Goal: Task Accomplishment & Management: Complete application form

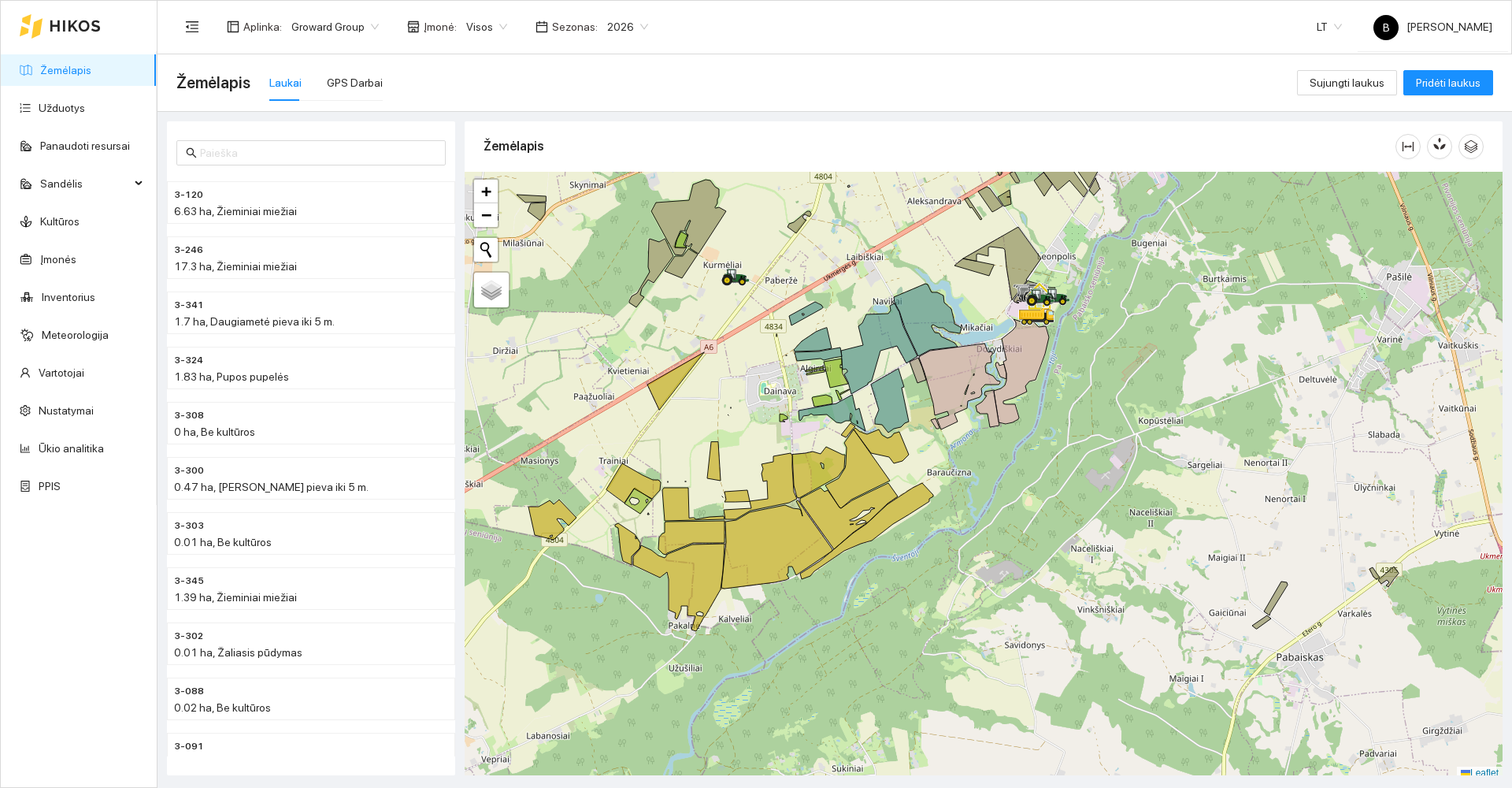
scroll to position [4, 0]
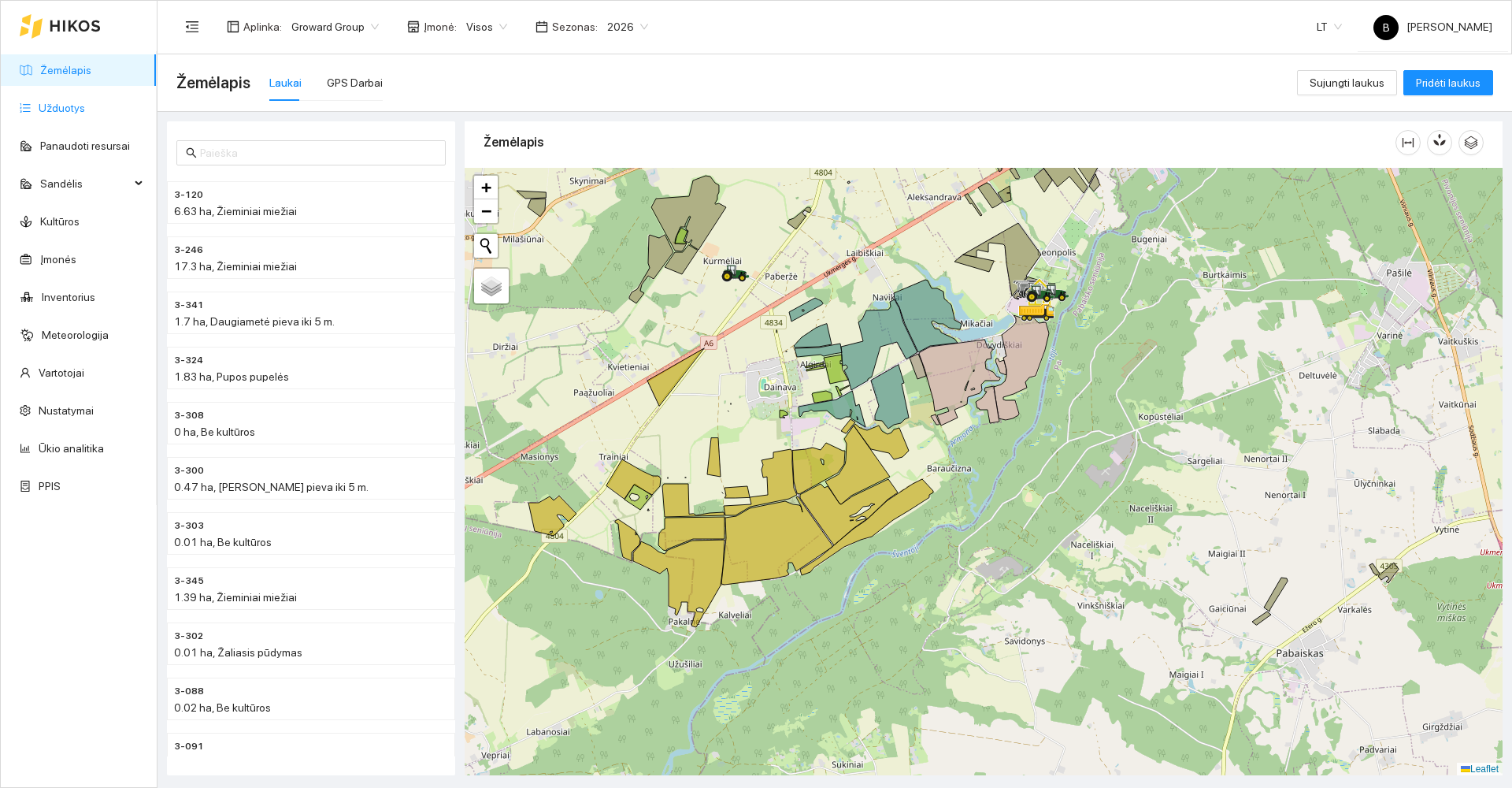
click at [50, 110] on link "Užduotys" at bounding box center [62, 108] width 46 height 13
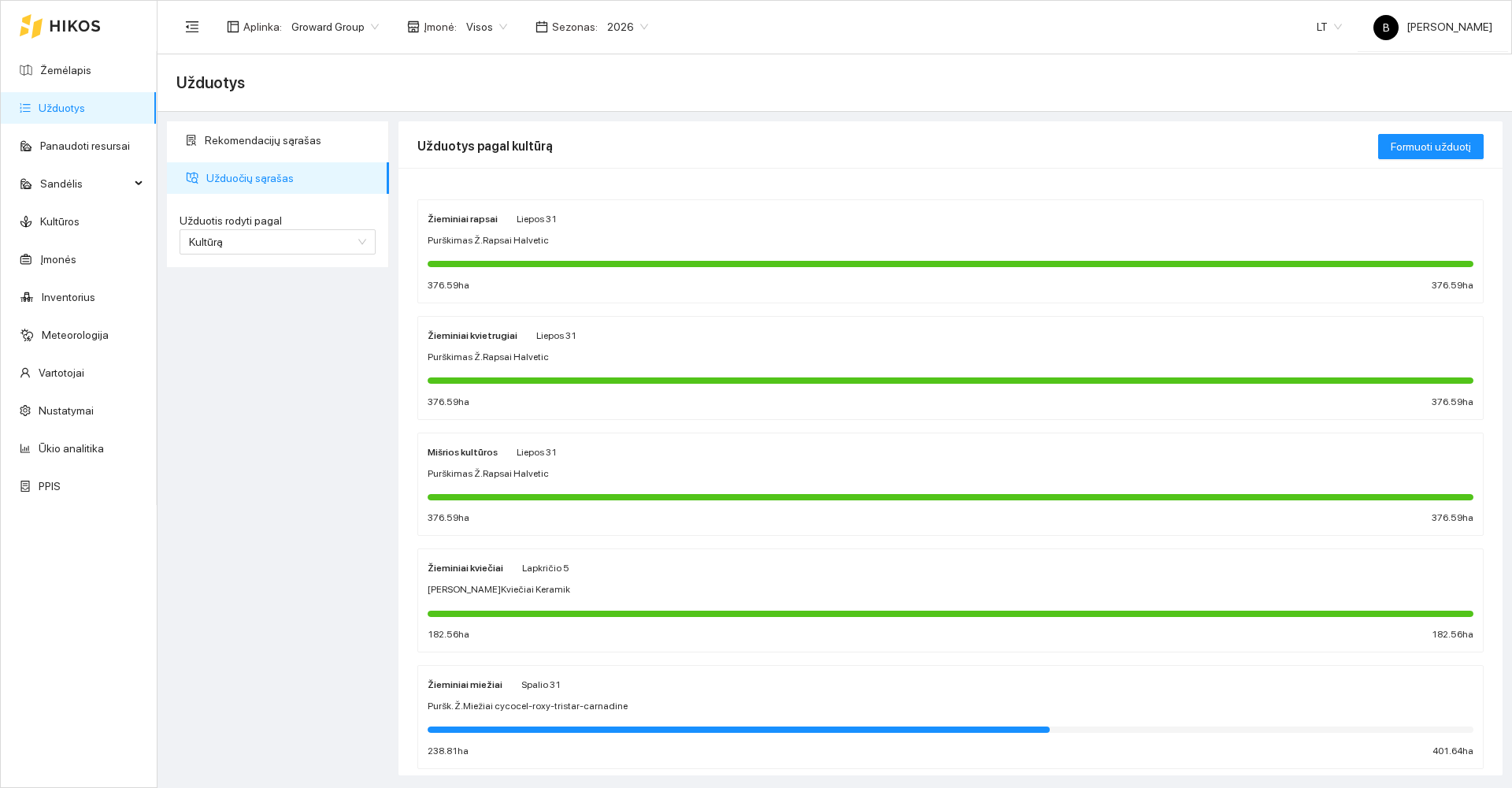
click at [625, 344] on div "Žieminiai kvietrugiai [DATE] Purškimas Ž.Rapsai Halvetic 376.59 ha 376.59 ha" at bounding box center [950, 367] width 1046 height 83
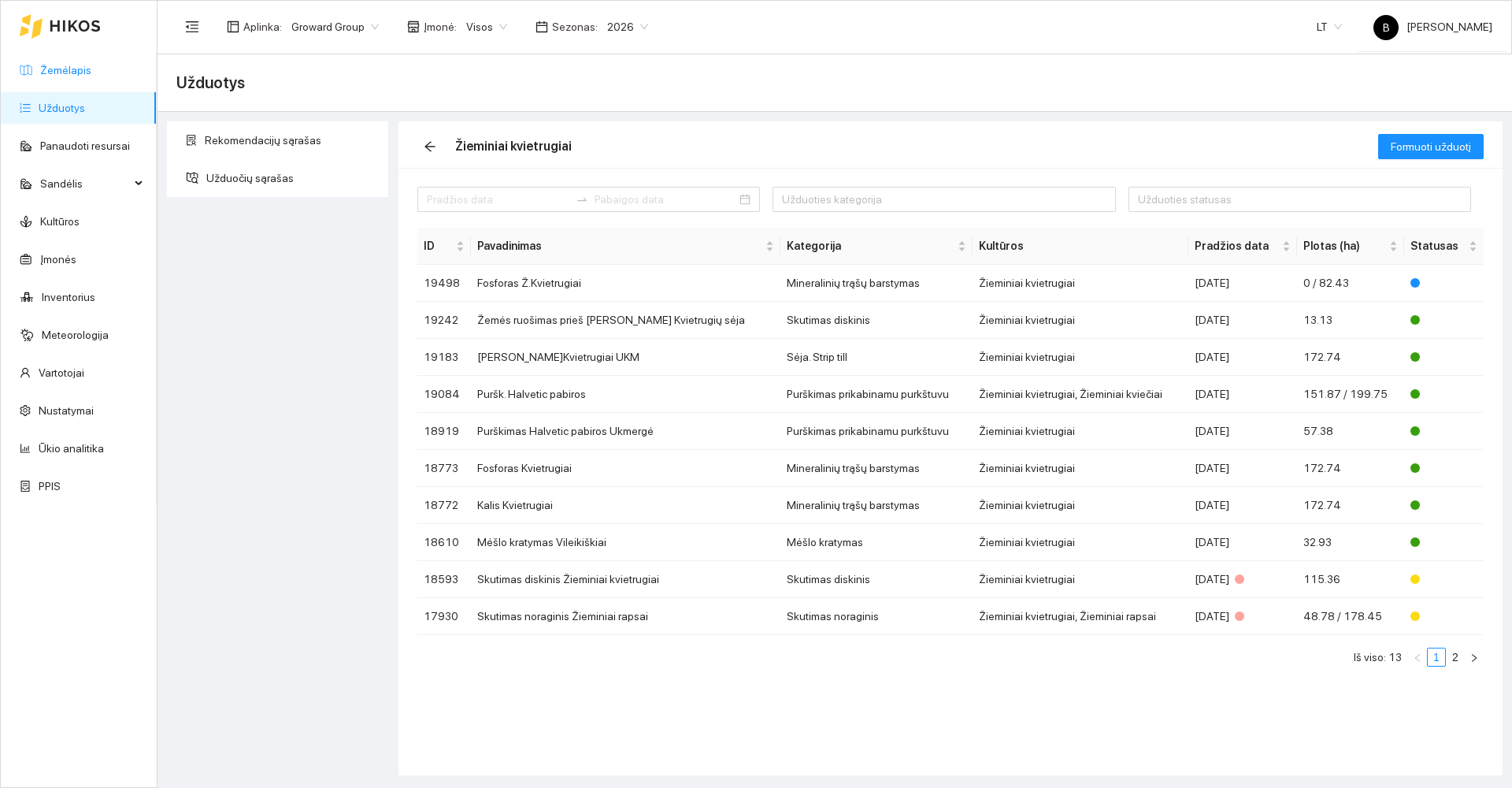
click at [61, 70] on link "Žemėlapis" at bounding box center [66, 69] width 51 height 13
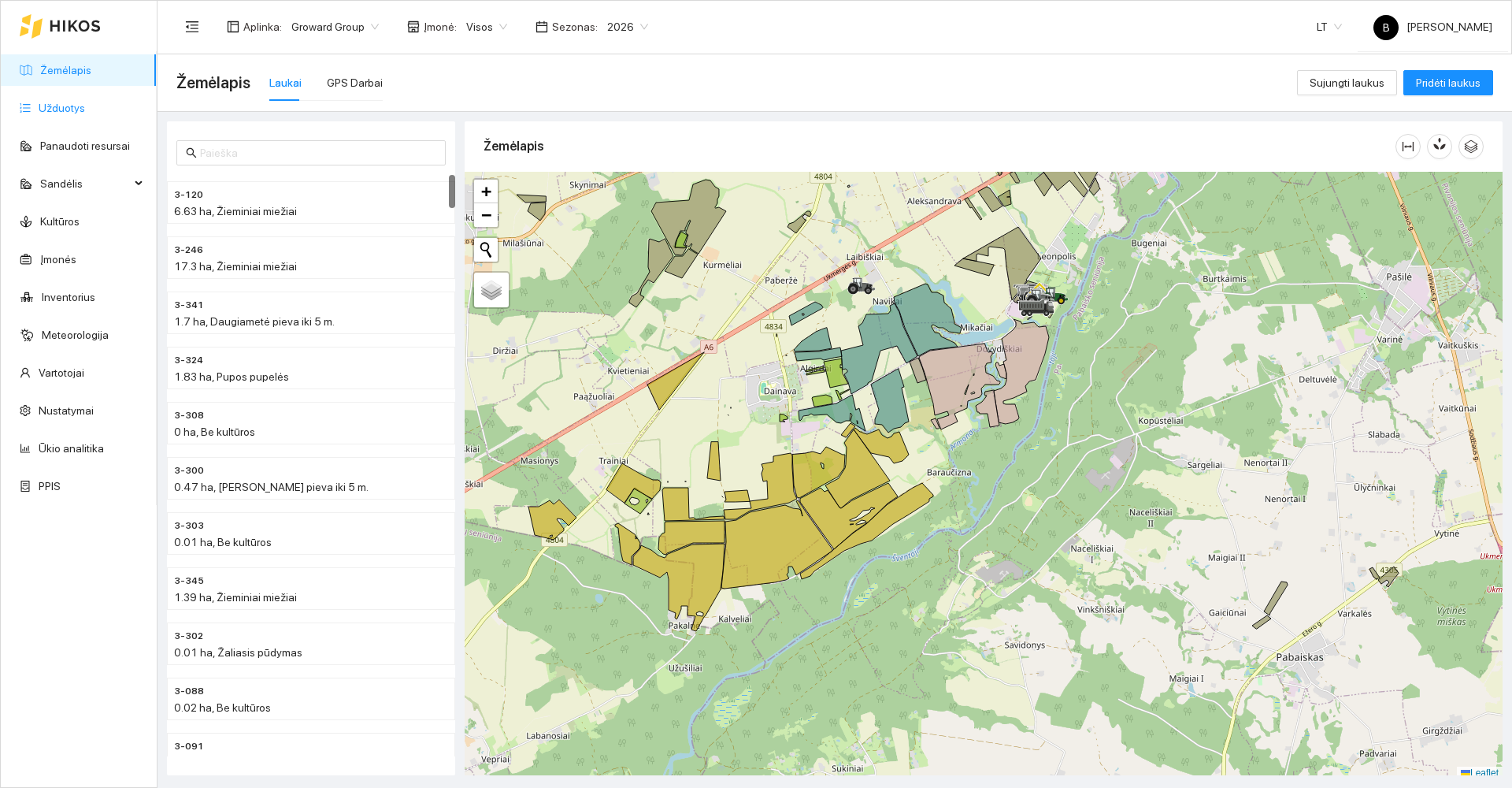
click at [57, 113] on link "Užduotys" at bounding box center [62, 108] width 46 height 13
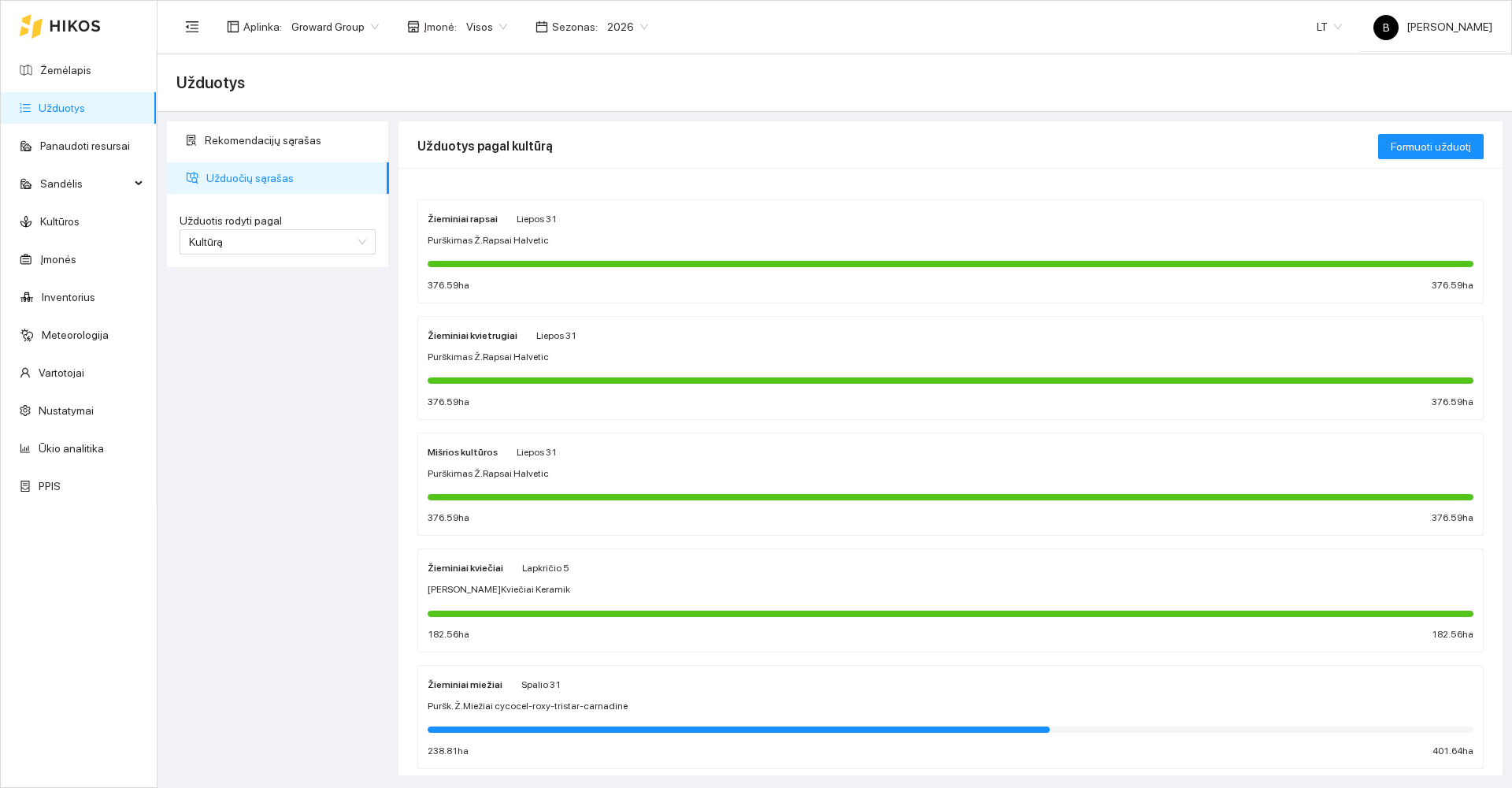
click at [601, 231] on div "Žieminiai rapsai Liepos 31 Purškimas Ž.Rapsai Halvetic 376.59 ha 376.59 ha" at bounding box center [950, 251] width 1046 height 83
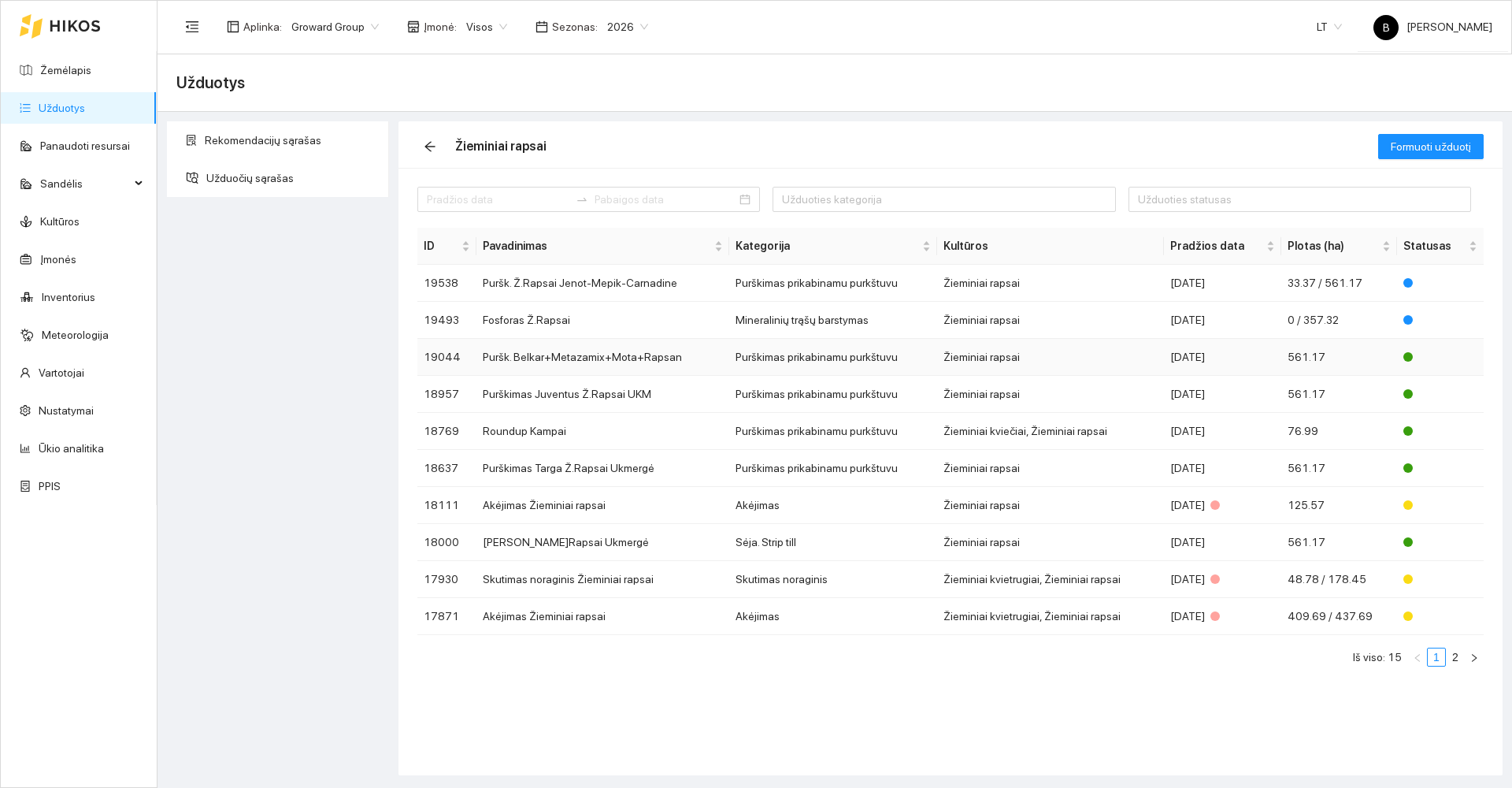
click at [567, 355] on td "Puršk. Belkar+Metazamix+Mota+Rapsan" at bounding box center [602, 356] width 253 height 37
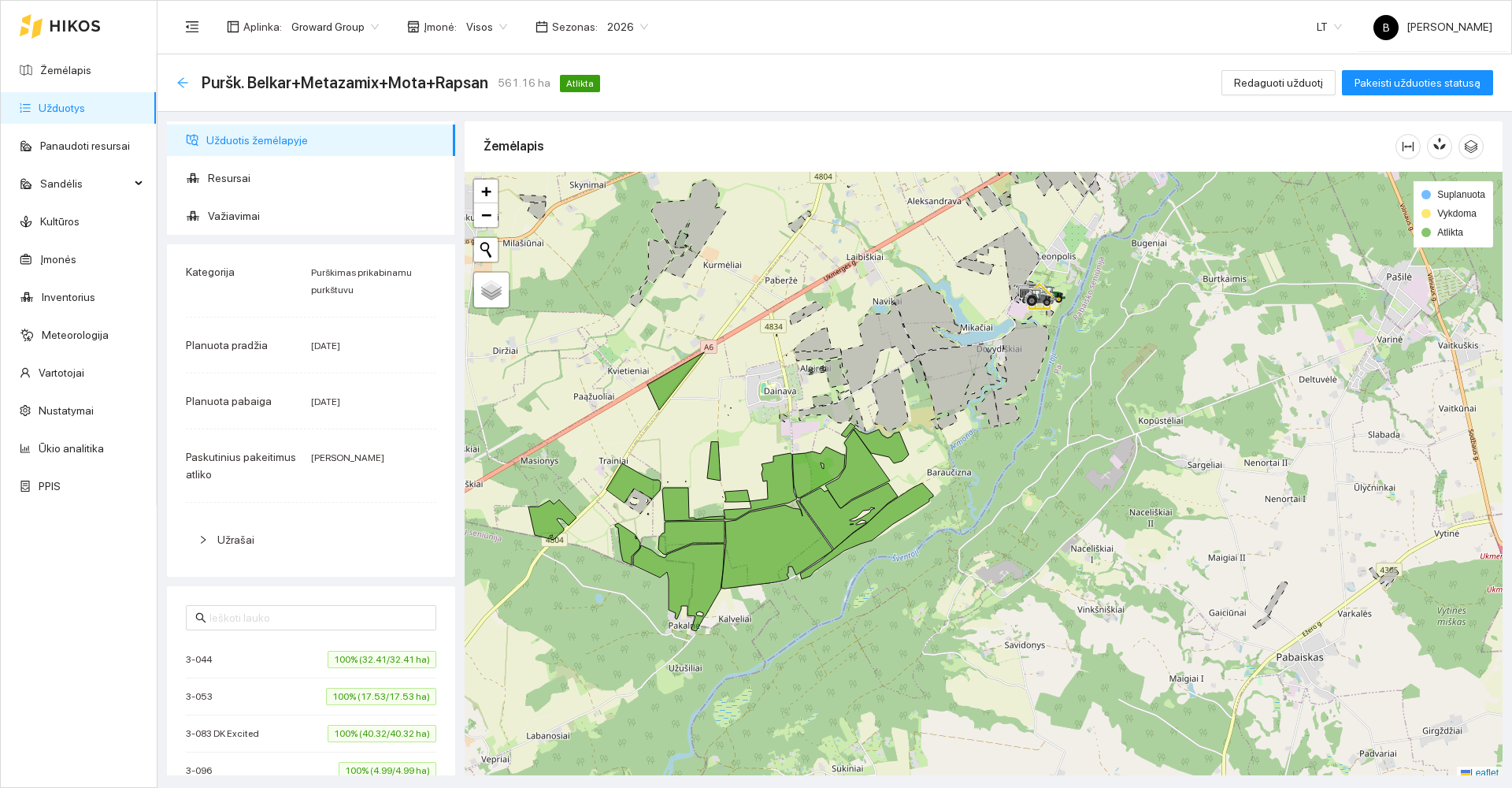
click at [182, 82] on icon "arrow-left" at bounding box center [182, 82] width 10 height 10
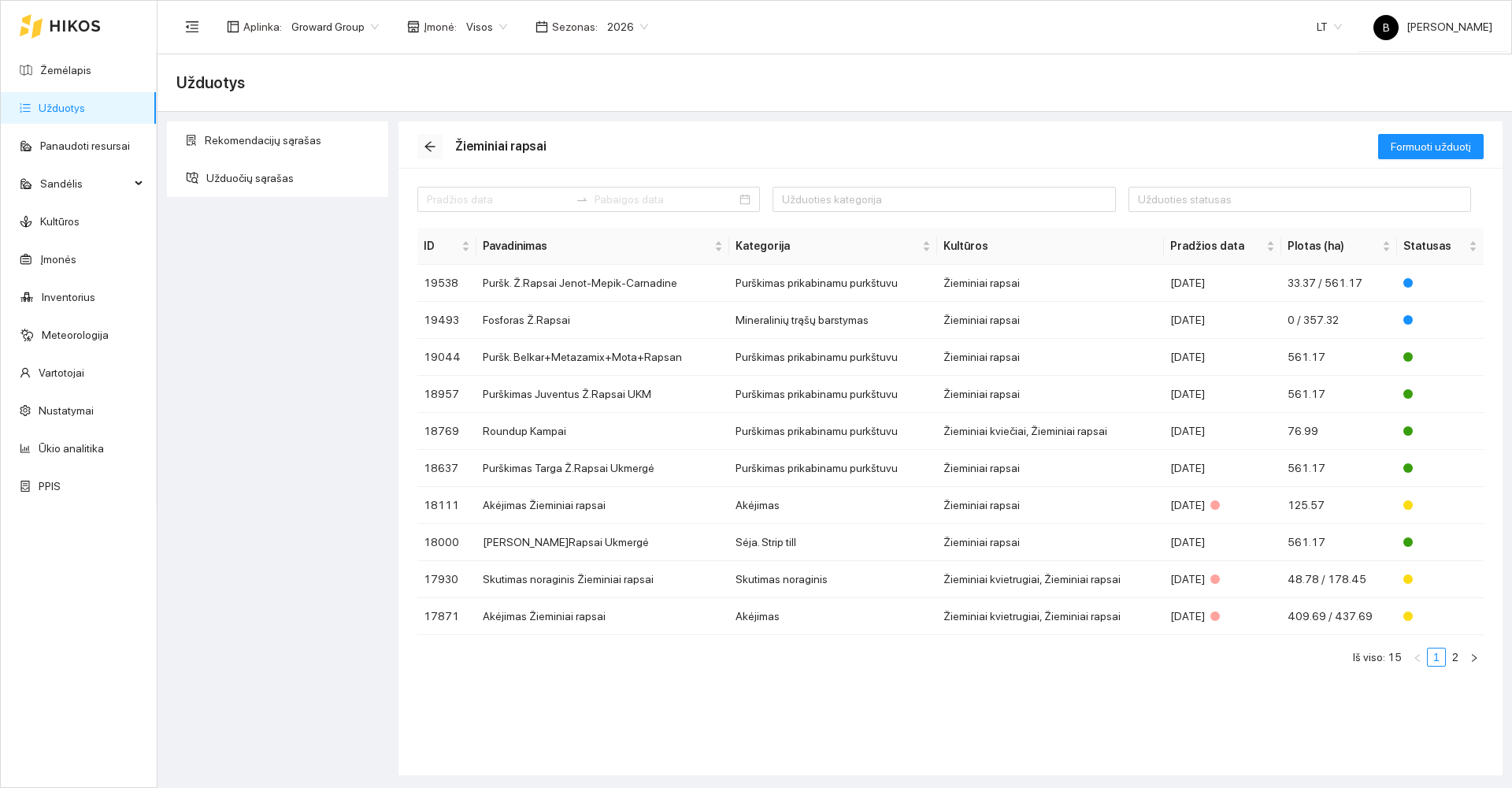
click at [430, 149] on icon "arrow-left" at bounding box center [430, 146] width 13 height 13
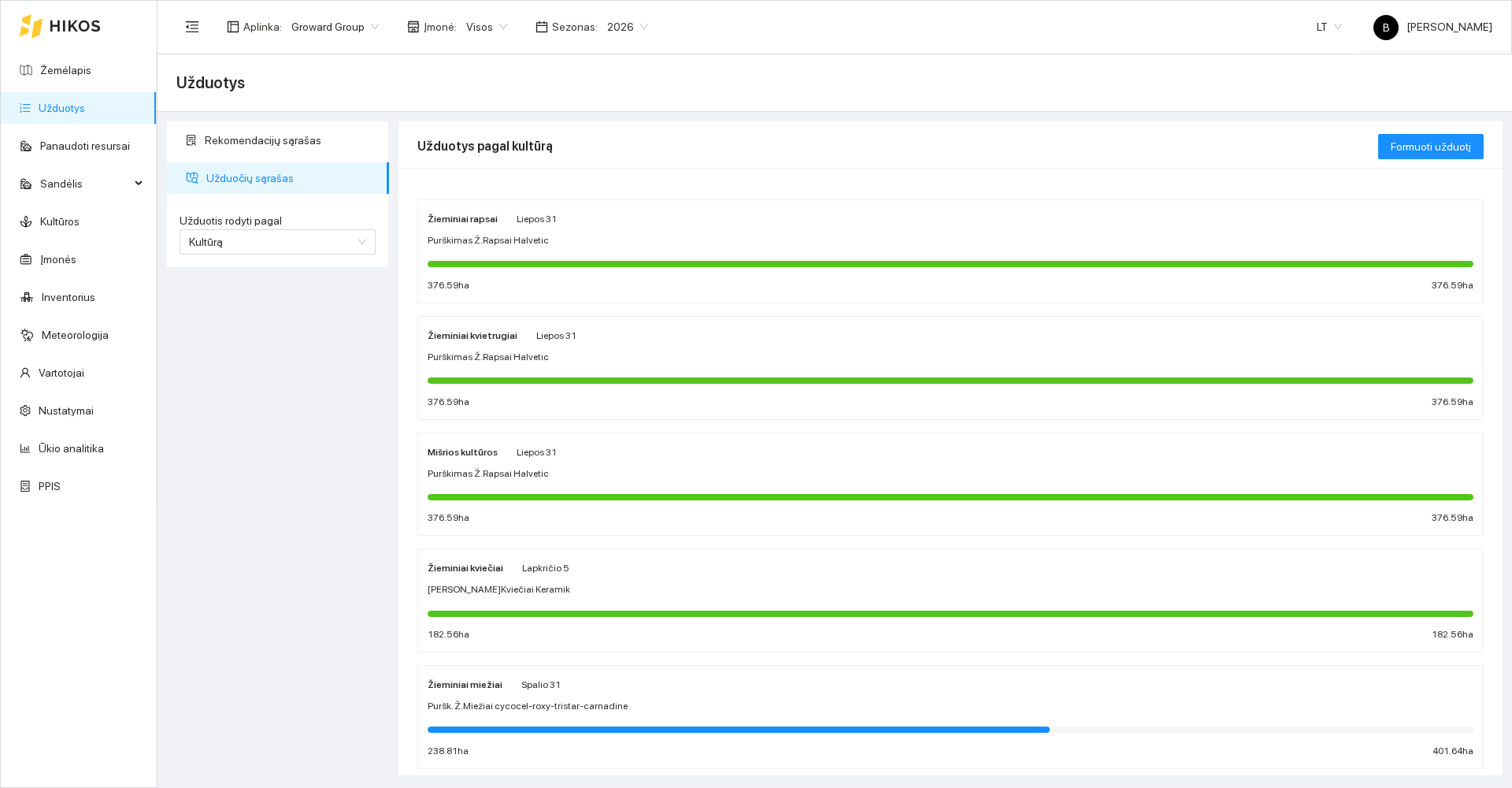
click at [629, 684] on div "Žieminiai miežiai Spalio 31" at bounding box center [950, 684] width 1046 height 17
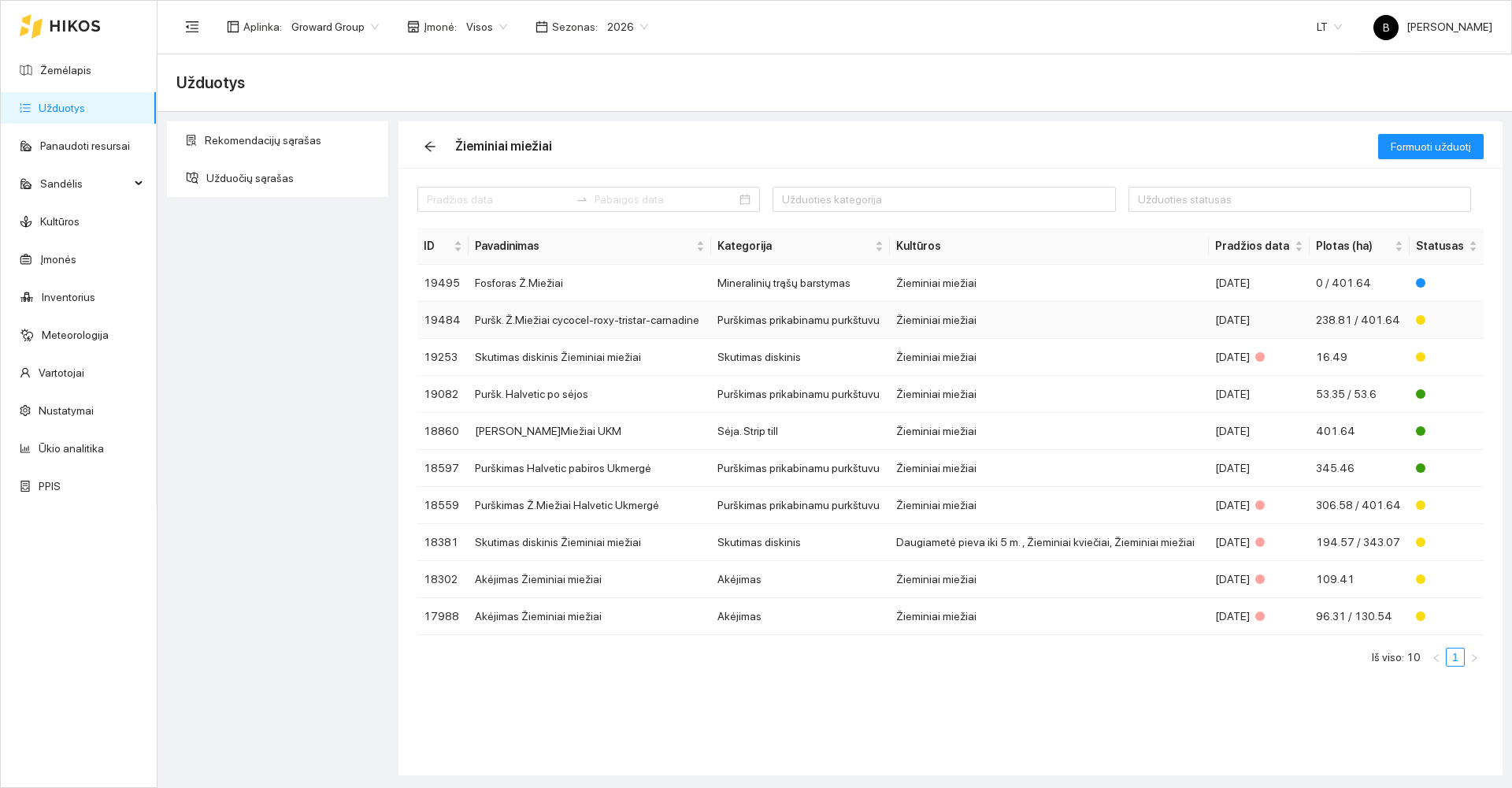
click at [617, 325] on td "Puršk. Ž.Miežiai cycocel-roxy-tristar-carnadine" at bounding box center [589, 319] width 242 height 37
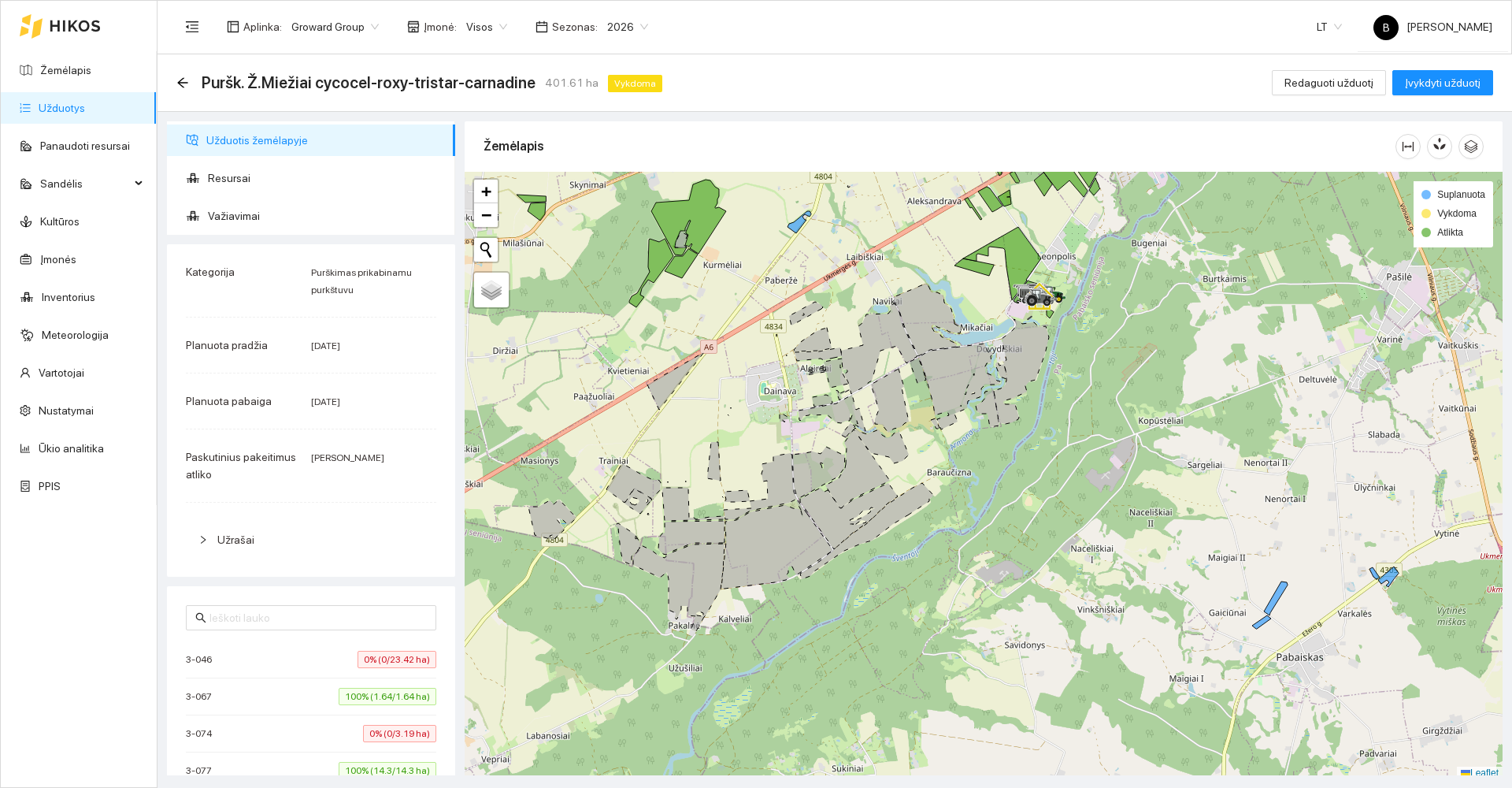
scroll to position [5, 0]
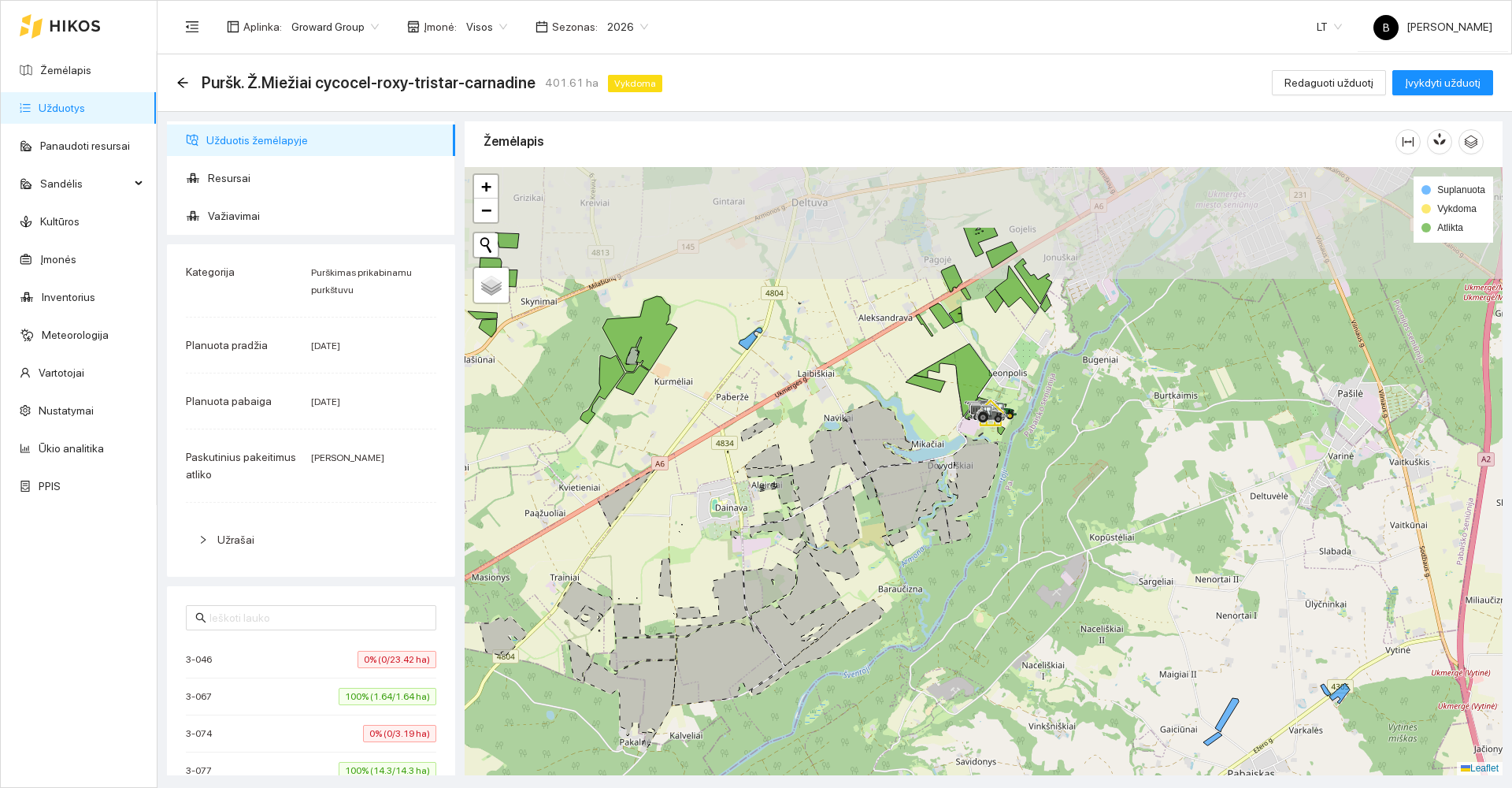
drag, startPoint x: 733, startPoint y: 408, endPoint x: 631, endPoint y: 591, distance: 209.5
click at [631, 591] on div at bounding box center [984, 471] width 1038 height 608
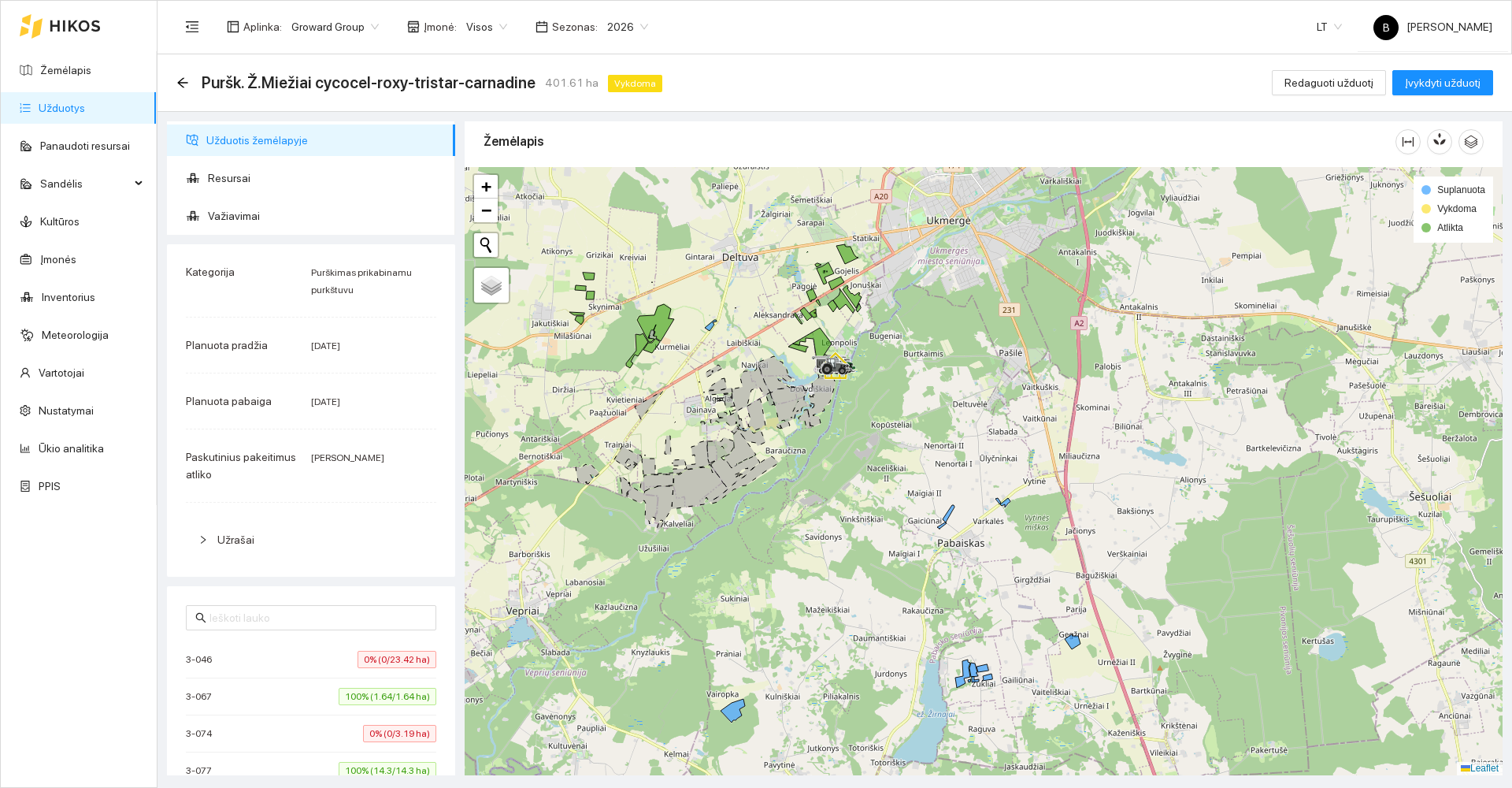
drag, startPoint x: 744, startPoint y: 602, endPoint x: 798, endPoint y: 462, distance: 150.1
click at [798, 463] on div at bounding box center [984, 471] width 1038 height 608
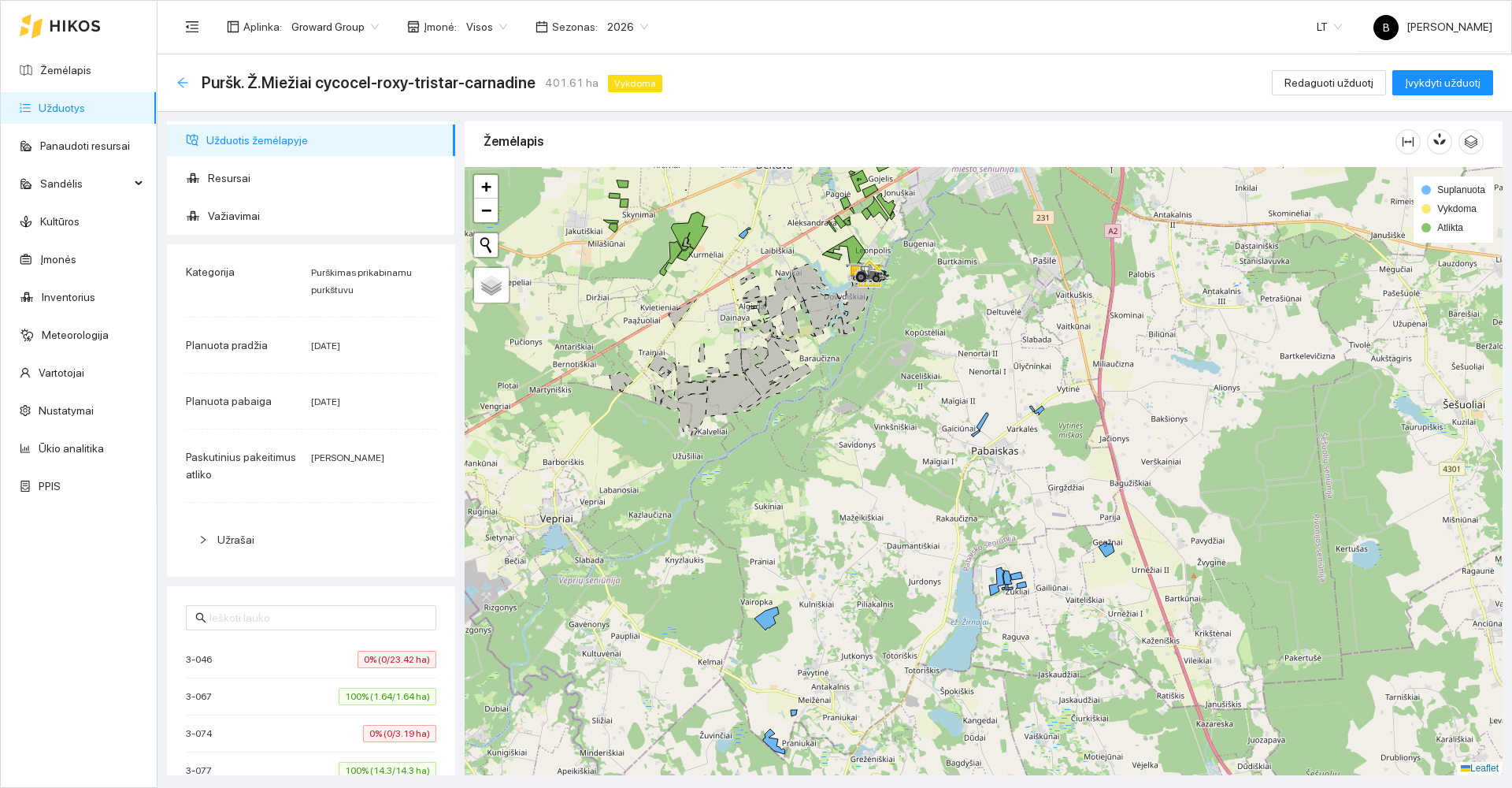
click at [181, 85] on icon "arrow-left" at bounding box center [182, 82] width 10 height 10
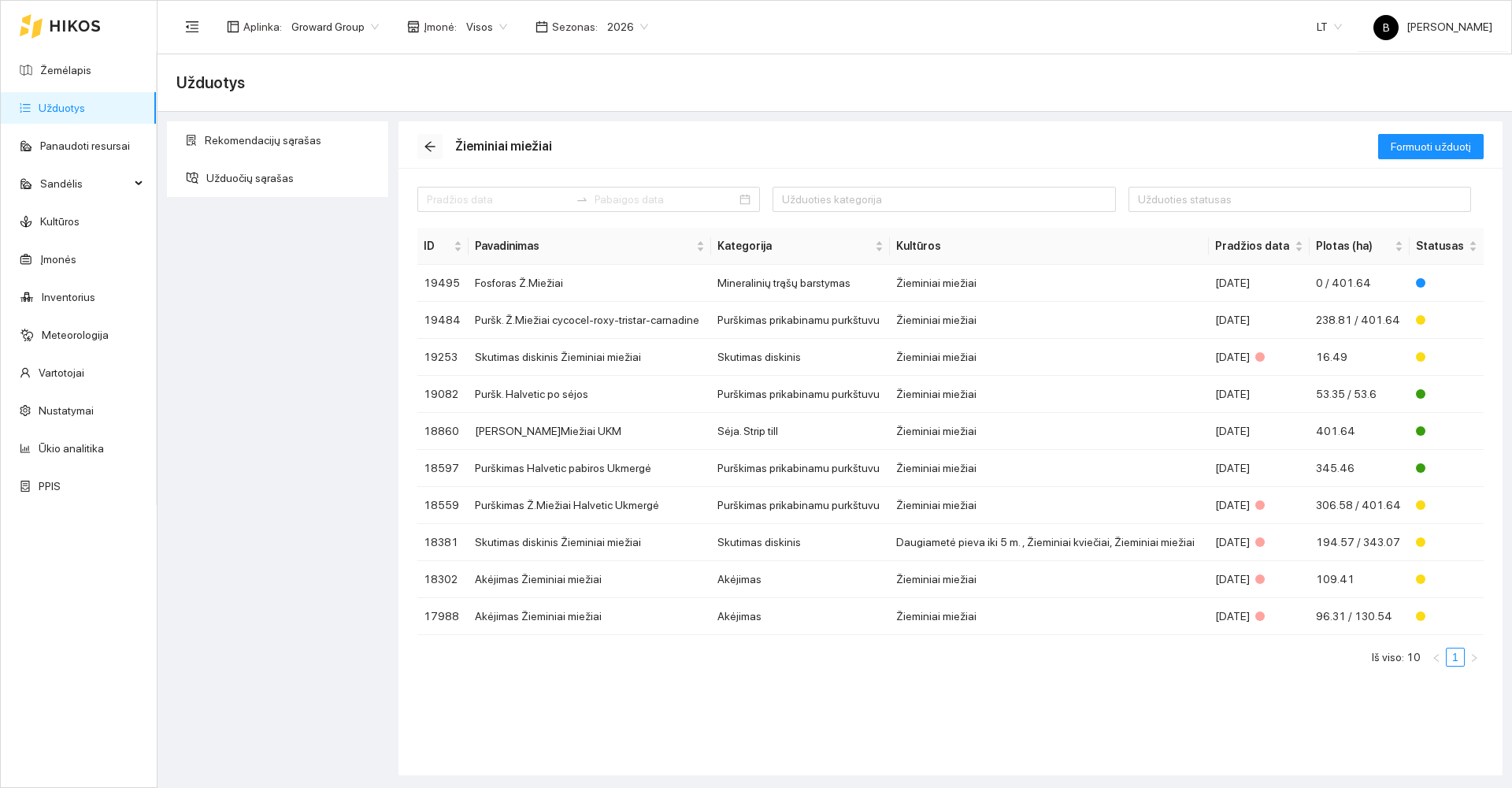
click at [433, 146] on icon "arrow-left" at bounding box center [430, 147] width 10 height 10
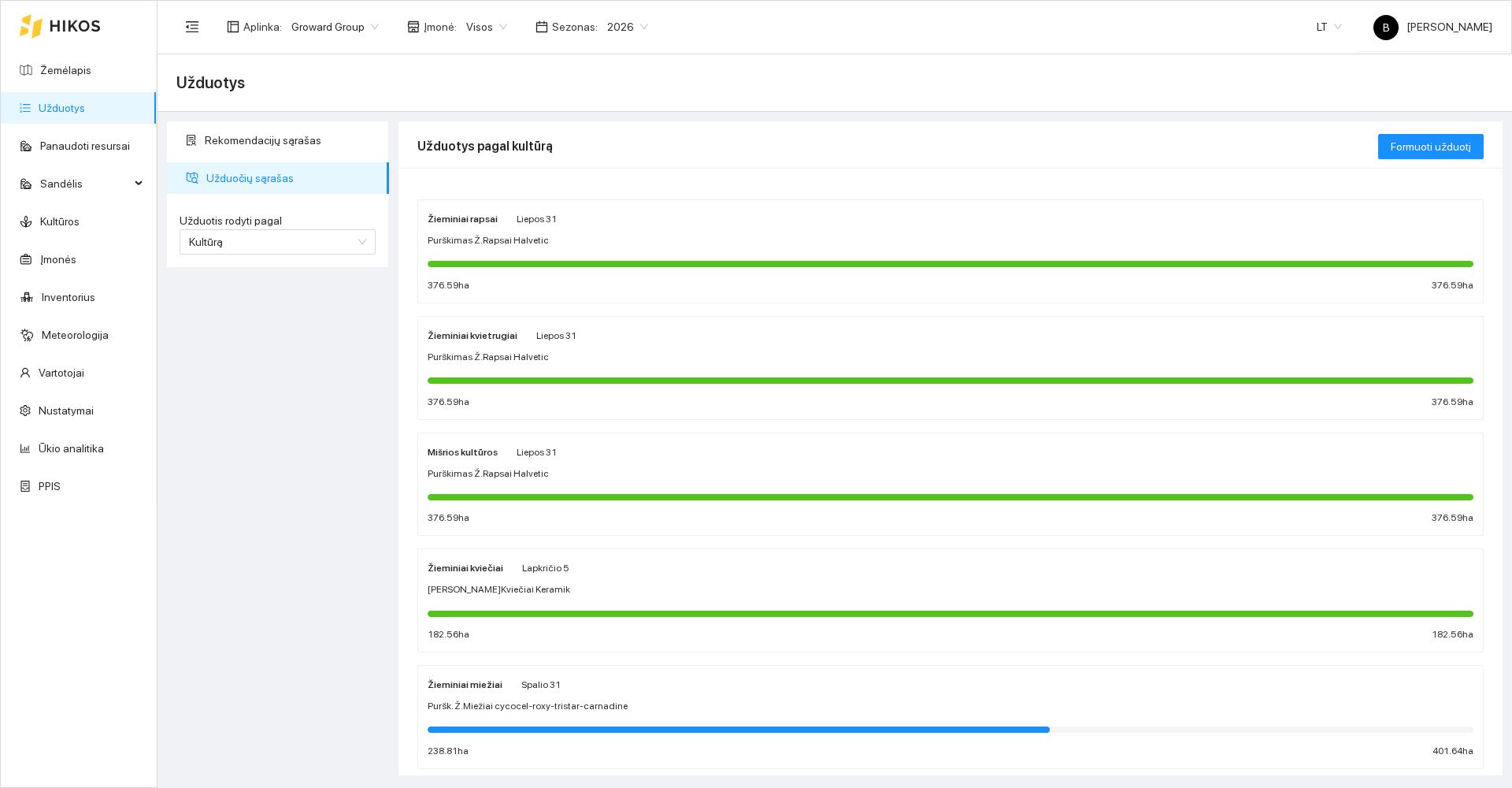
click at [641, 576] on div "Žieminiai kviečiai Lapkričio 5" at bounding box center [950, 567] width 1046 height 17
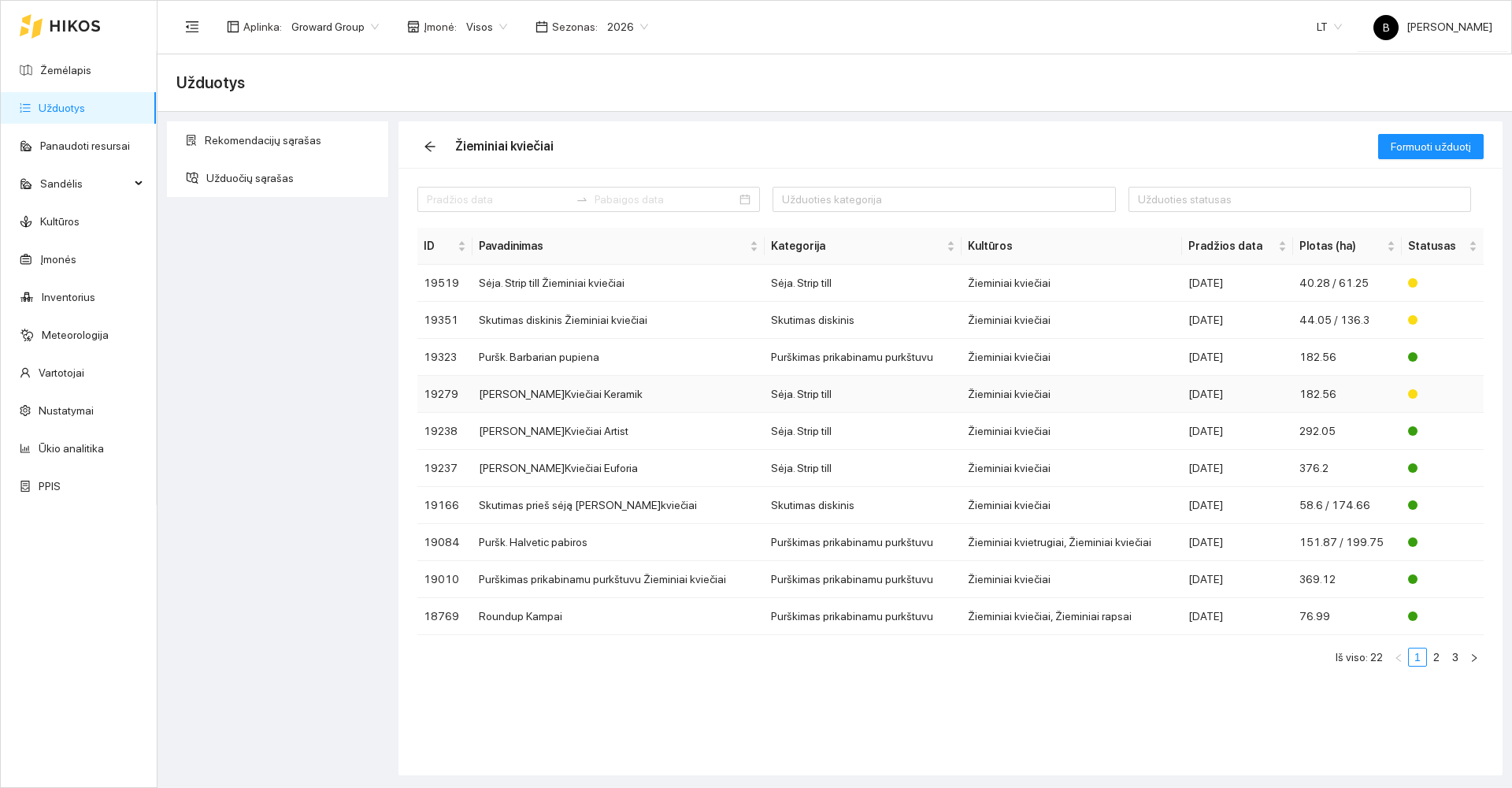
click at [612, 391] on td "[PERSON_NAME]Kviečiai Keramik" at bounding box center [619, 394] width 292 height 37
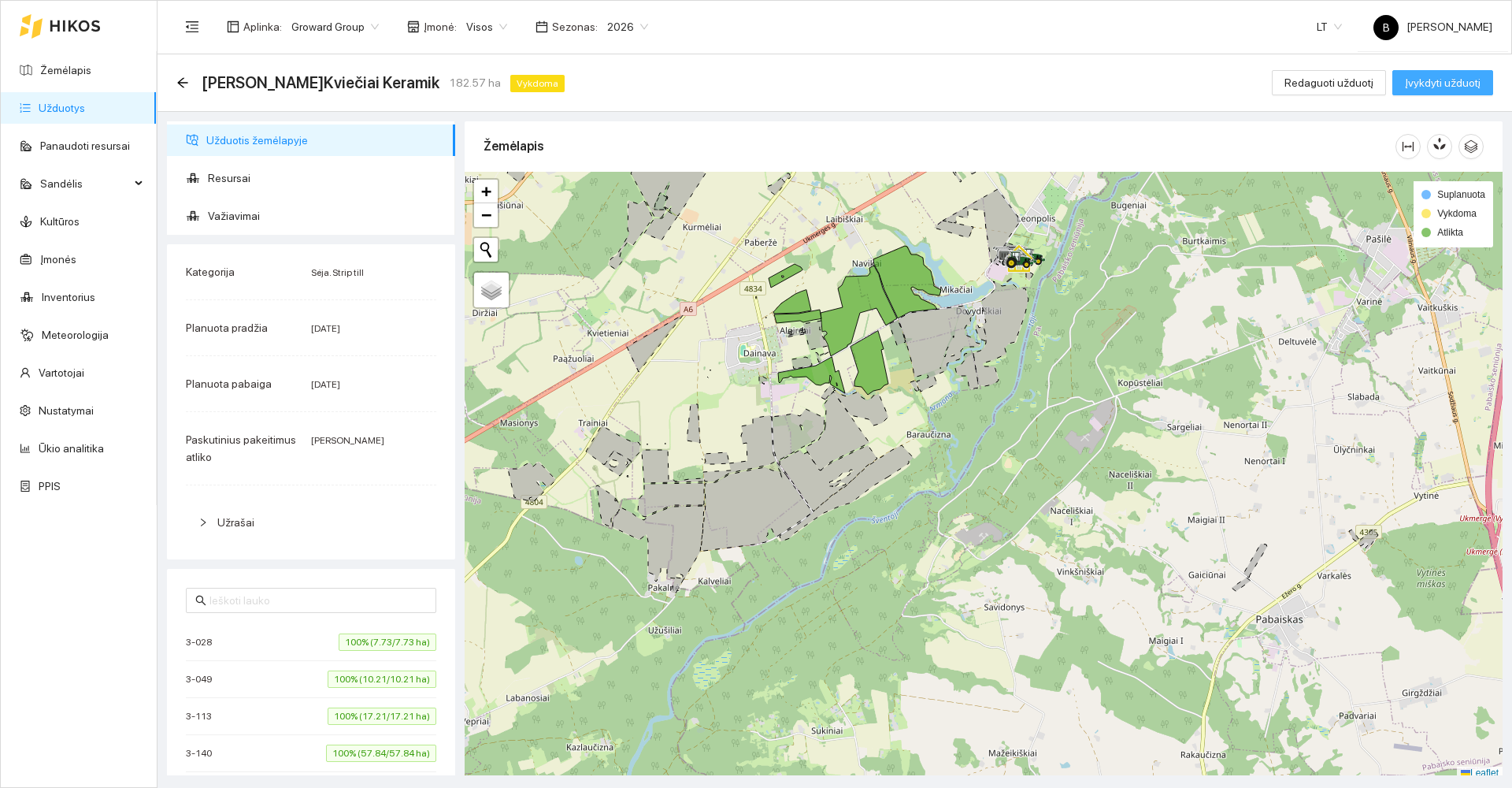
click at [1444, 87] on span "Įvykdyti užduotį" at bounding box center [1443, 82] width 75 height 17
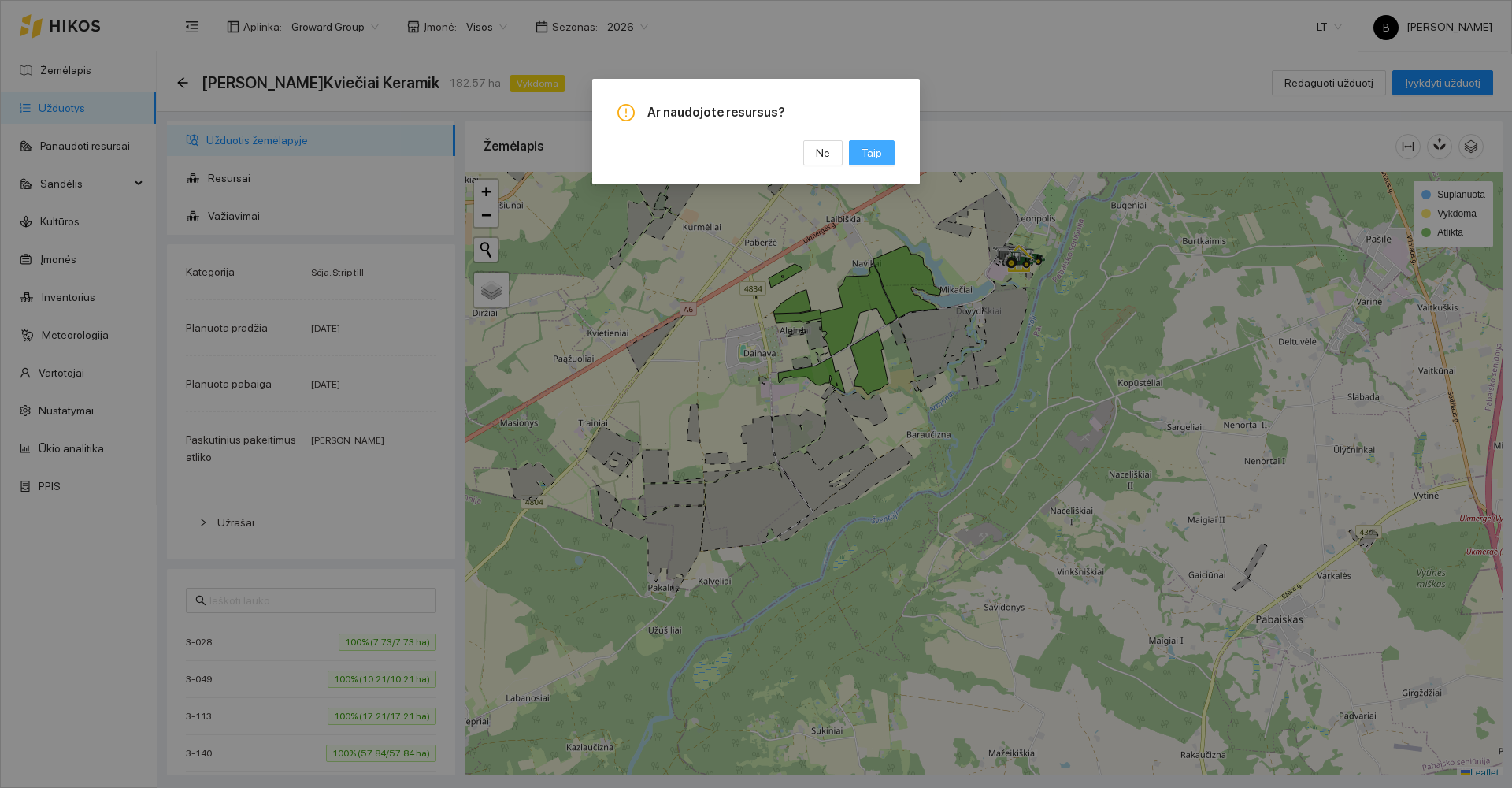
click at [873, 158] on span "Taip" at bounding box center [872, 152] width 21 height 17
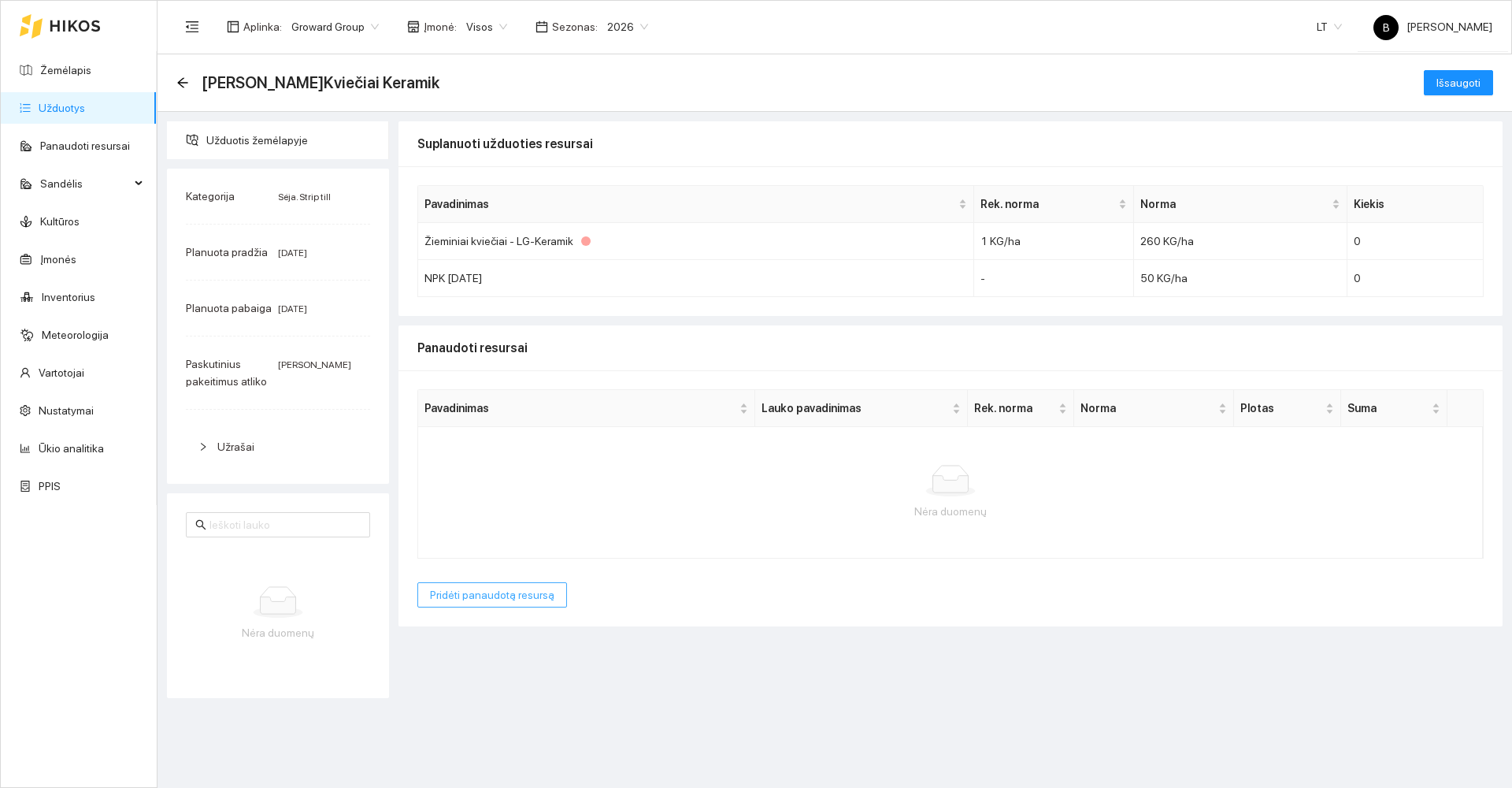
click at [477, 600] on span "Pridėti panaudotą resursą" at bounding box center [492, 594] width 124 height 17
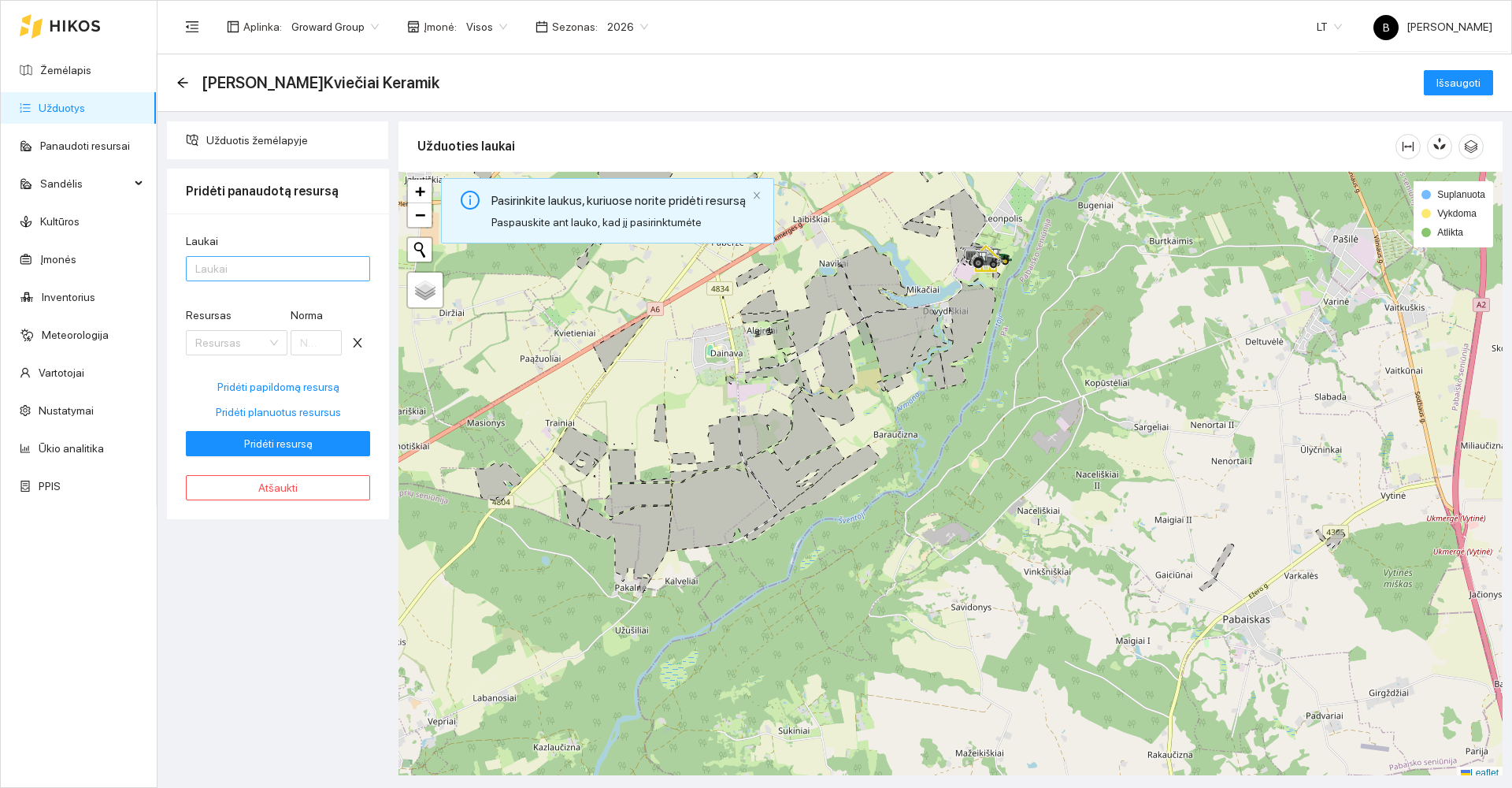
click at [257, 275] on div at bounding box center [271, 269] width 161 height 19
click at [276, 230] on div "Laukai Laukai Resursas Resursas Norma Pridėti papildomą resursą Pridėti planuot…" at bounding box center [278, 366] width 222 height 306
click at [264, 410] on span "Pridėti planuotus resursus" at bounding box center [278, 412] width 125 height 17
type input "260"
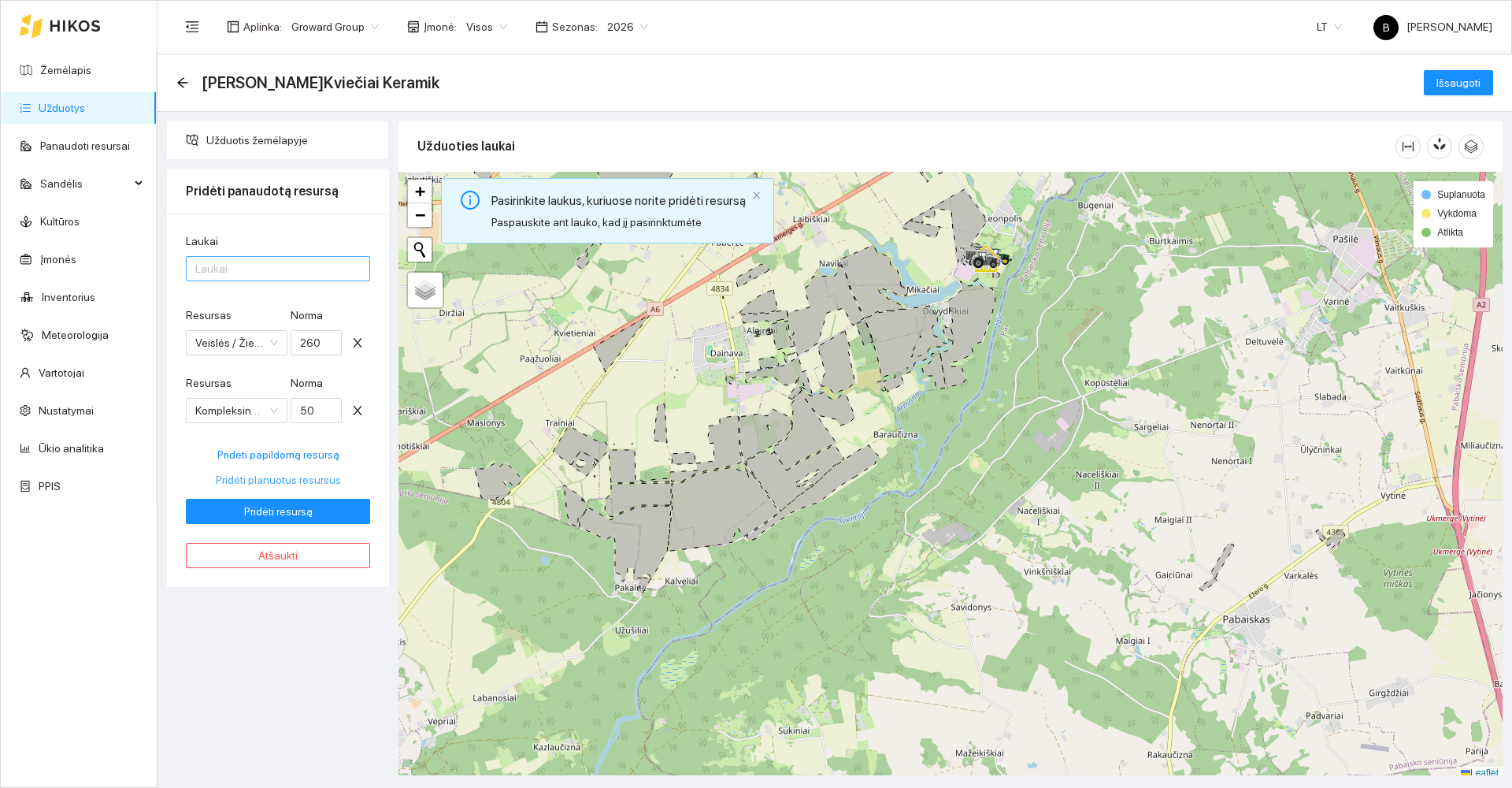
click at [250, 269] on div at bounding box center [271, 269] width 161 height 19
click at [253, 270] on div at bounding box center [271, 269] width 161 height 19
click at [819, 306] on icon at bounding box center [826, 311] width 76 height 91
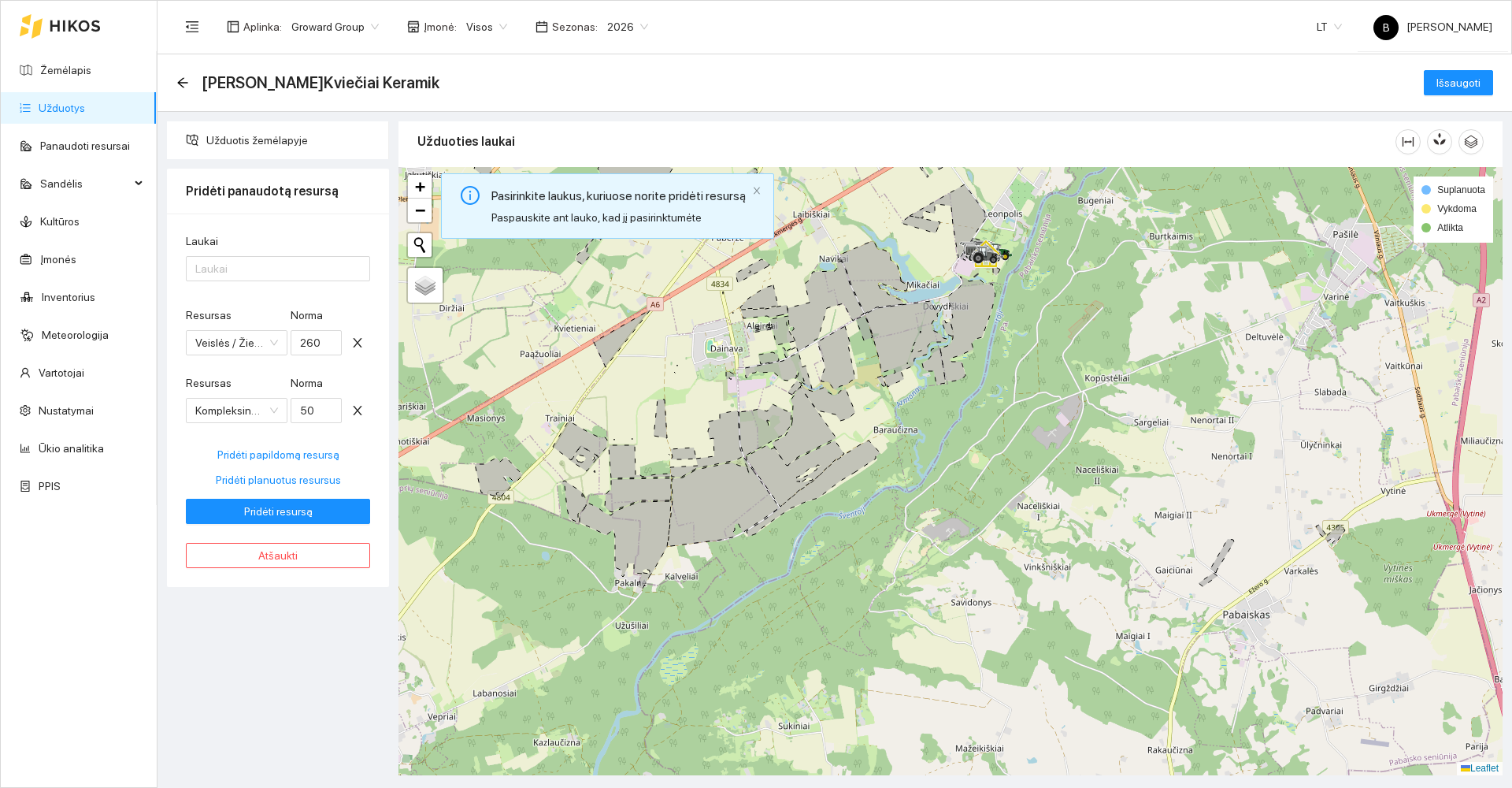
click at [819, 305] on icon at bounding box center [826, 306] width 76 height 91
click at [856, 269] on icon at bounding box center [874, 277] width 68 height 73
click at [181, 86] on icon "arrow-left" at bounding box center [182, 82] width 13 height 13
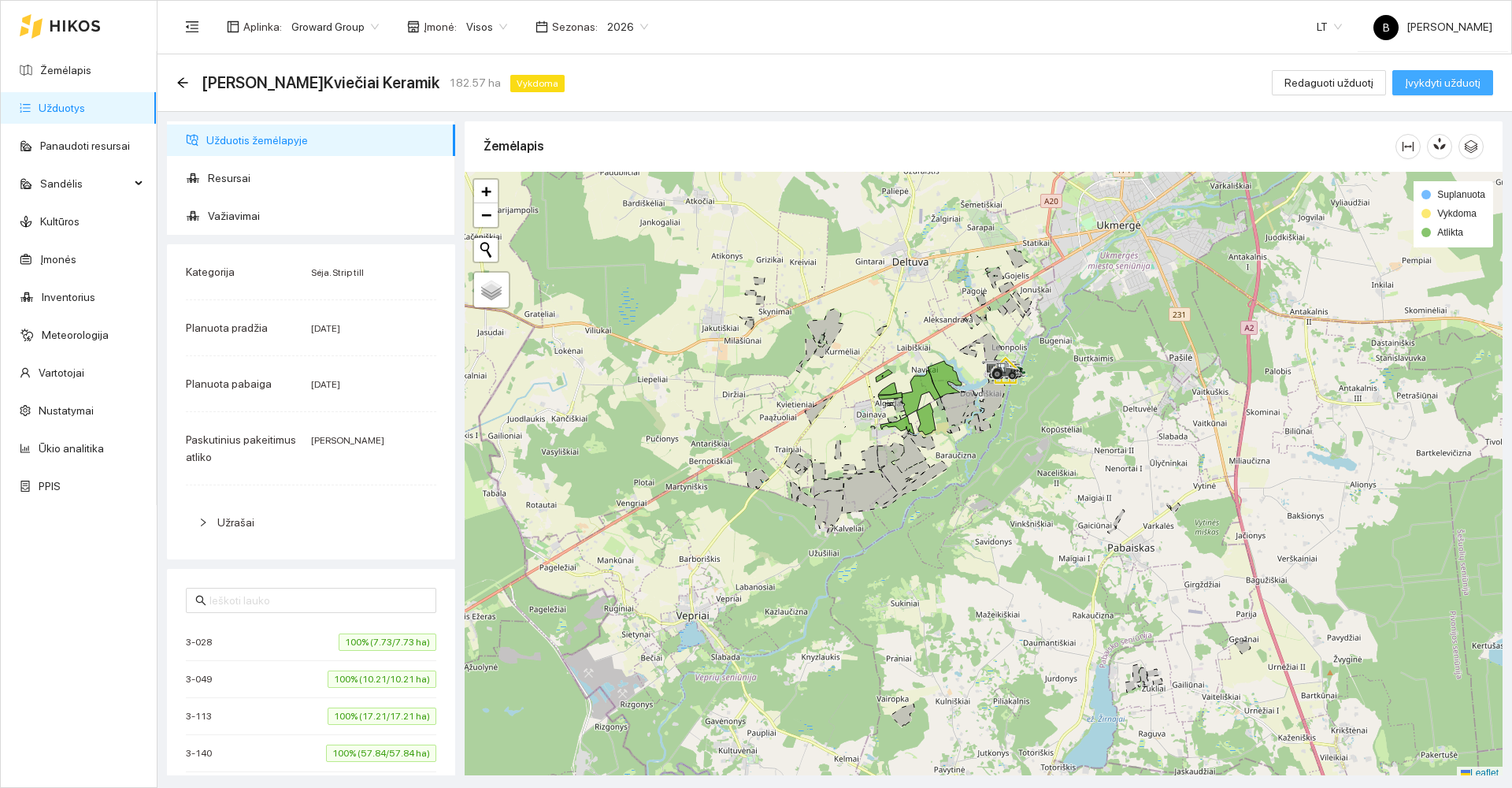
click at [1438, 85] on span "Įvykdyti užduotį" at bounding box center [1443, 82] width 75 height 17
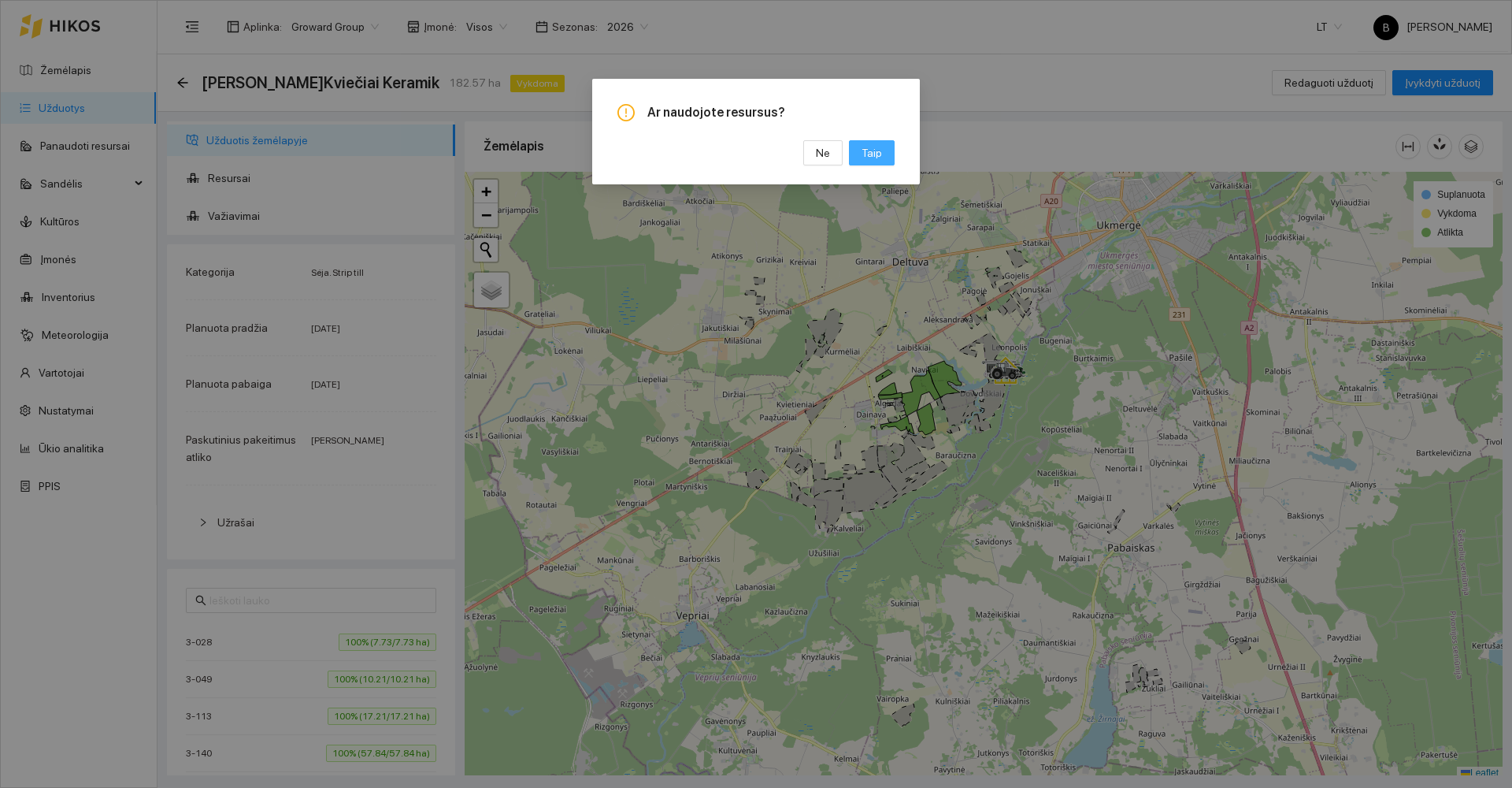
click at [858, 158] on button "Taip" at bounding box center [871, 152] width 45 height 25
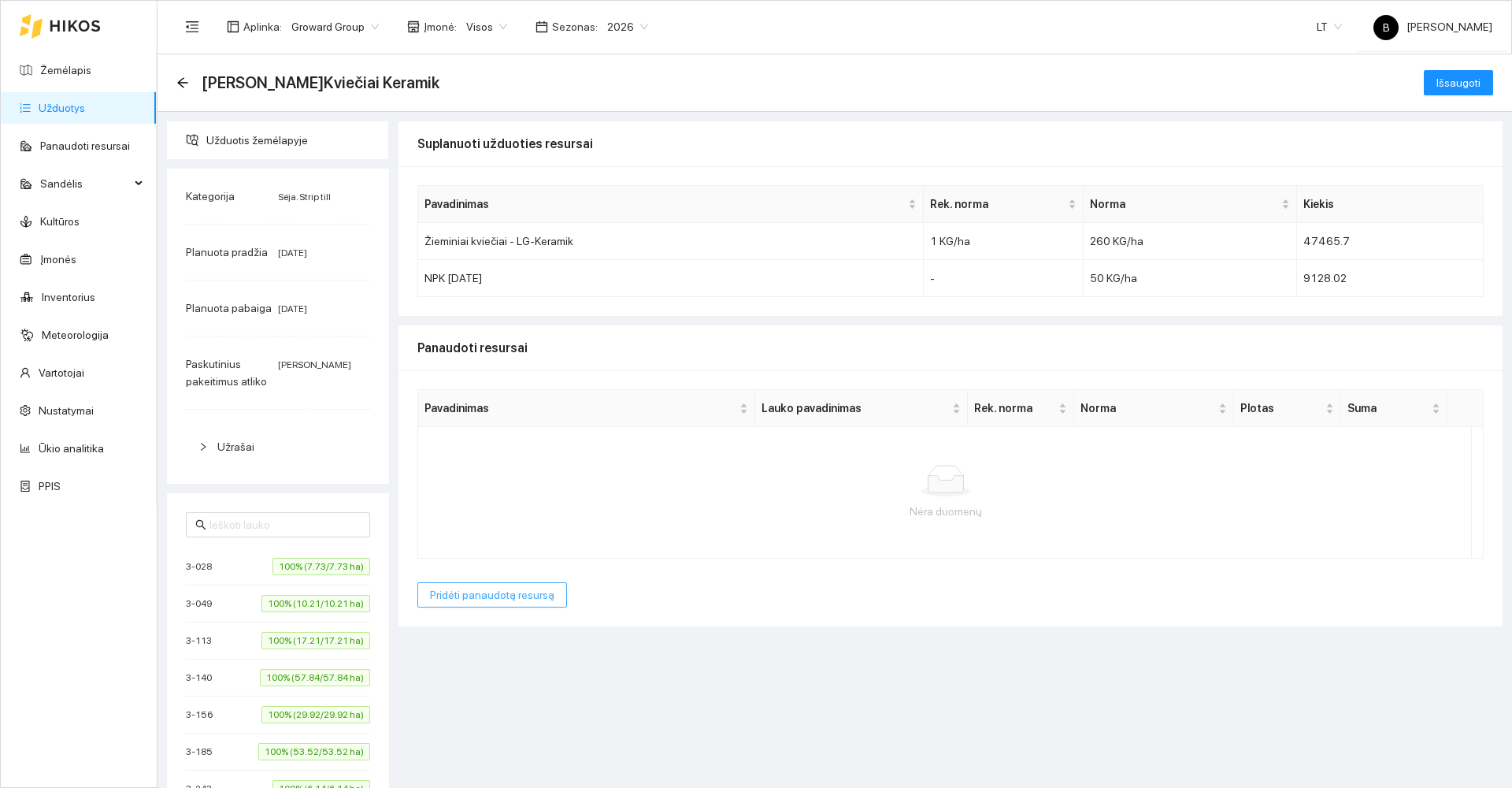
click at [485, 591] on span "Pridėti panaudotą resursą" at bounding box center [492, 594] width 124 height 17
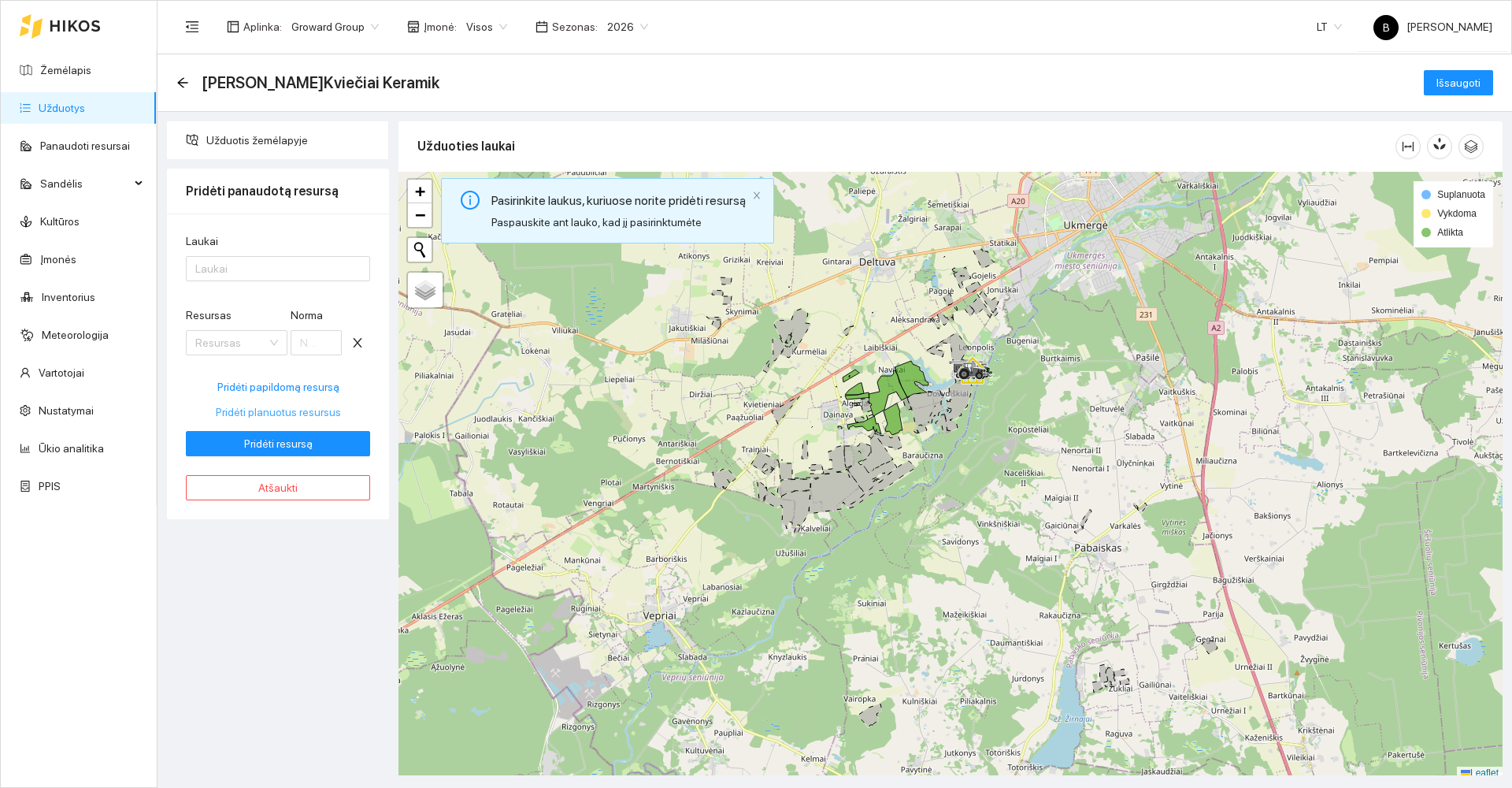
click at [284, 414] on span "Pridėti planuotus resursus" at bounding box center [278, 412] width 125 height 17
type input "260"
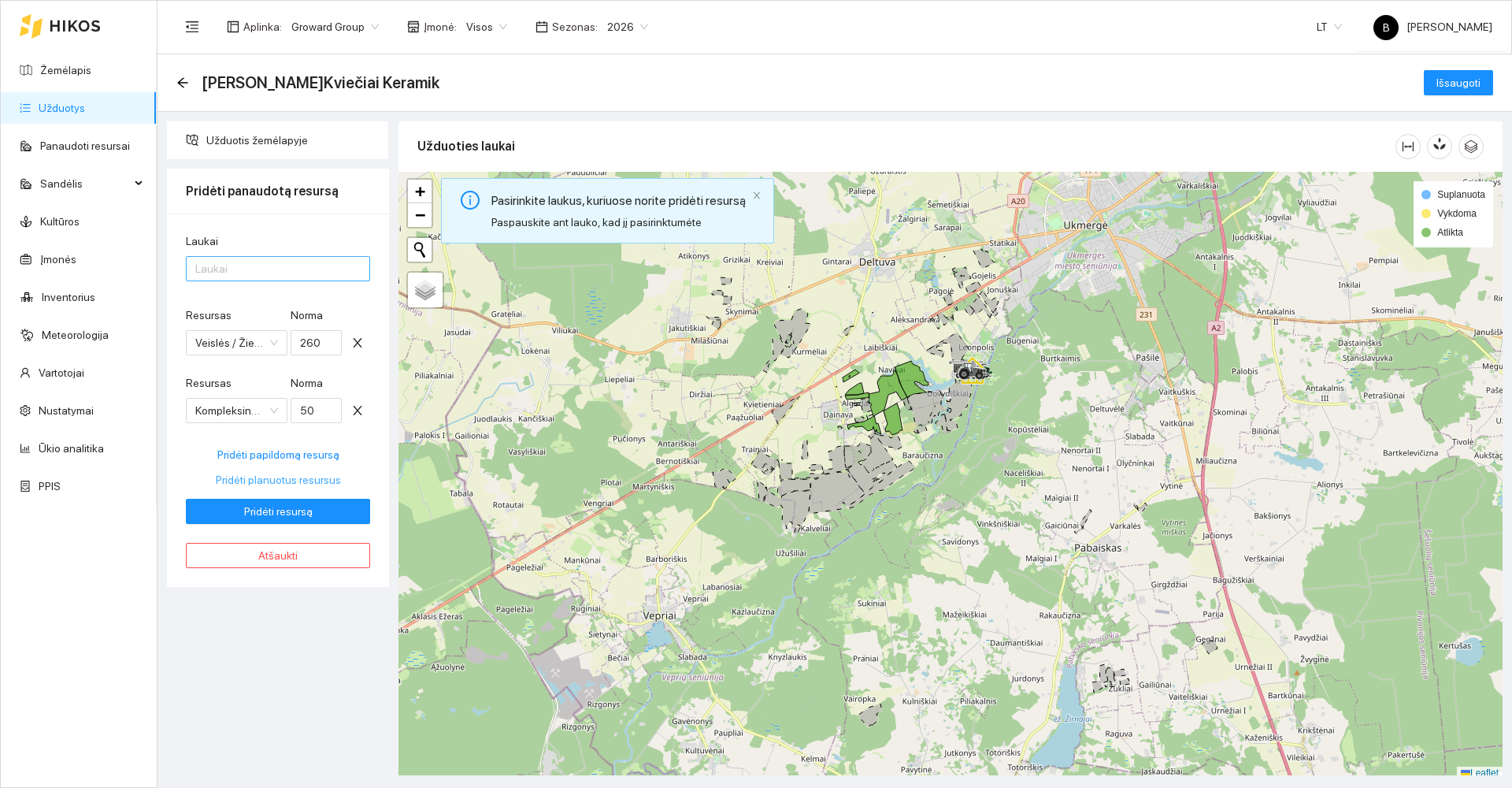
click at [236, 276] on div at bounding box center [271, 269] width 161 height 19
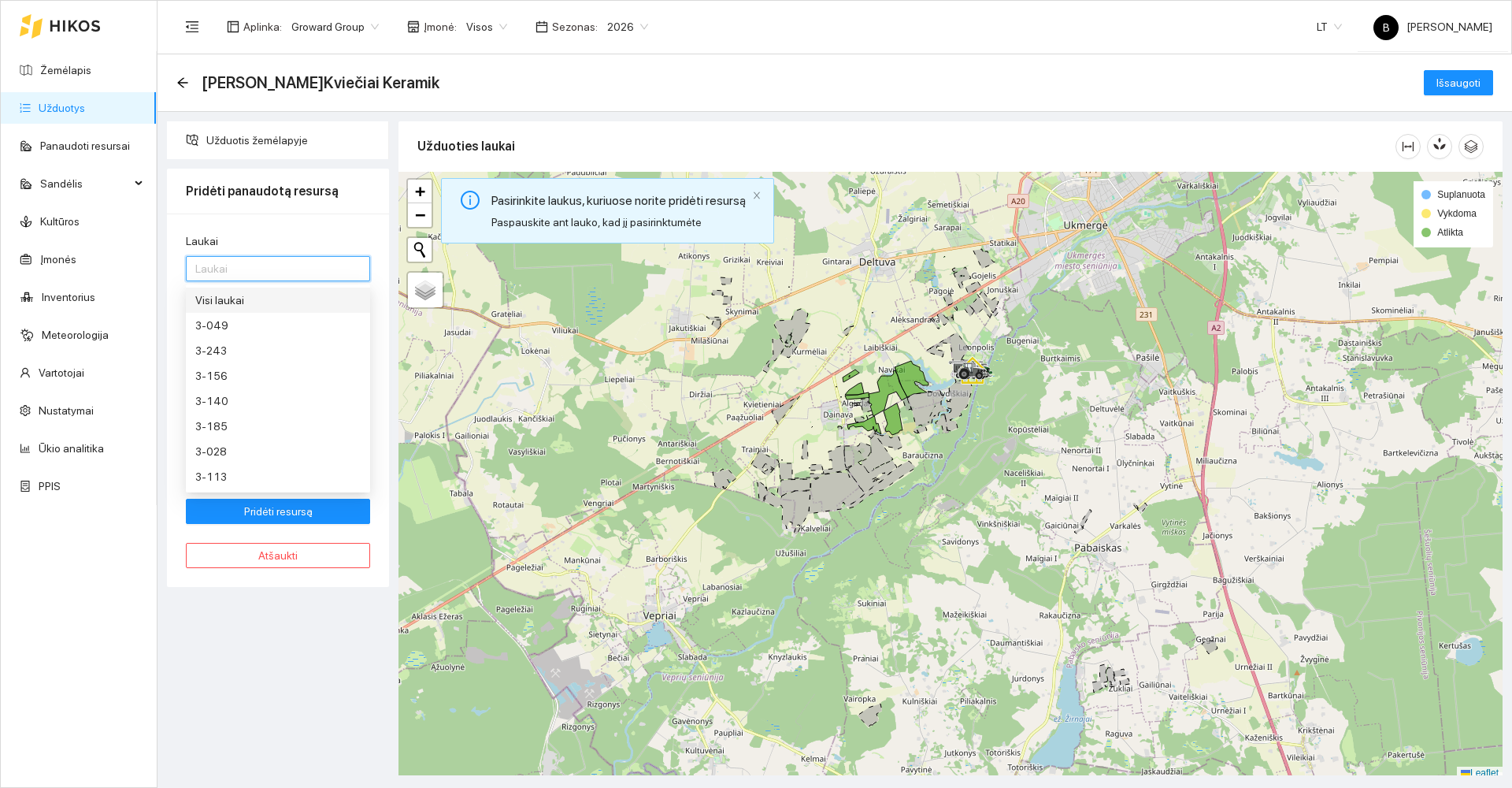
click at [248, 294] on div "Visi laukai" at bounding box center [278, 300] width 165 height 17
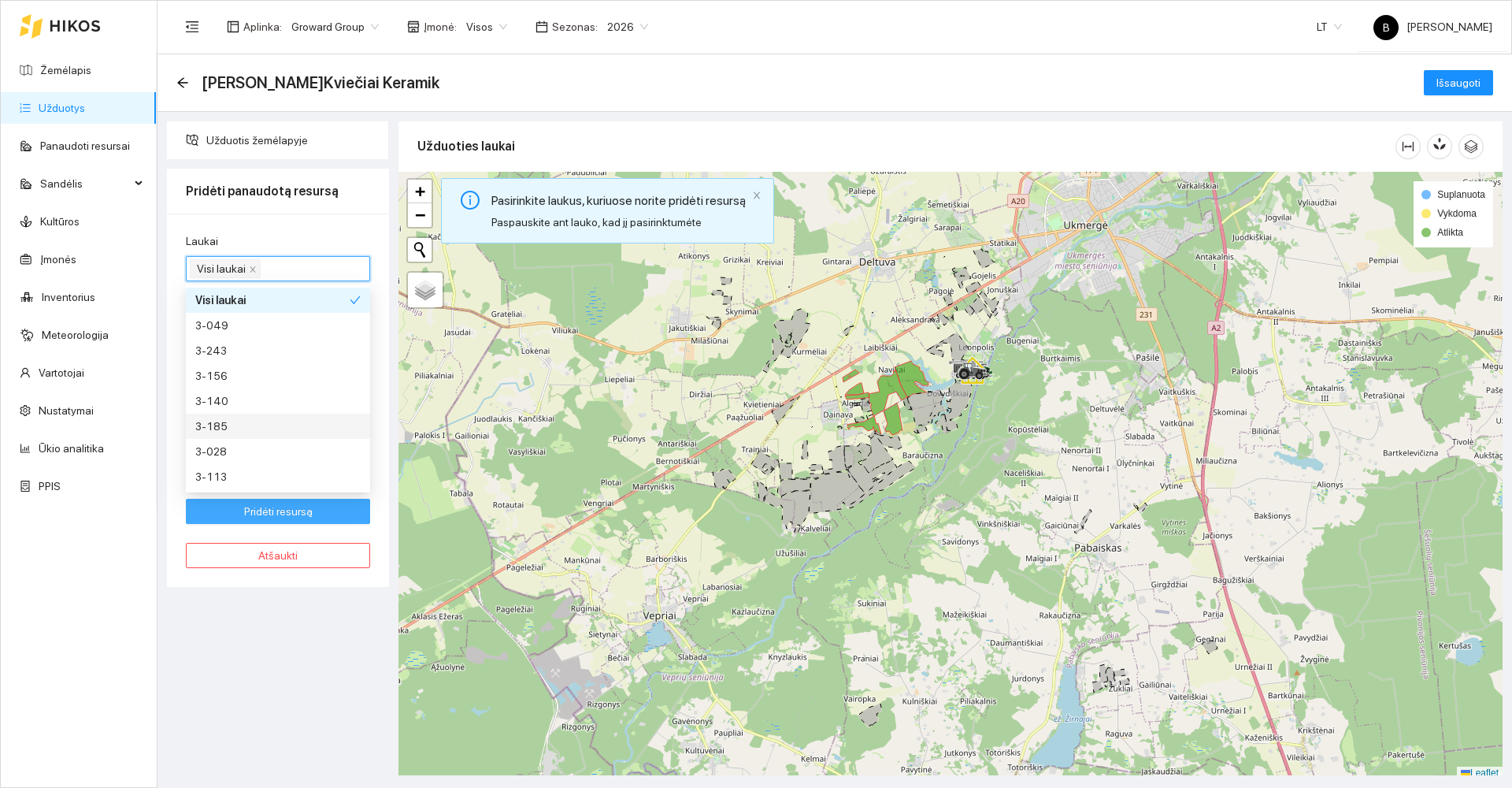
click at [261, 510] on span "Pridėti resursą" at bounding box center [278, 511] width 69 height 17
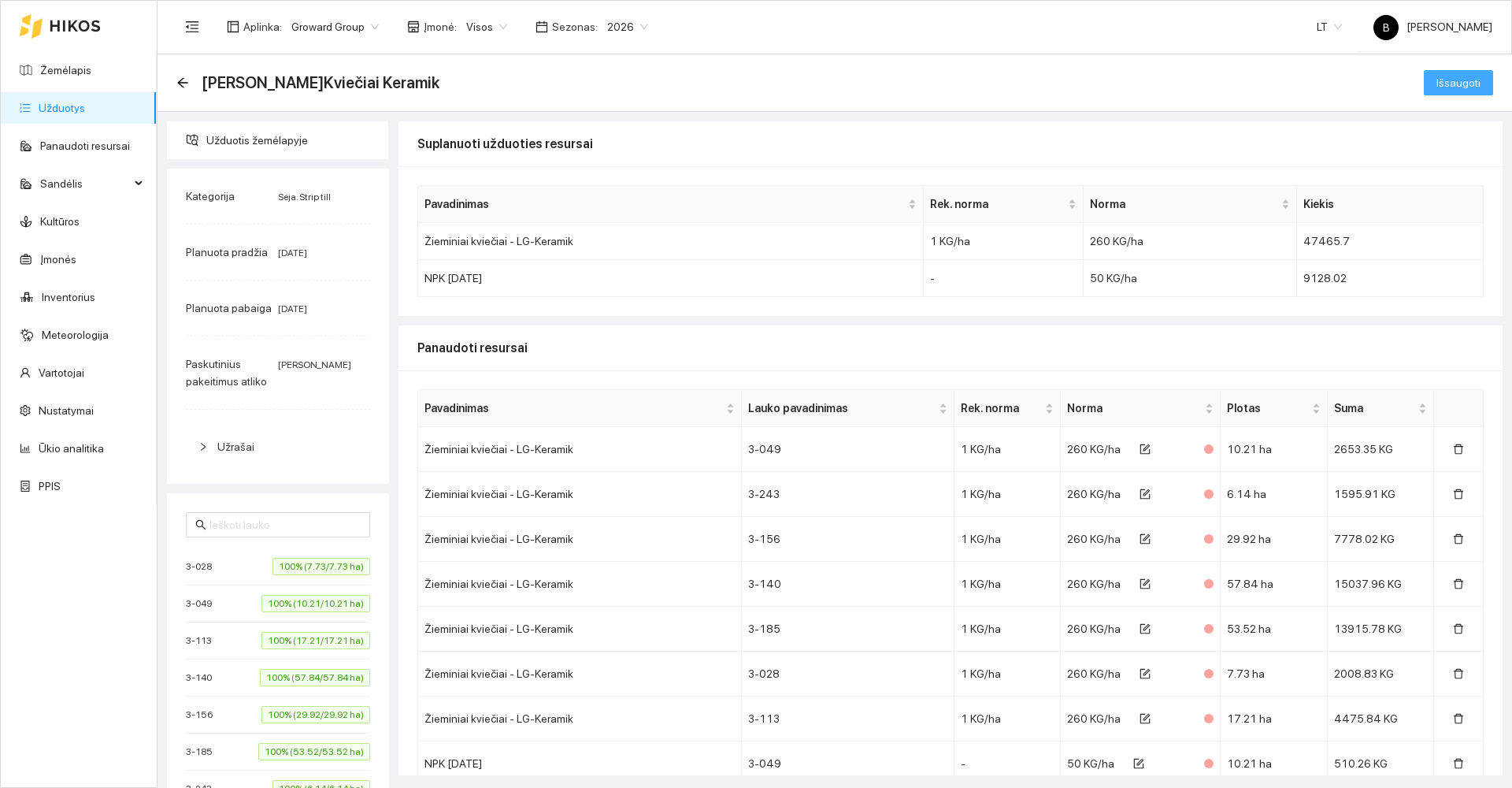
click at [1443, 77] on span "Išsaugoti" at bounding box center [1458, 82] width 44 height 17
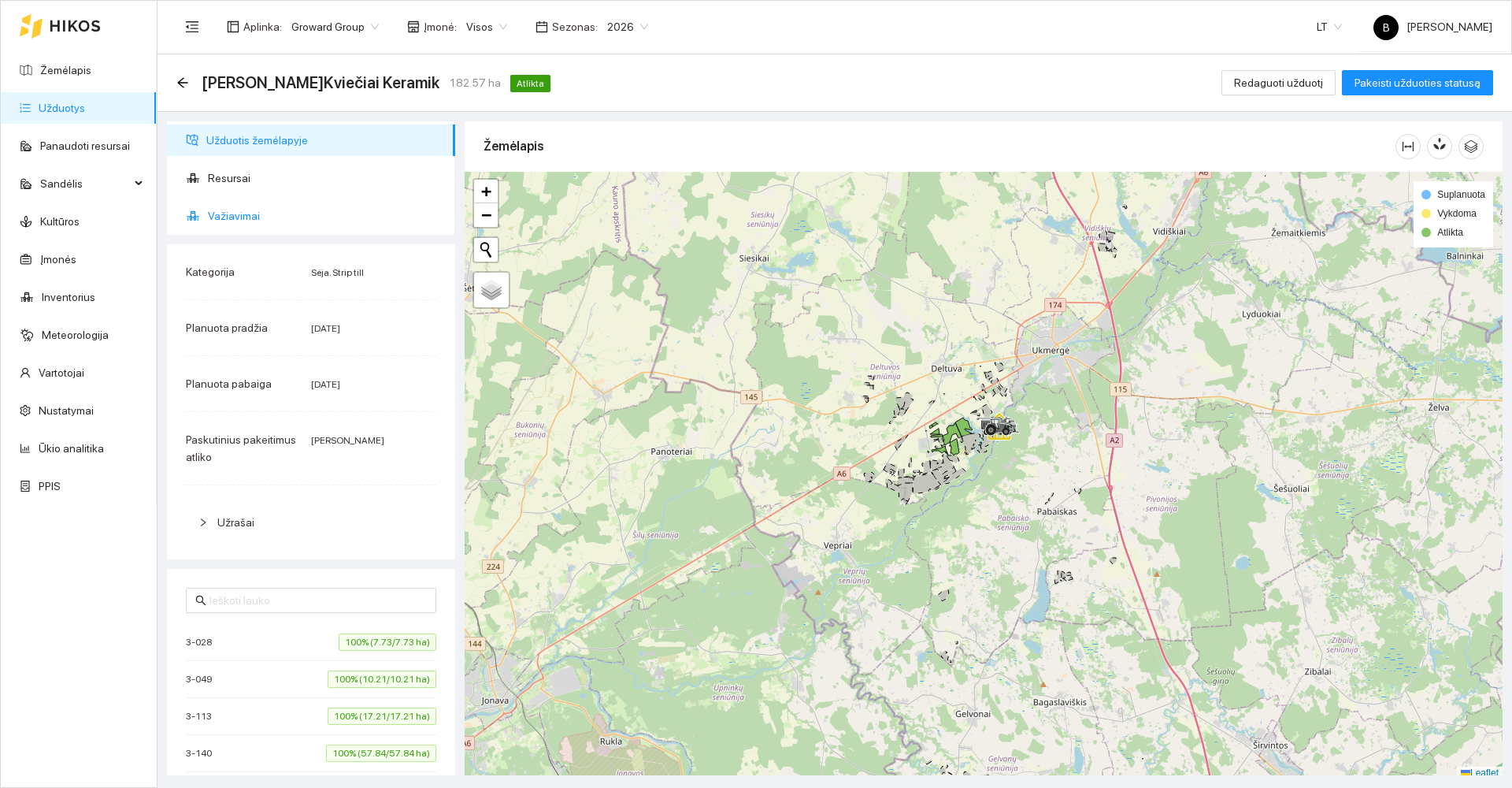
click at [226, 212] on span "Važiavimai" at bounding box center [326, 216] width 235 height 32
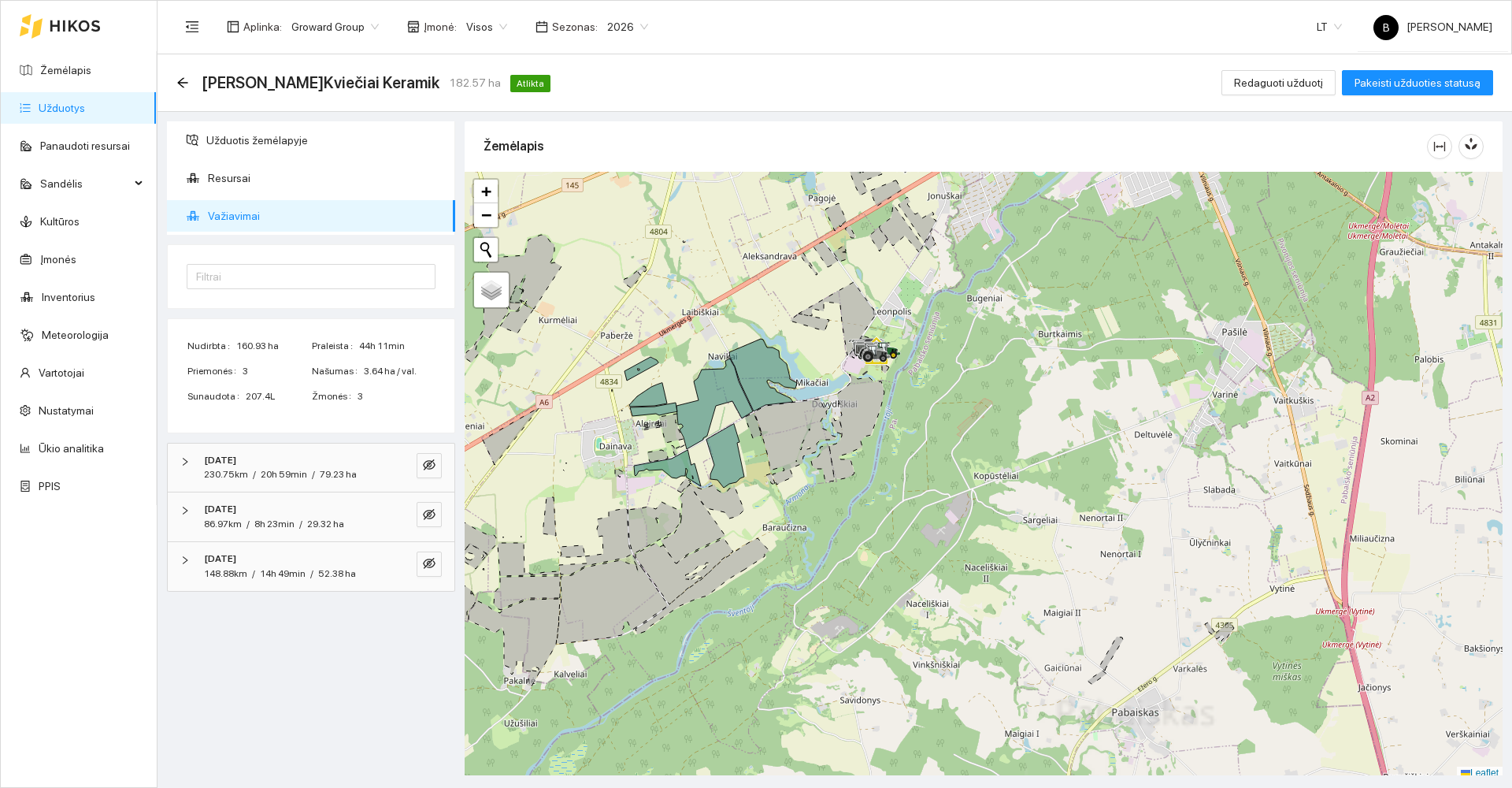
scroll to position [5, 0]
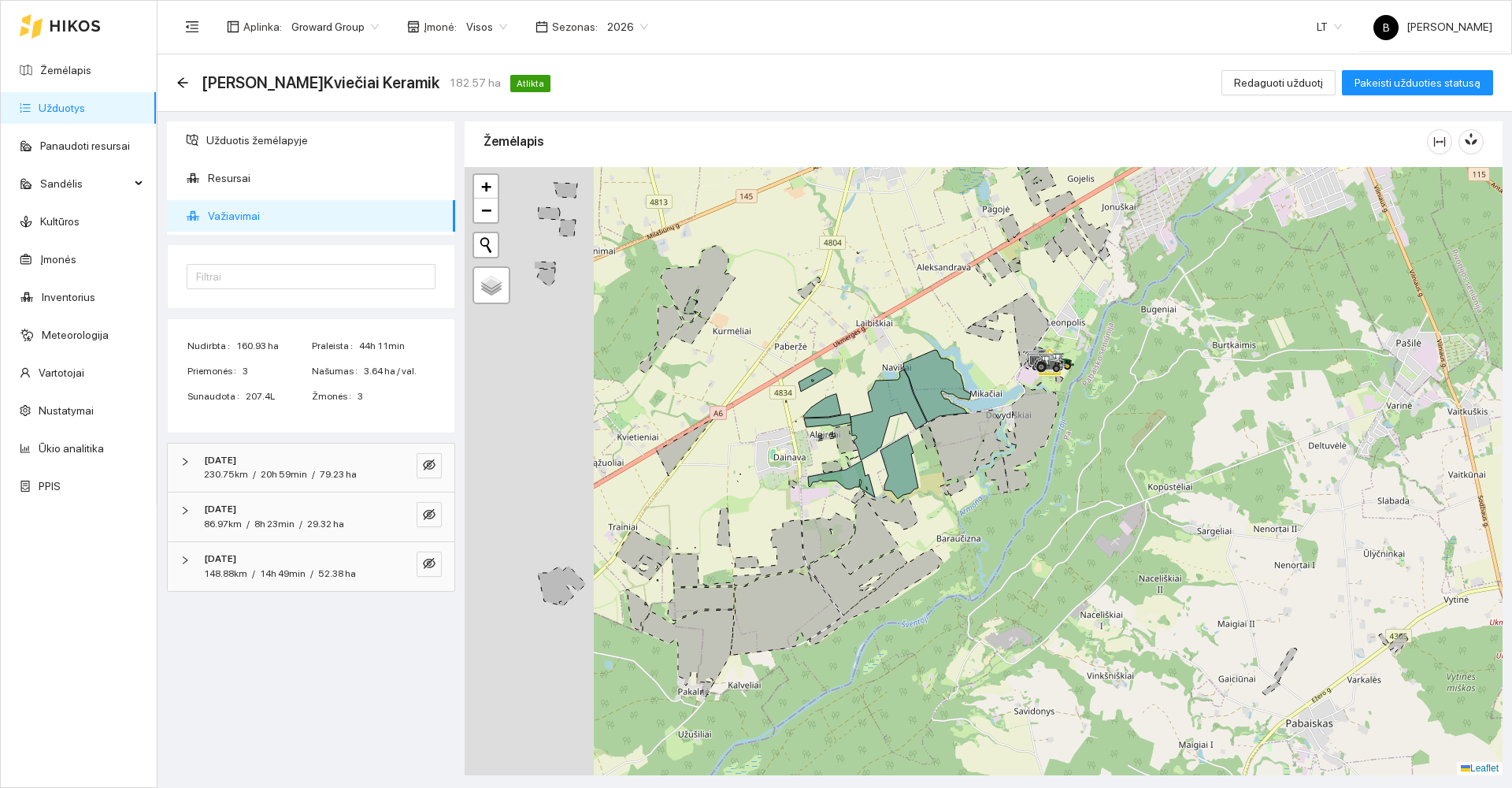
drag, startPoint x: 972, startPoint y: 441, endPoint x: 1198, endPoint y: 465, distance: 227.3
click at [1198, 465] on div at bounding box center [984, 471] width 1038 height 608
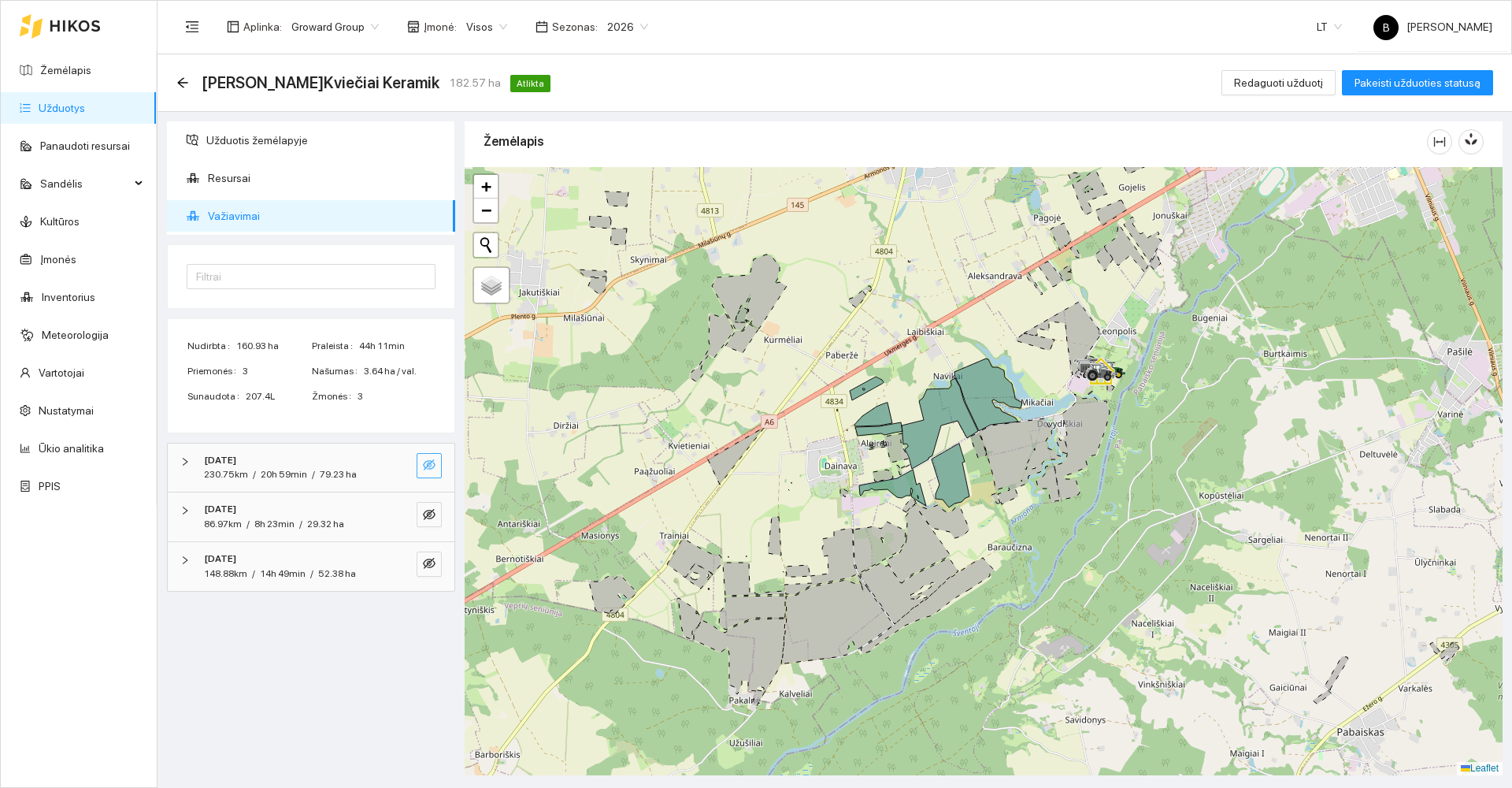
click at [426, 469] on icon "eye-invisible" at bounding box center [429, 464] width 13 height 13
click at [428, 509] on icon "eye-invisible" at bounding box center [429, 514] width 13 height 13
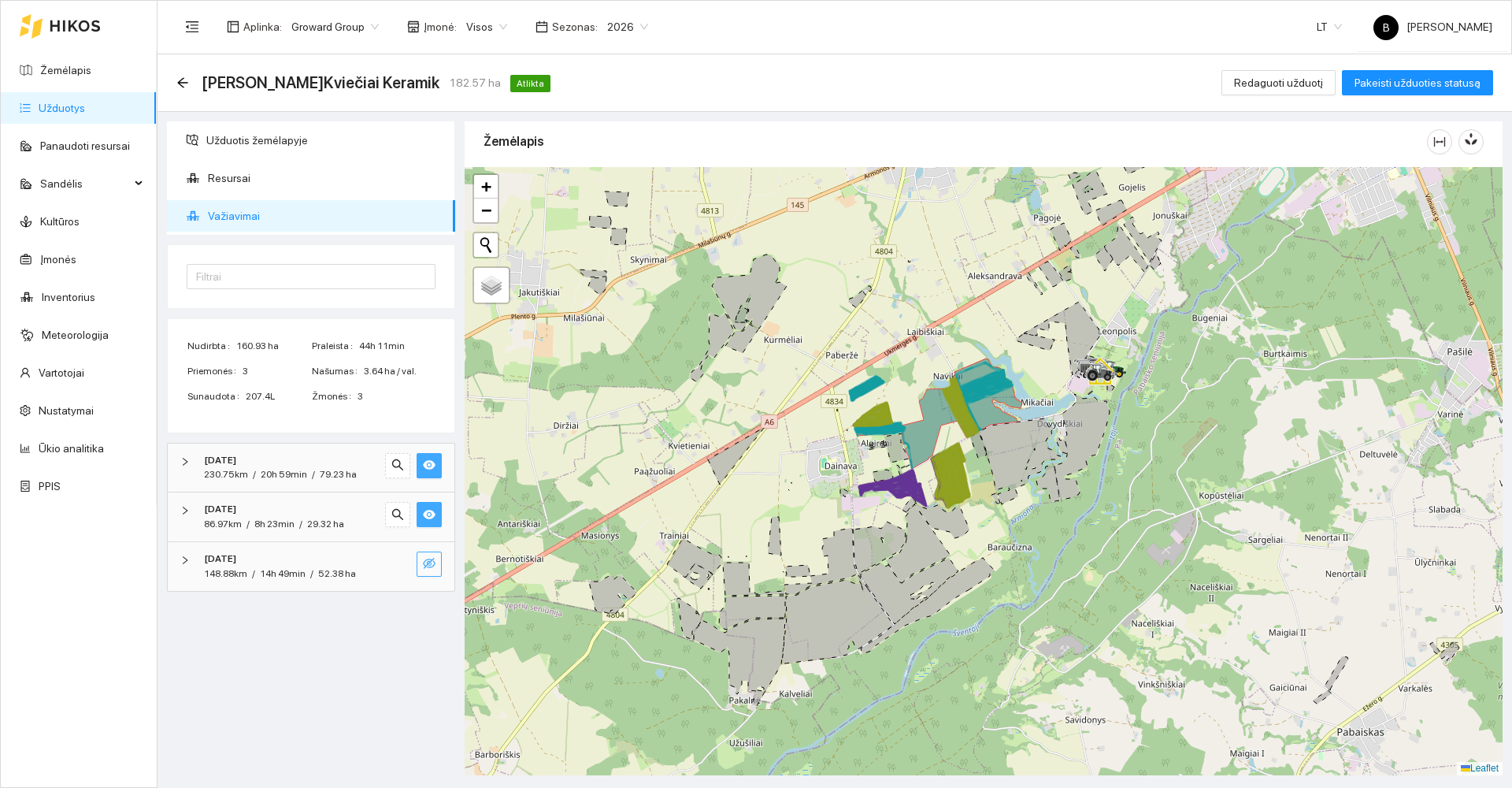
click at [427, 558] on icon "eye-invisible" at bounding box center [429, 563] width 13 height 13
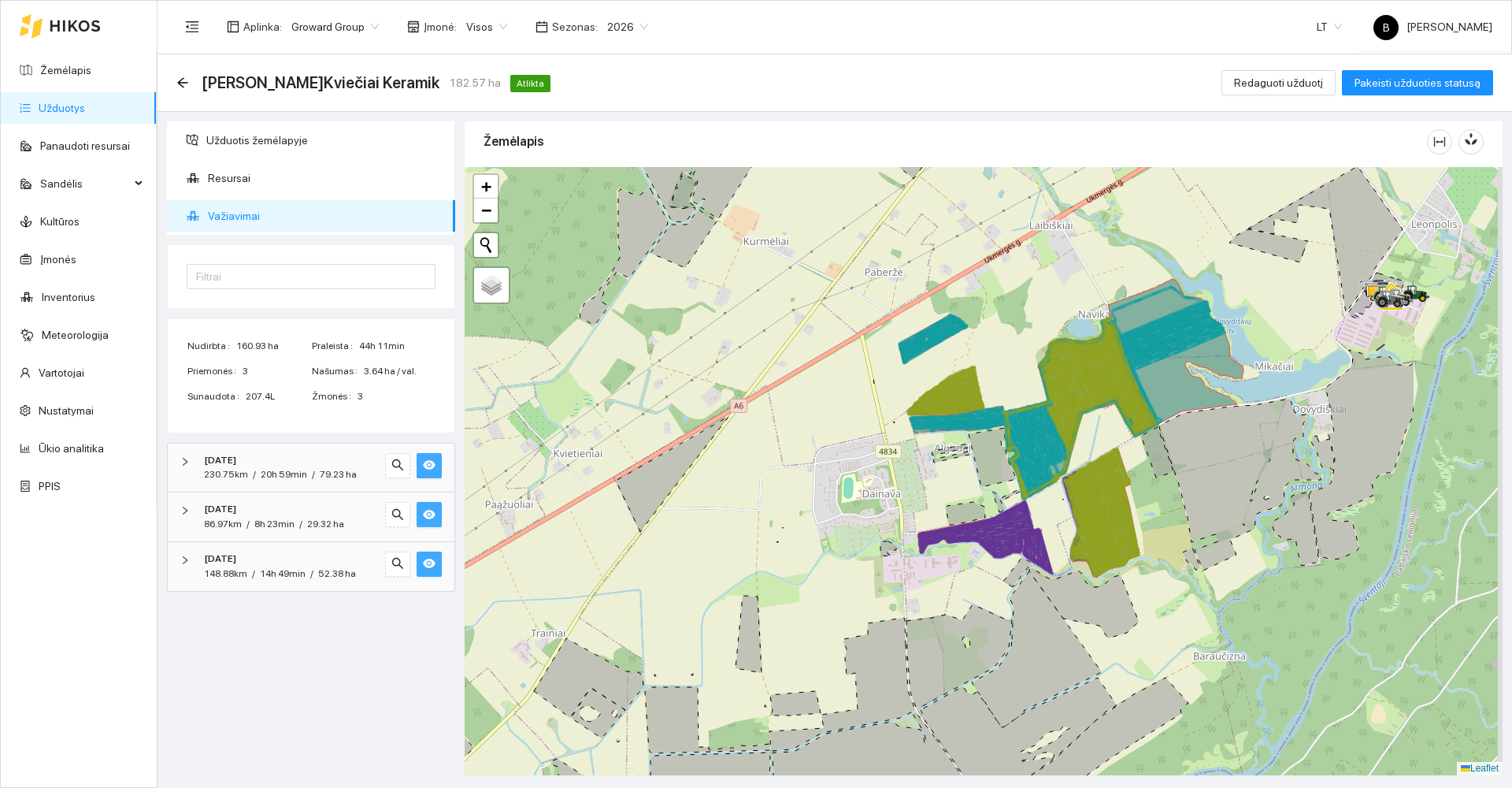
drag, startPoint x: 705, startPoint y: 496, endPoint x: 602, endPoint y: 495, distance: 103.0
click at [602, 495] on div at bounding box center [984, 471] width 1038 height 608
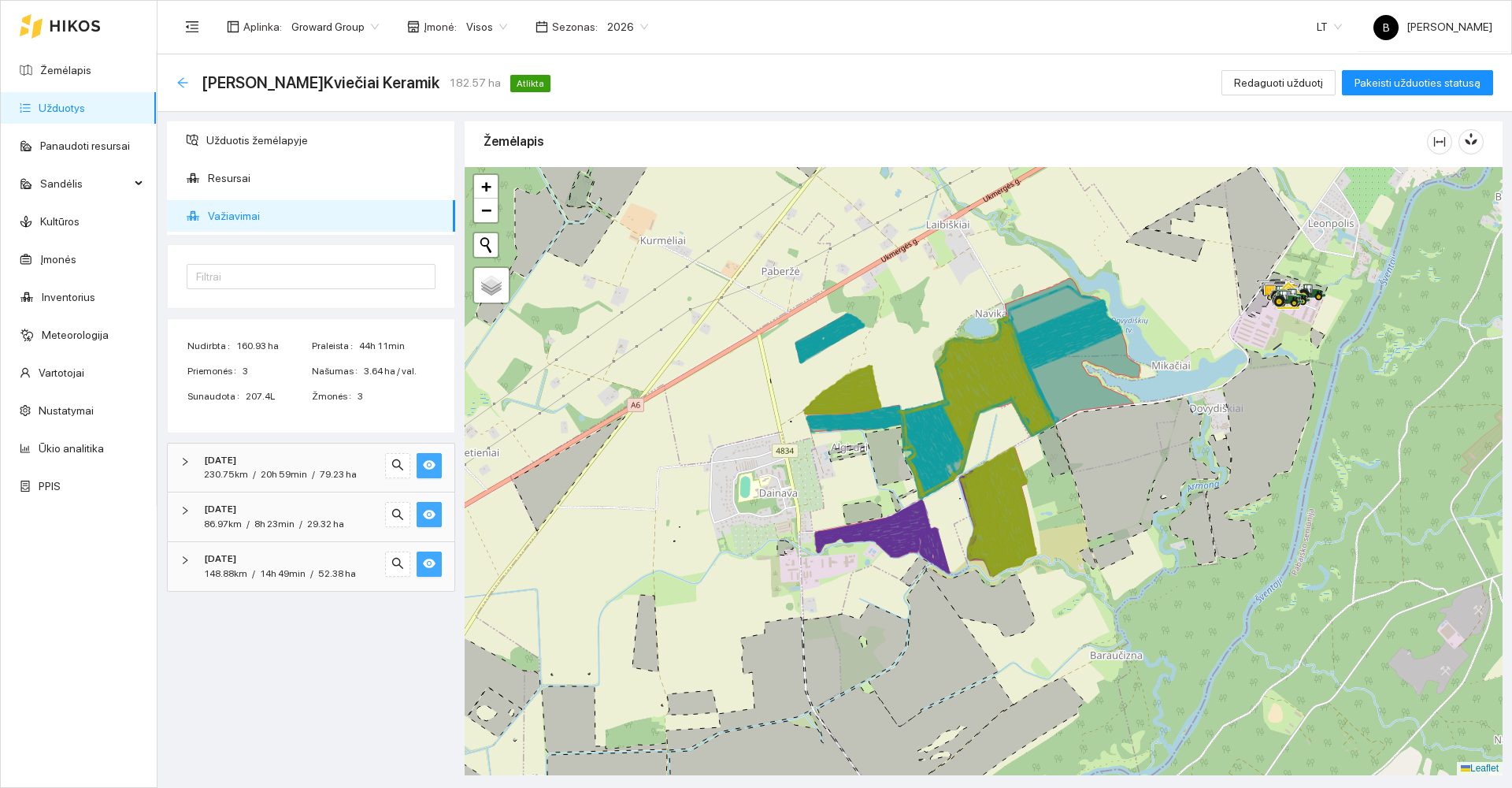
click at [181, 82] on icon "arrow-left" at bounding box center [182, 82] width 10 height 10
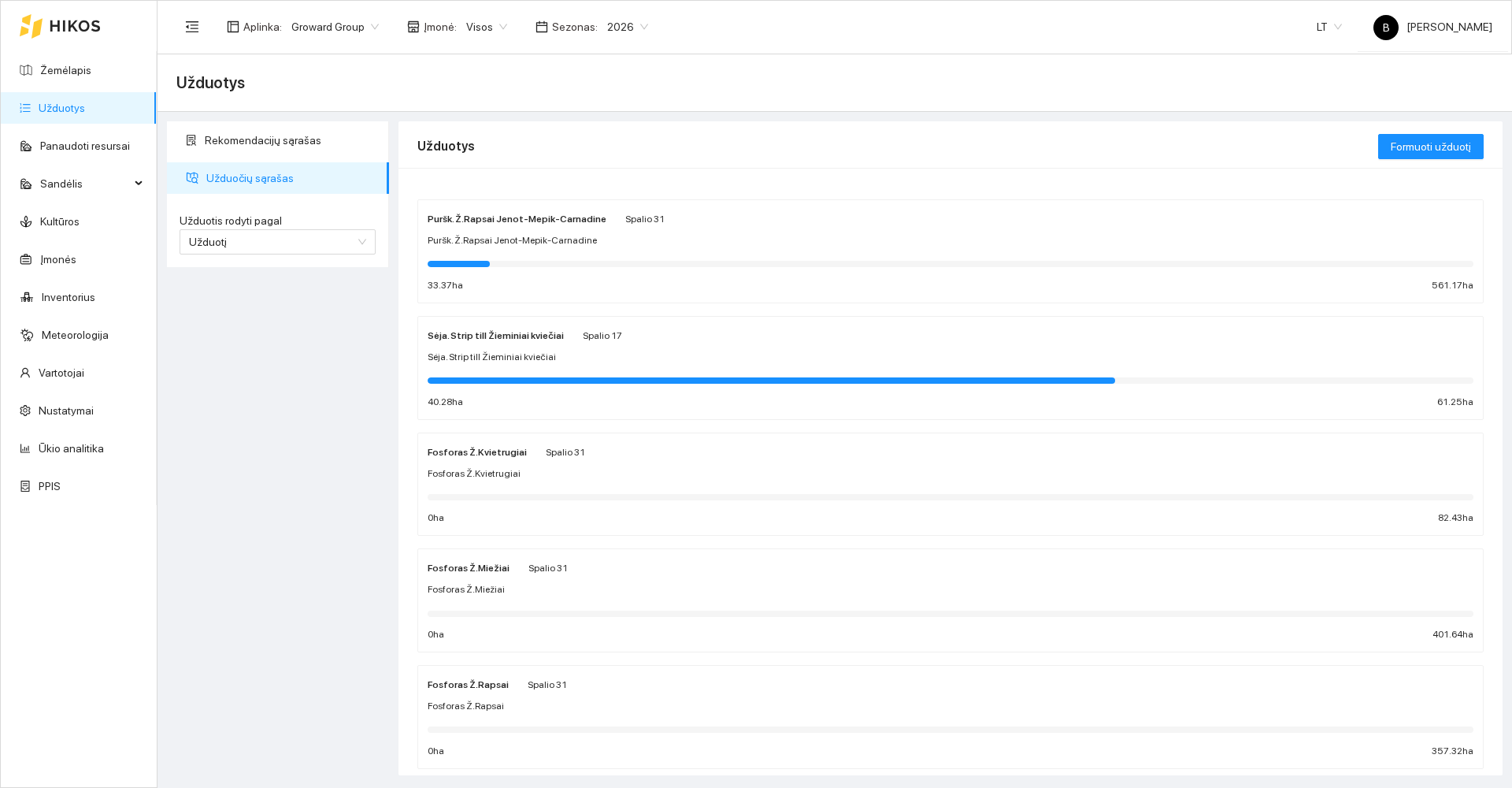
click at [765, 352] on div "Sėja. Strip till Žieminiai kviečiai" at bounding box center [950, 356] width 1046 height 15
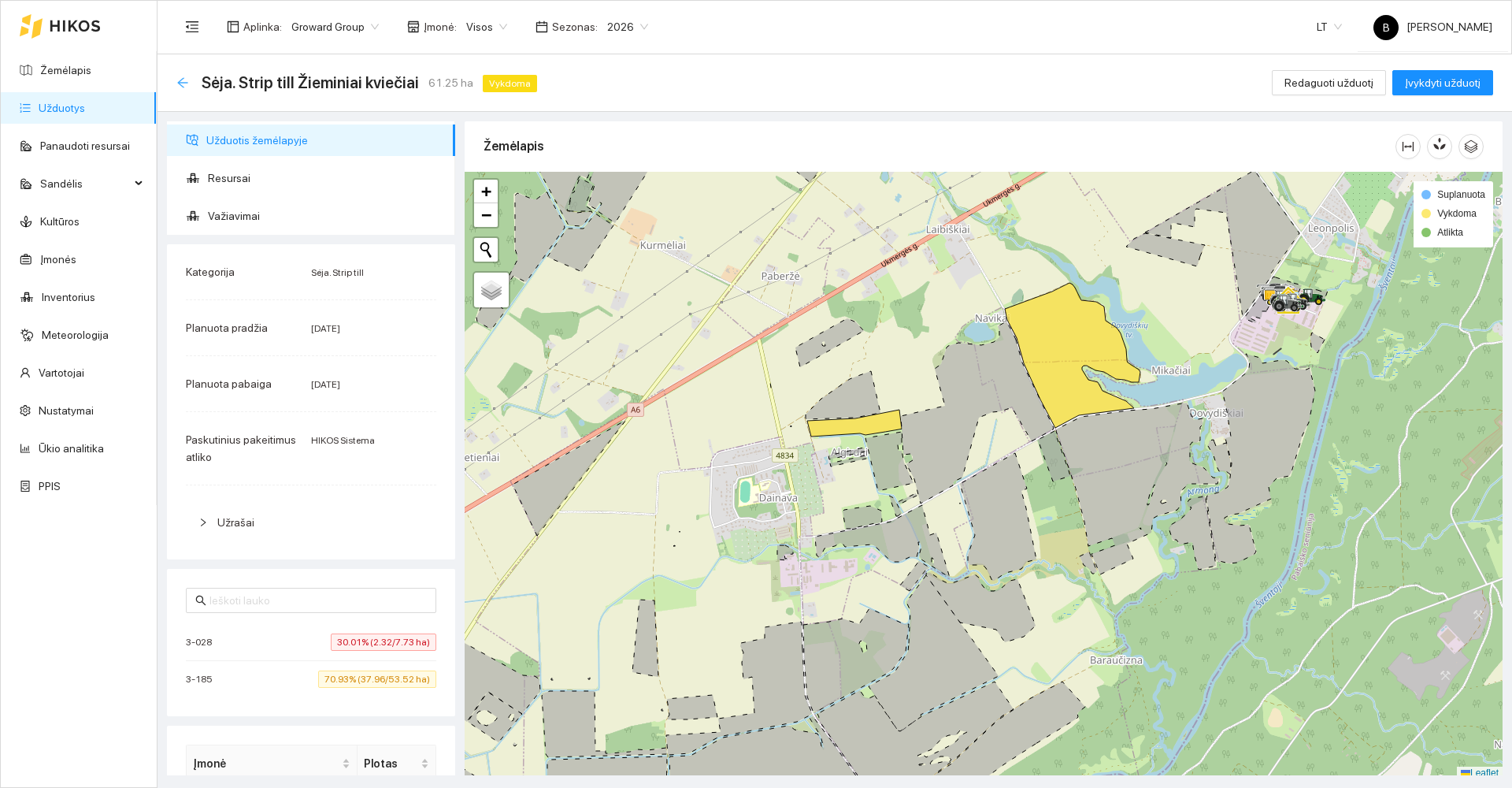
click at [183, 81] on icon "arrow-left" at bounding box center [182, 82] width 13 height 13
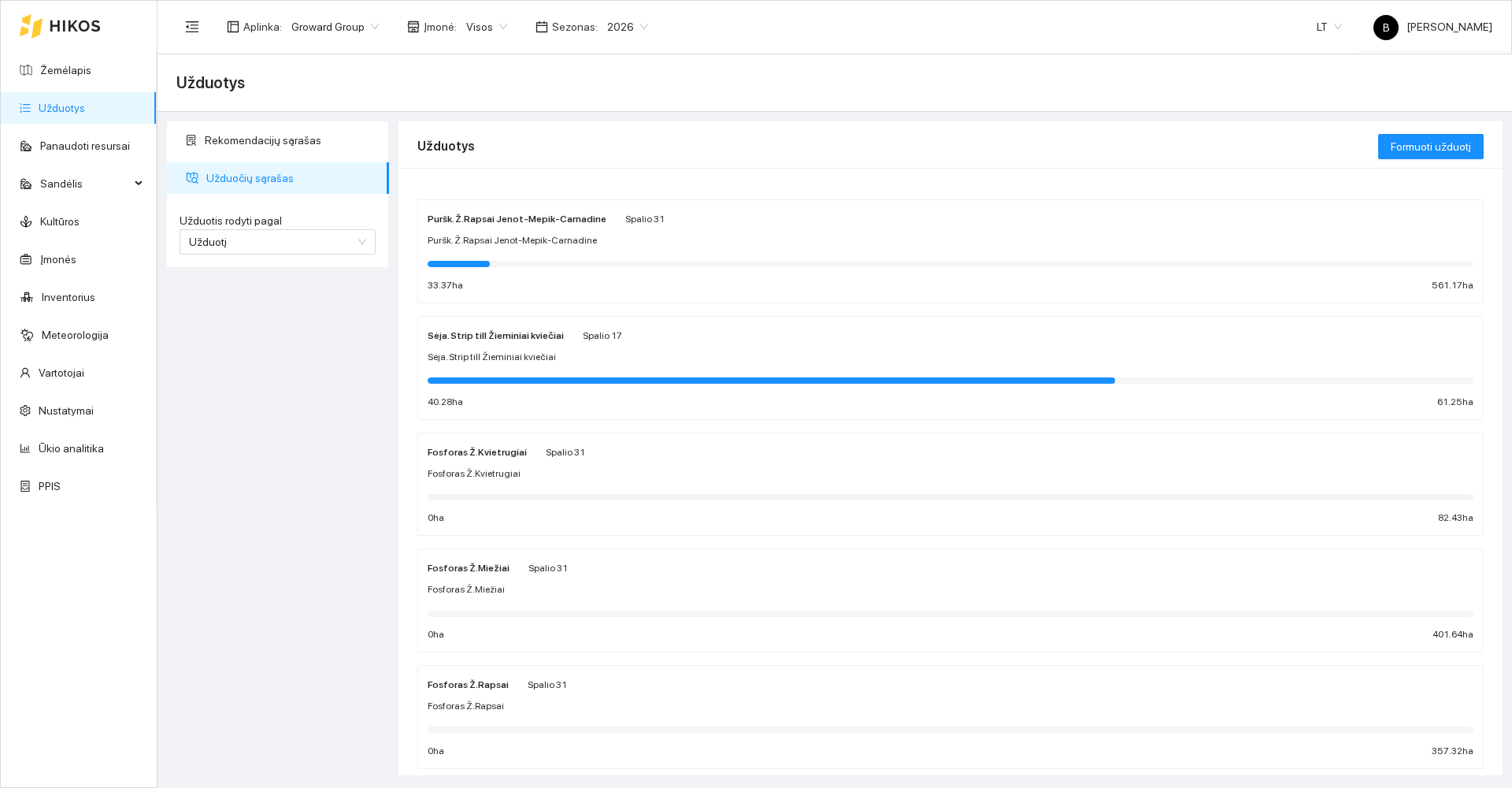
click at [707, 355] on div "Sėja. Strip till Žieminiai kviečiai" at bounding box center [950, 356] width 1046 height 15
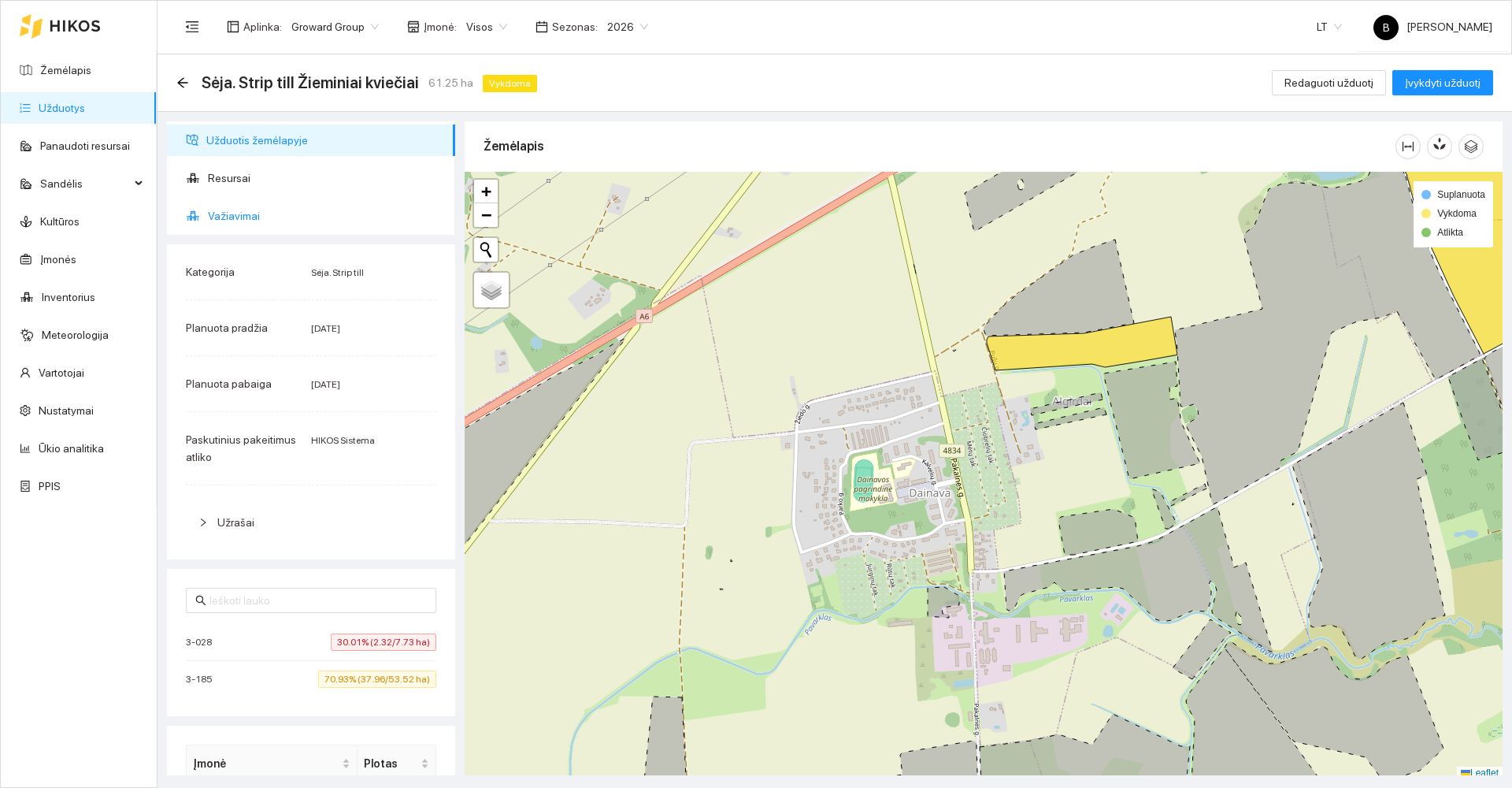
click at [245, 211] on span "Važiavimai" at bounding box center [326, 216] width 235 height 32
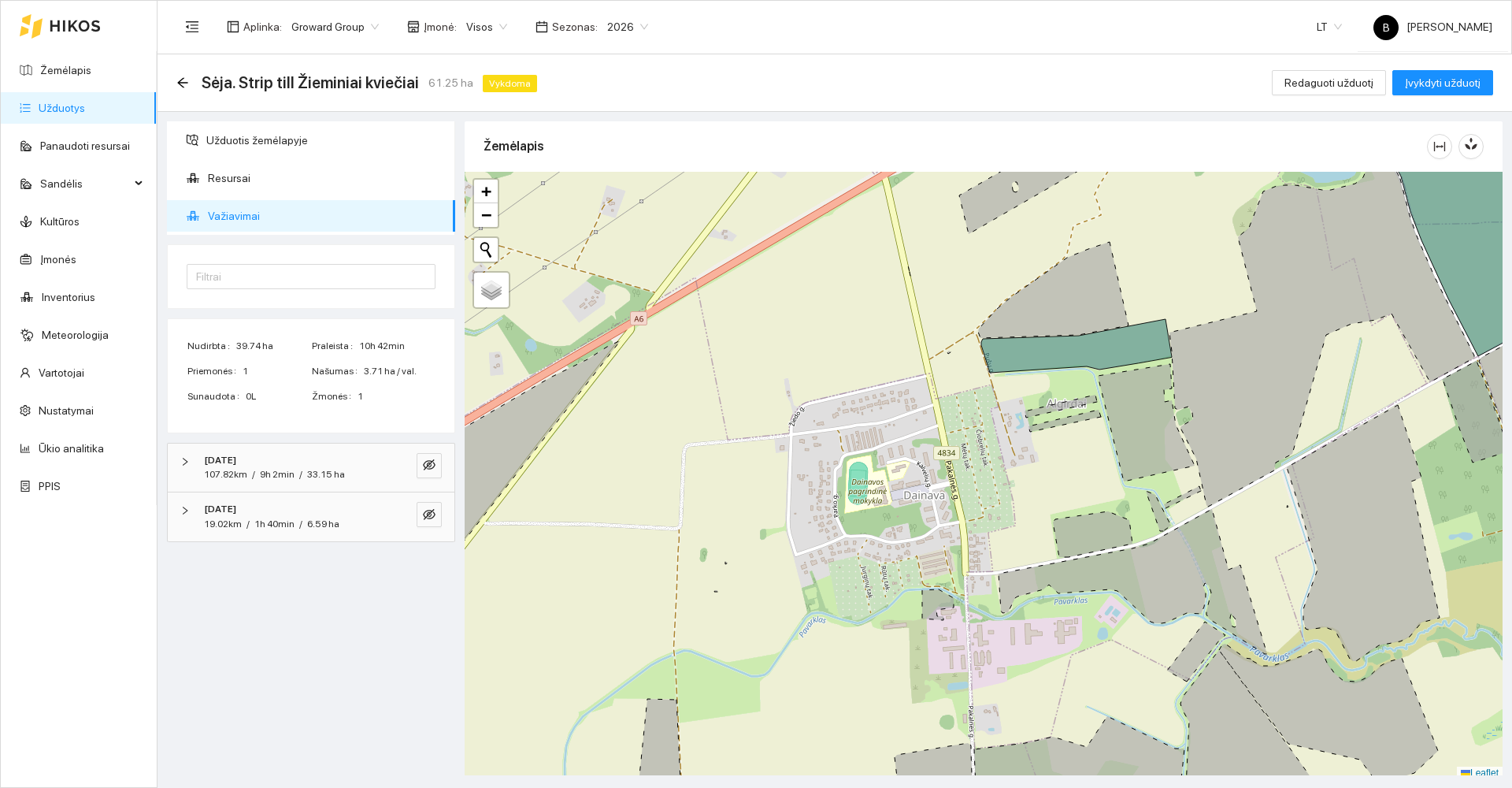
scroll to position [5, 0]
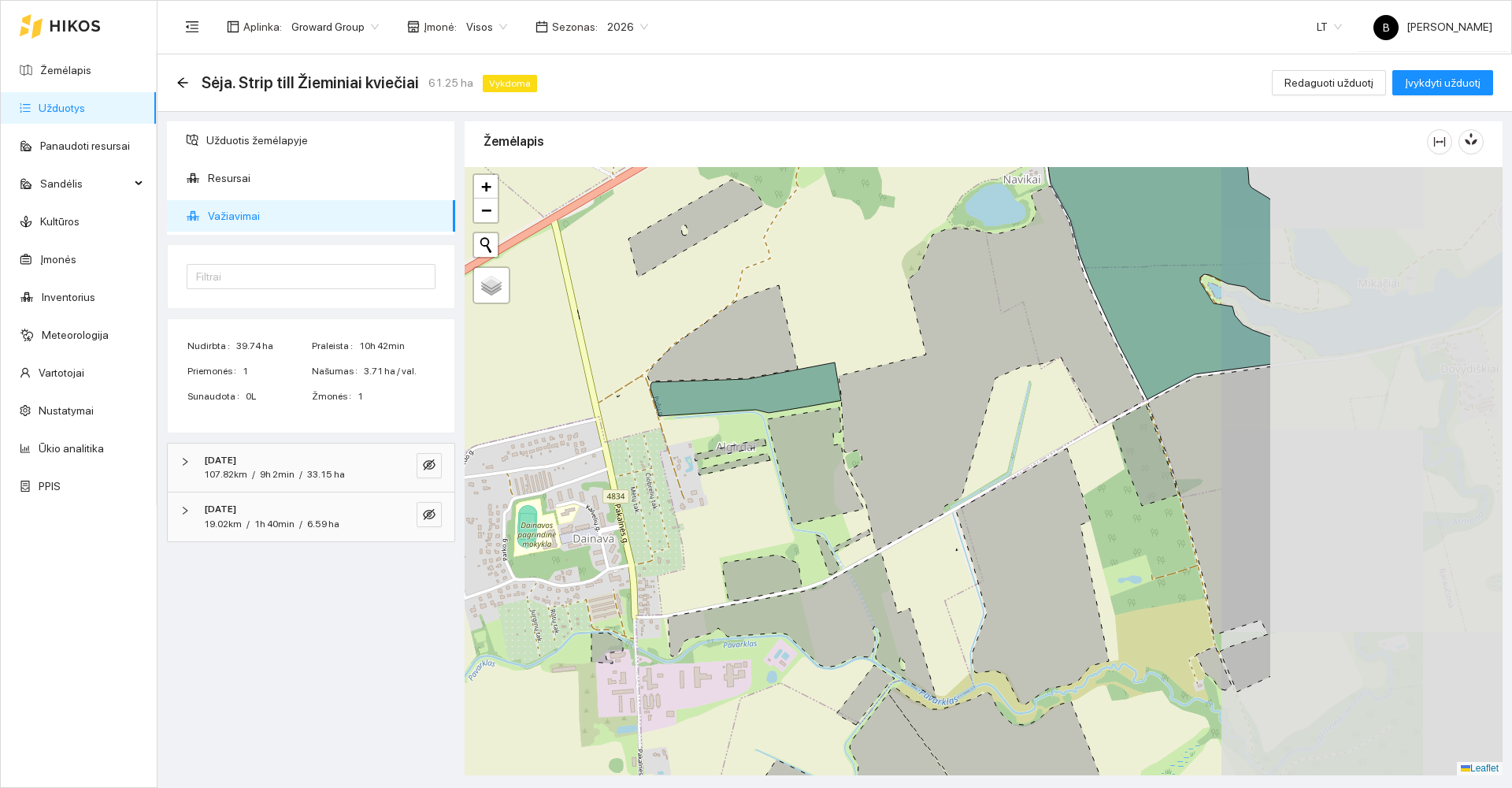
drag, startPoint x: 754, startPoint y: 391, endPoint x: 417, endPoint y: 441, distance: 340.7
click at [417, 441] on div "Užduotis žemėlapyje Resursai Važiavimai Filtrai Nudirbta 39.74 ha Praleista 10h…" at bounding box center [830, 444] width 1355 height 663
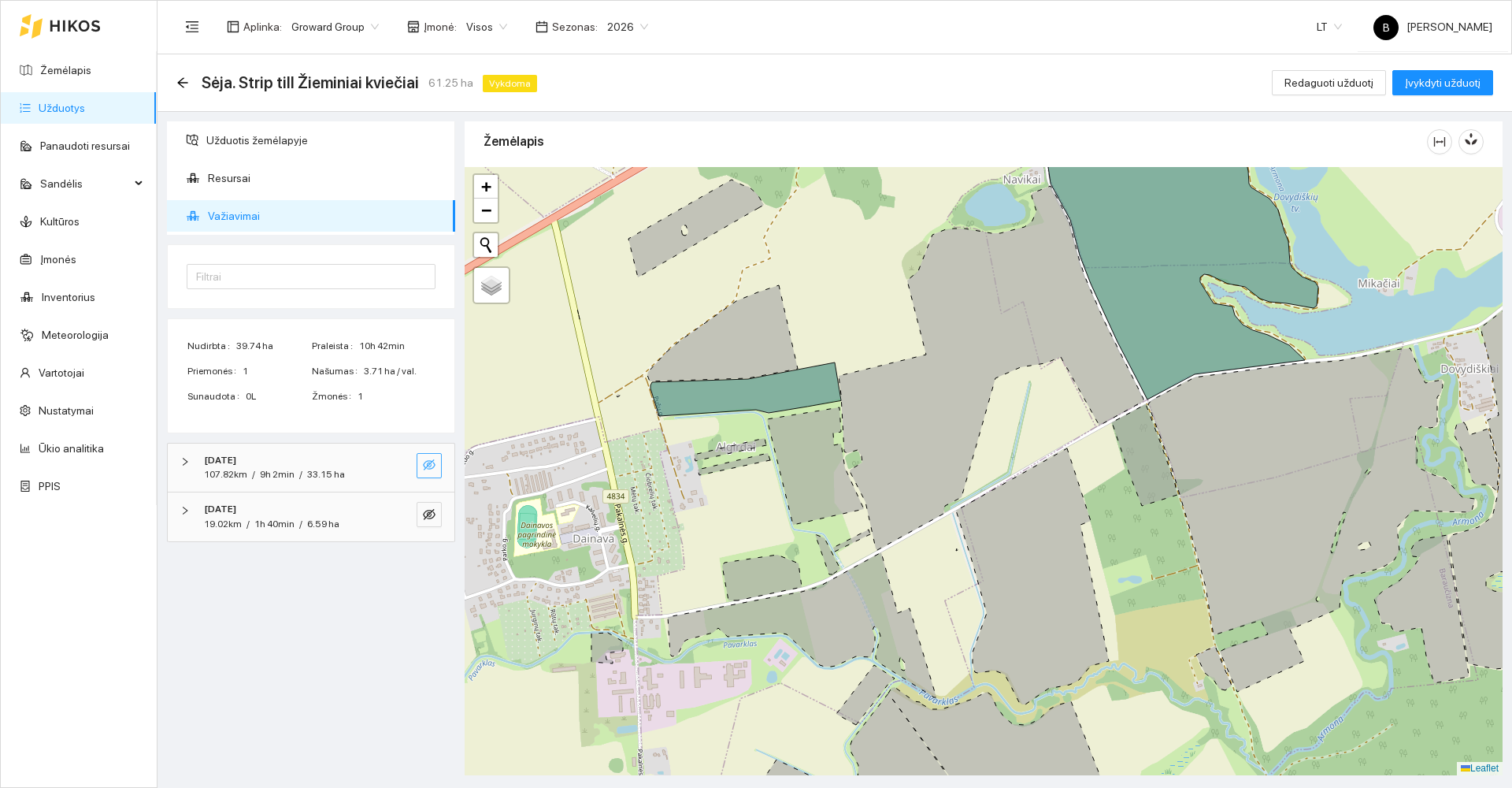
click at [433, 464] on icon "eye-invisible" at bounding box center [429, 464] width 13 height 13
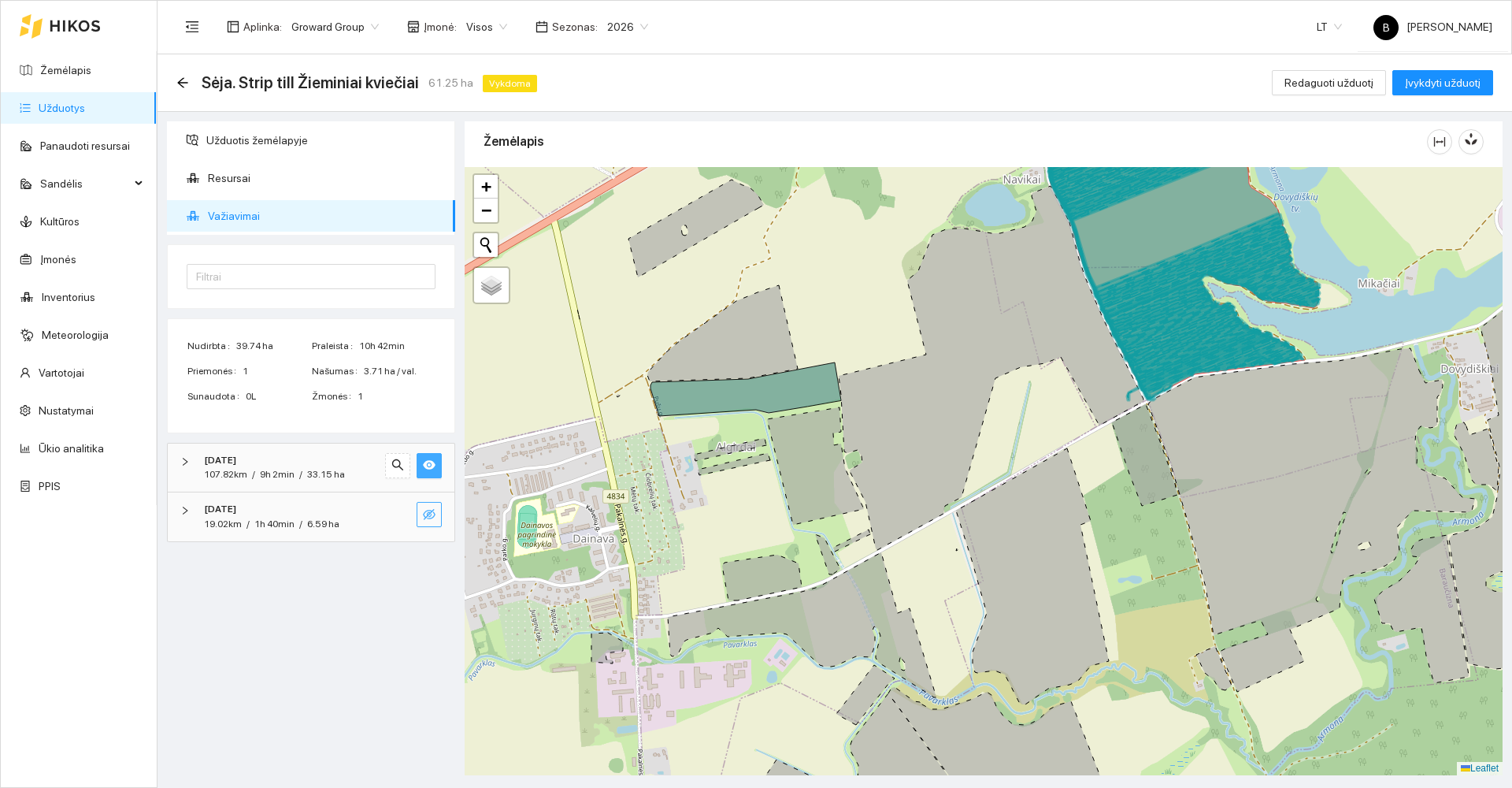
click at [432, 515] on icon "eye-invisible" at bounding box center [429, 514] width 13 height 13
click at [184, 85] on icon "arrow-left" at bounding box center [182, 82] width 13 height 13
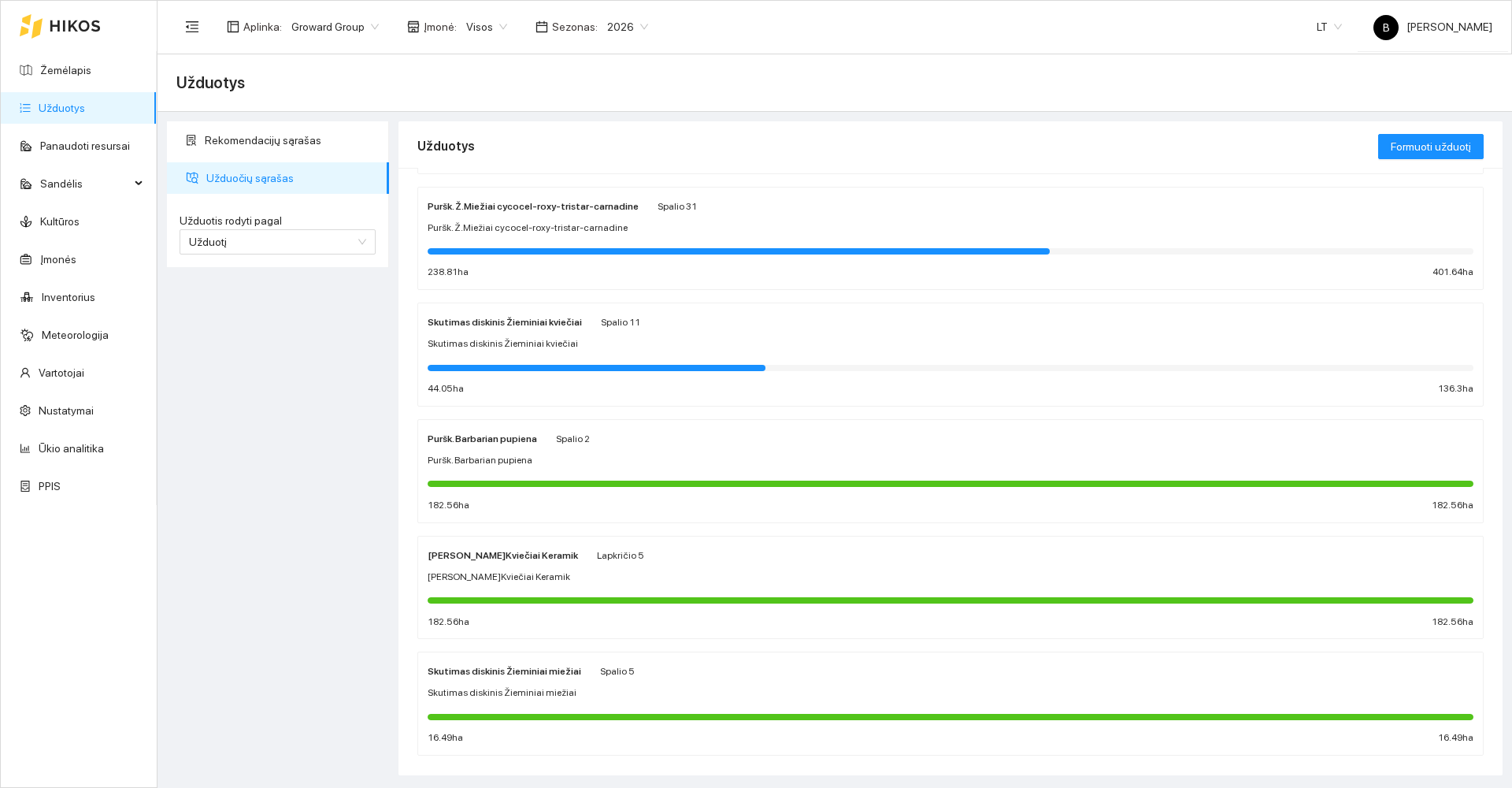
scroll to position [630, 0]
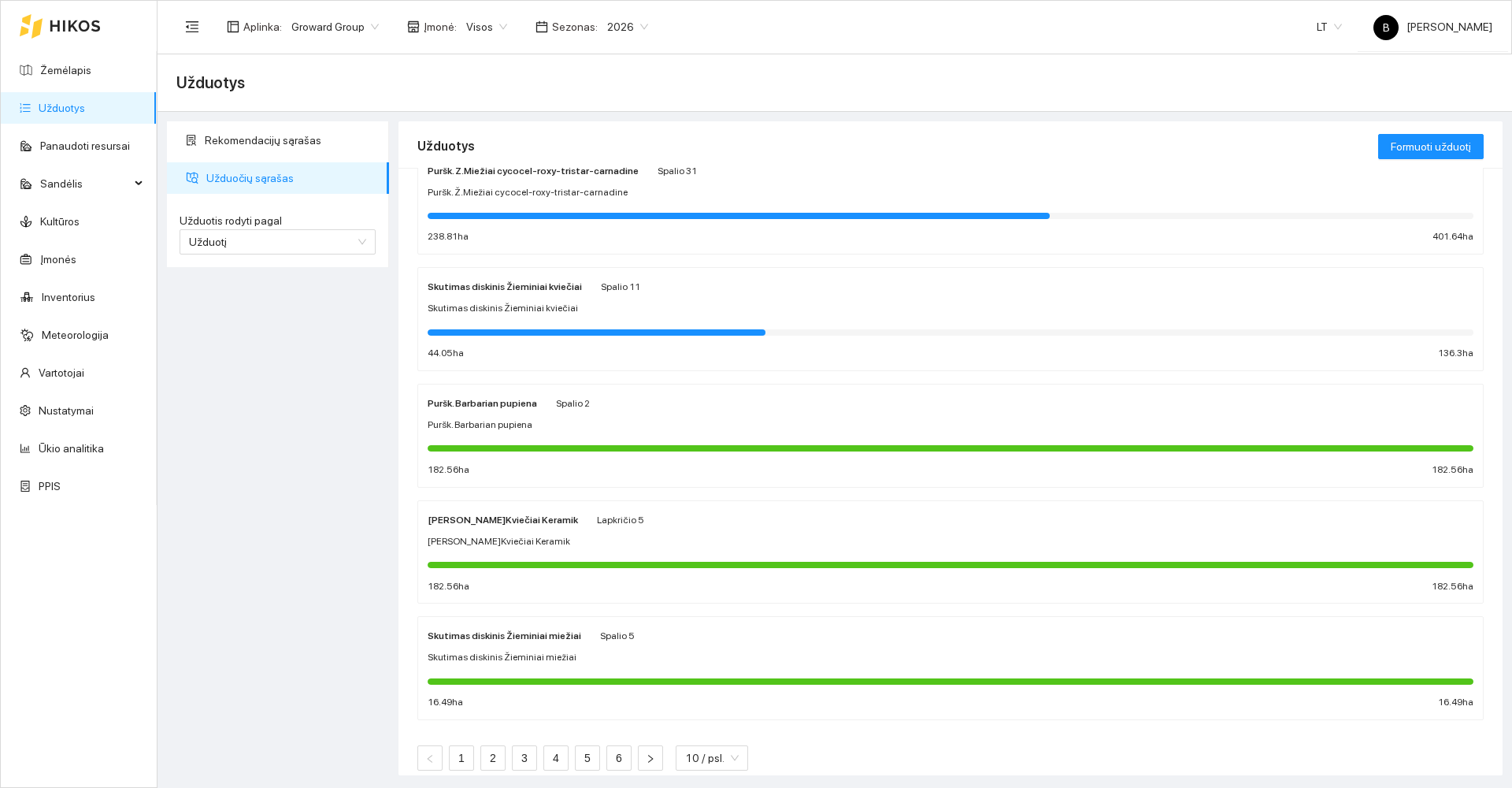
click at [717, 536] on div "[PERSON_NAME]Kviečiai Keramik" at bounding box center [950, 540] width 1046 height 15
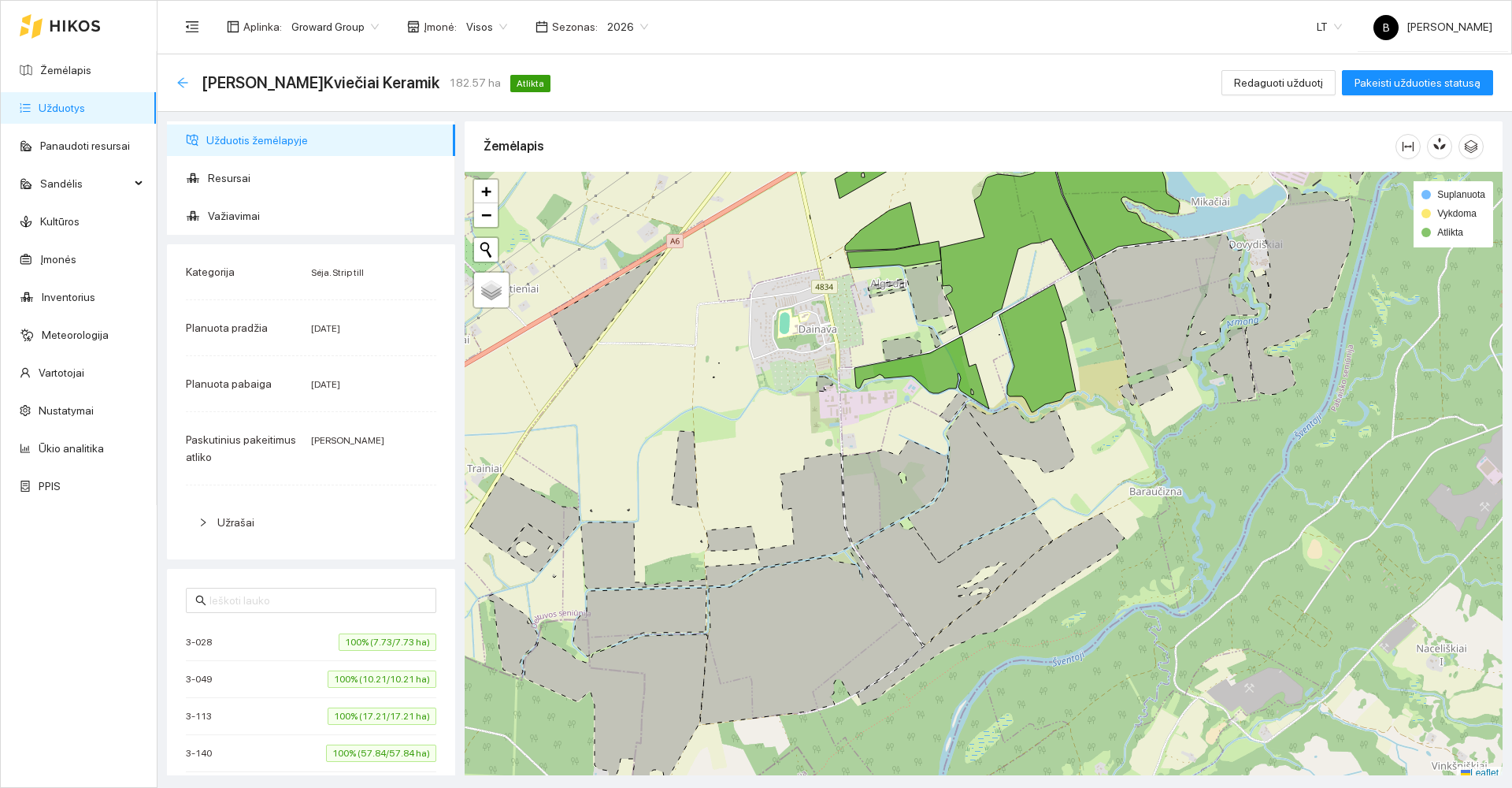
click at [180, 77] on icon "arrow-left" at bounding box center [182, 82] width 13 height 13
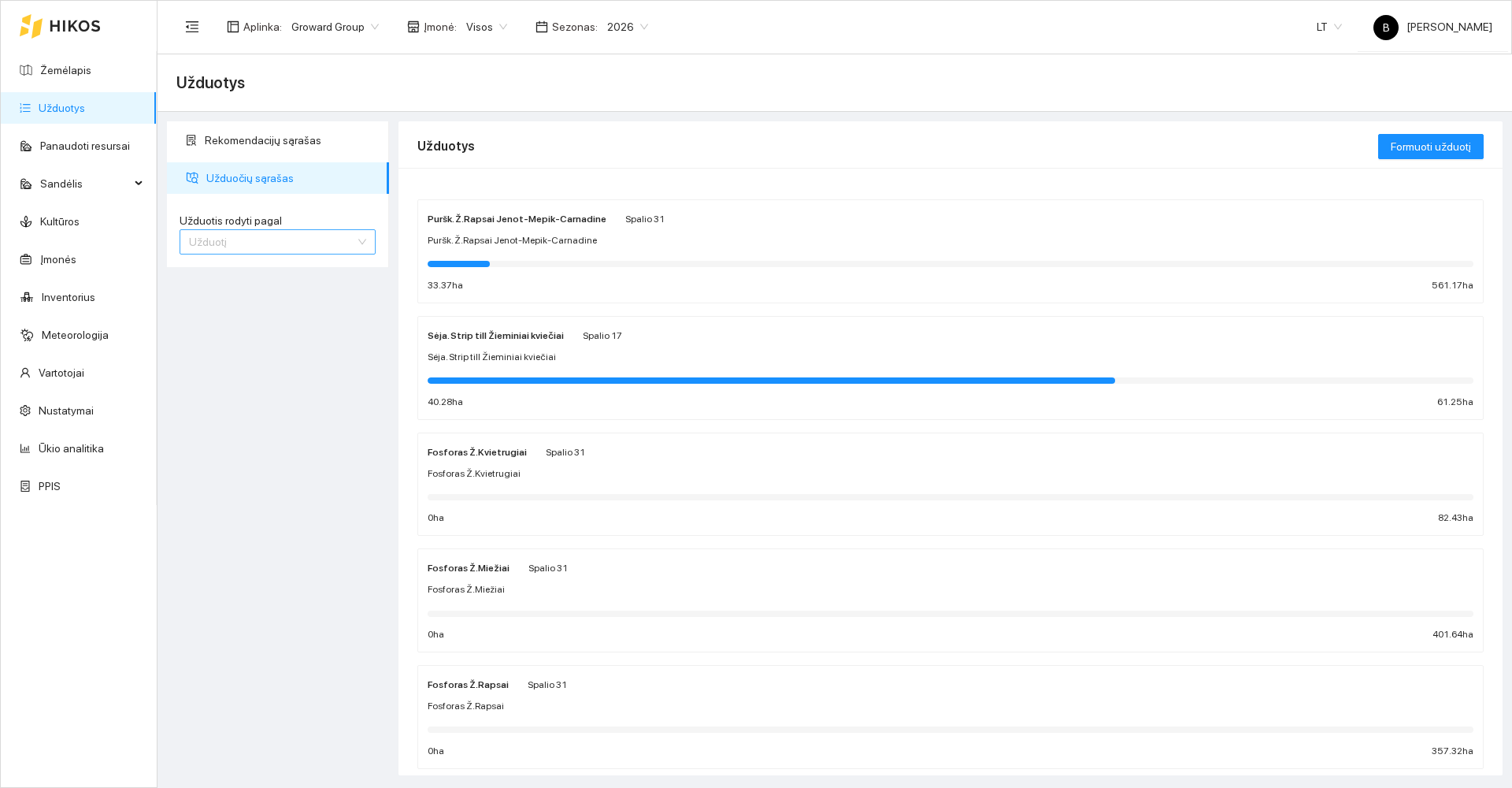
click at [244, 248] on span "Užduotį" at bounding box center [278, 242] width 177 height 24
click at [231, 300] on div "Kultūrą" at bounding box center [278, 298] width 177 height 17
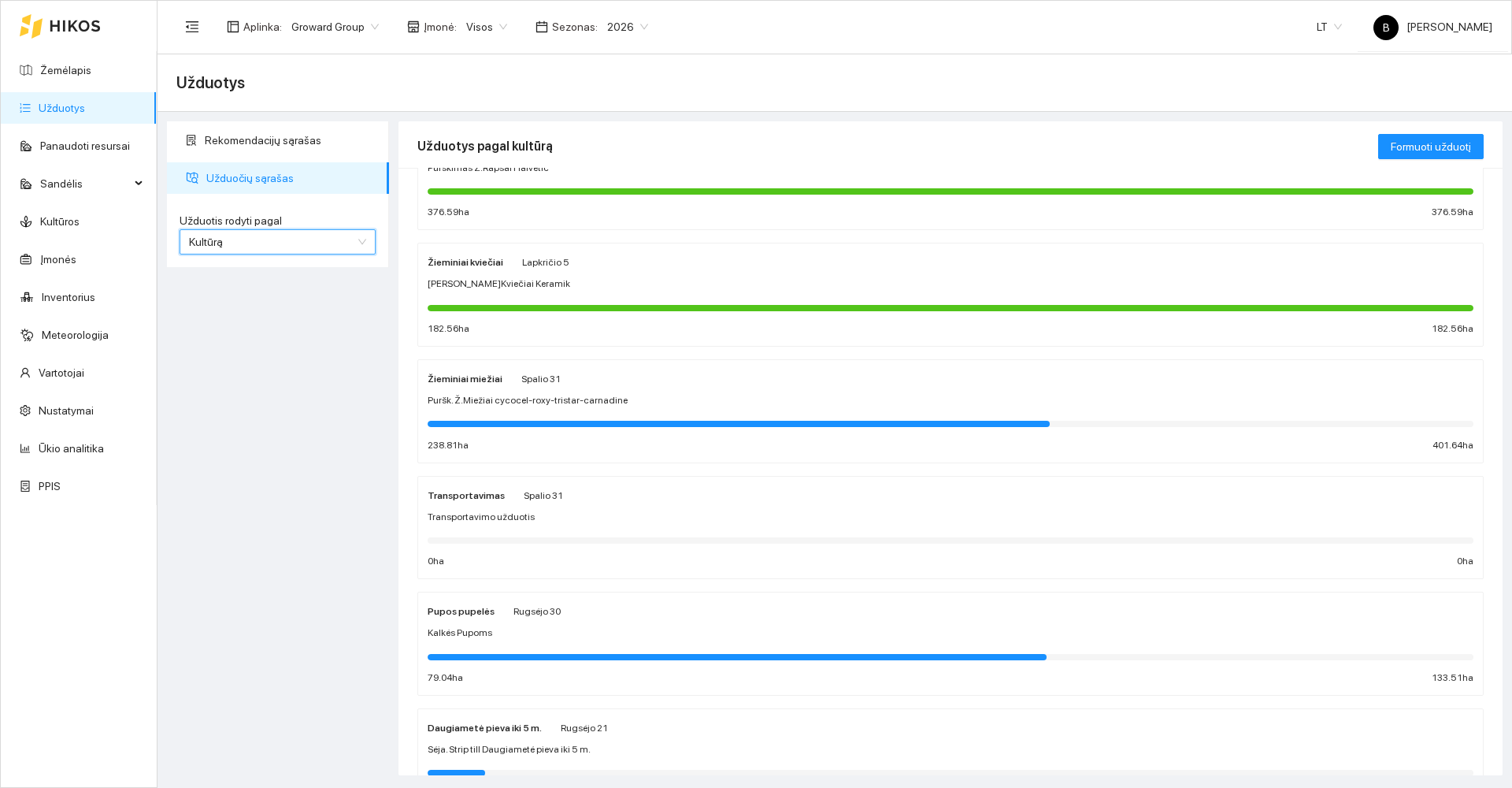
scroll to position [151, 0]
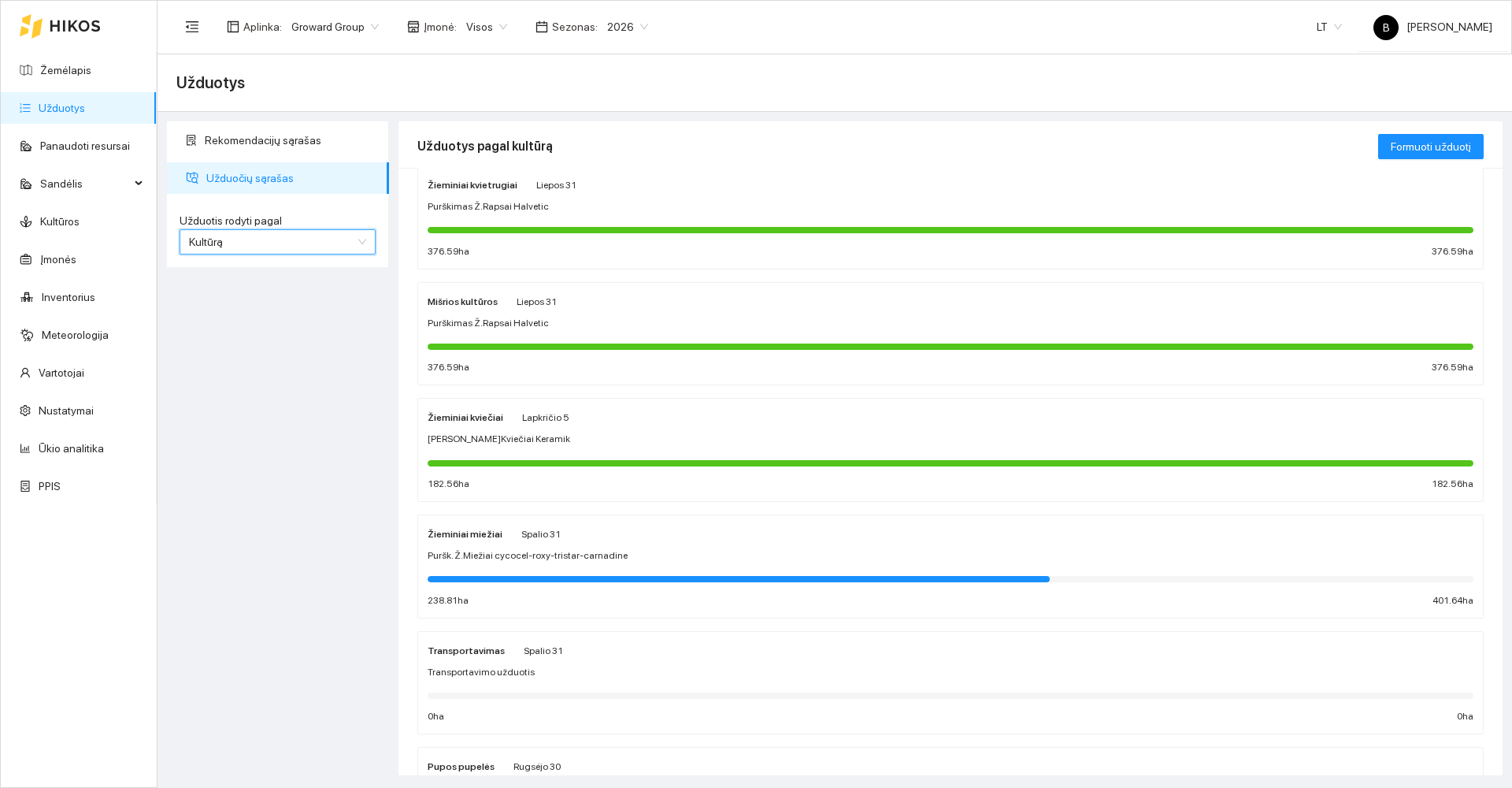
click at [730, 435] on div "[PERSON_NAME]Kviečiai Keramik" at bounding box center [950, 439] width 1046 height 15
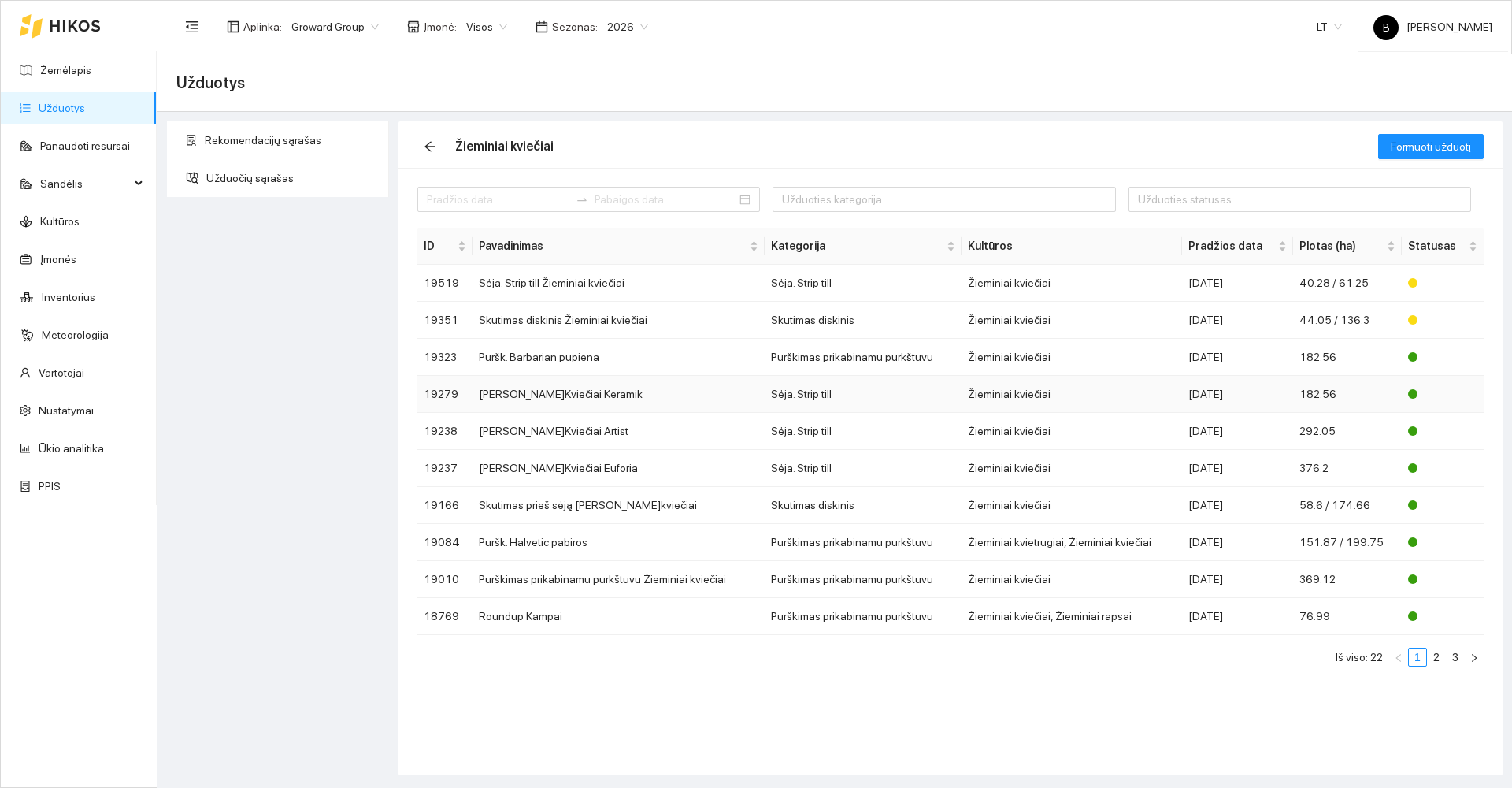
click at [723, 400] on td "[PERSON_NAME]Kviečiai Keramik" at bounding box center [619, 394] width 292 height 37
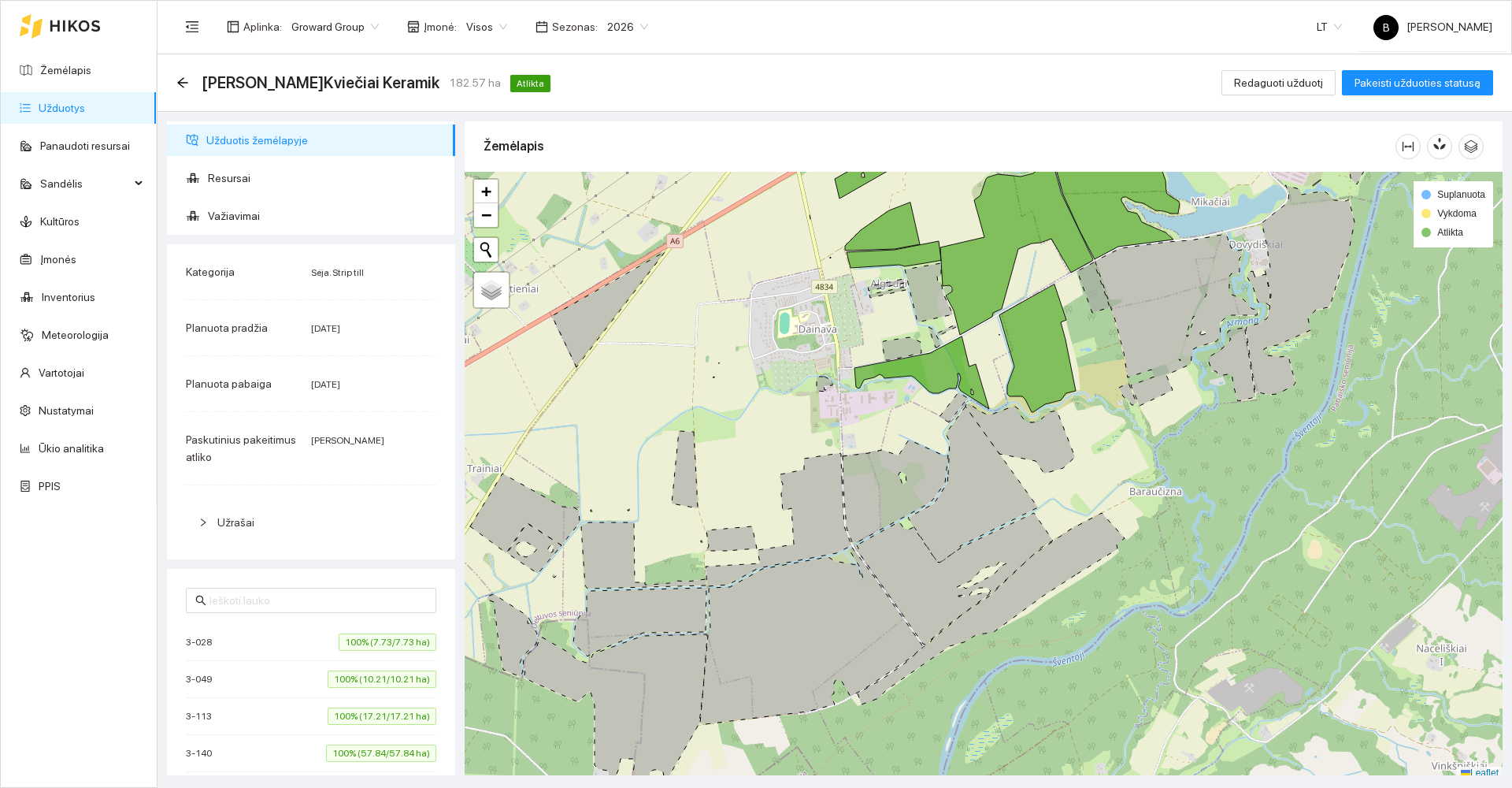
click at [180, 73] on div "[PERSON_NAME]Kviečiai Keramik 182.57 ha Atlikta" at bounding box center [367, 82] width 380 height 25
click at [181, 79] on icon "arrow-left" at bounding box center [182, 82] width 13 height 13
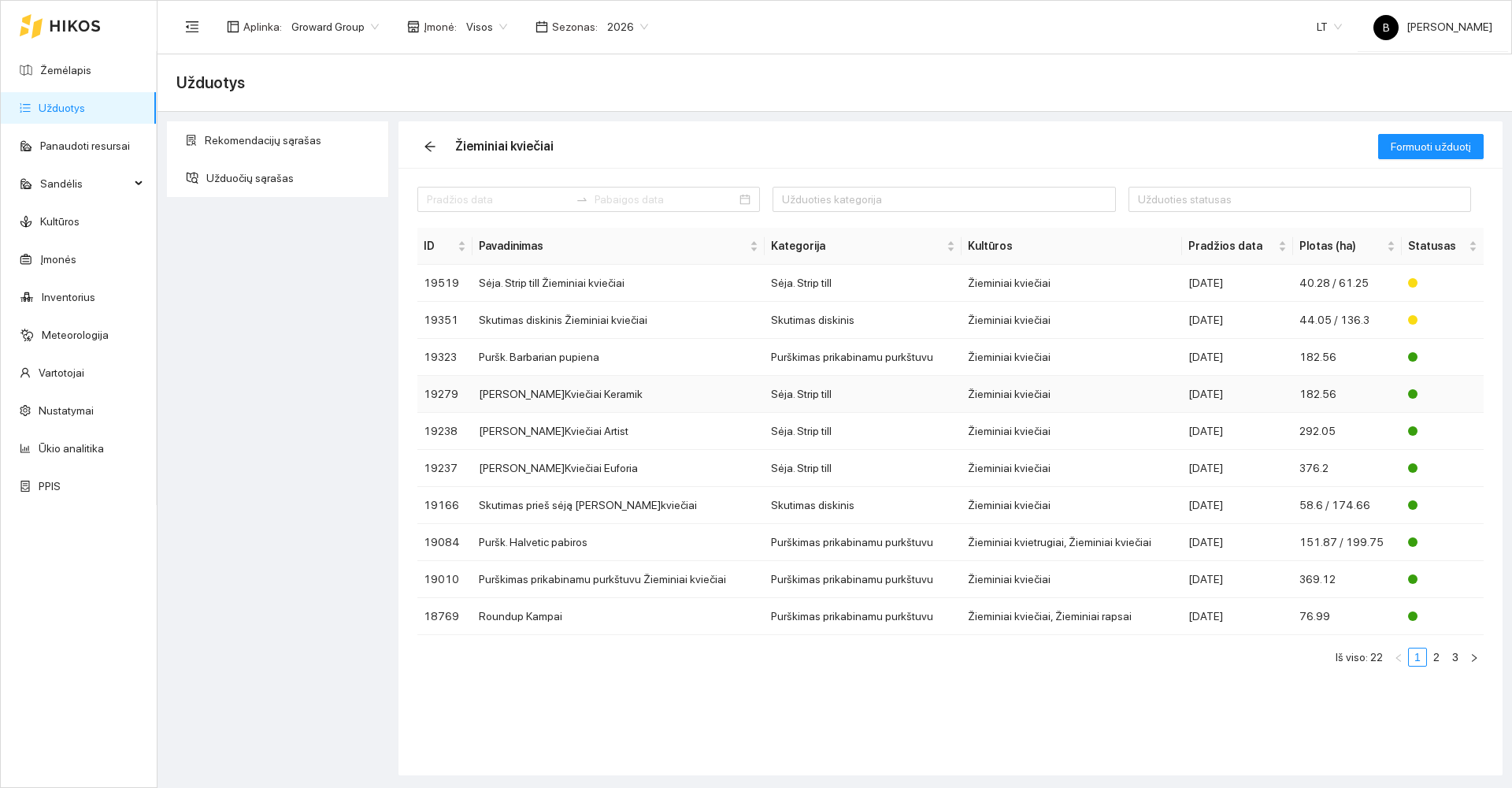
click at [647, 395] on td "[PERSON_NAME]Kviečiai Keramik" at bounding box center [619, 394] width 292 height 37
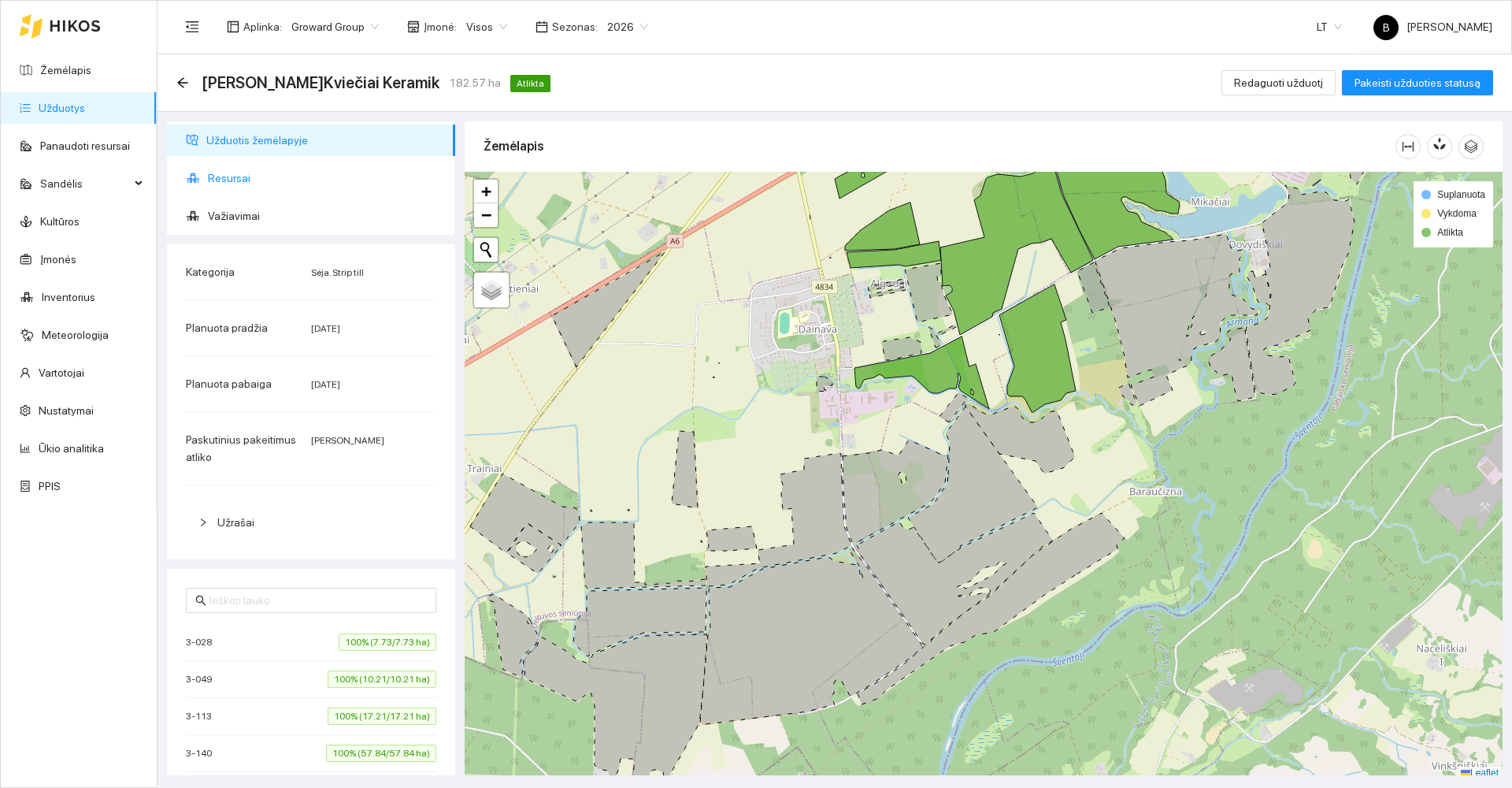
click at [242, 184] on span "Resursai" at bounding box center [326, 177] width 235 height 32
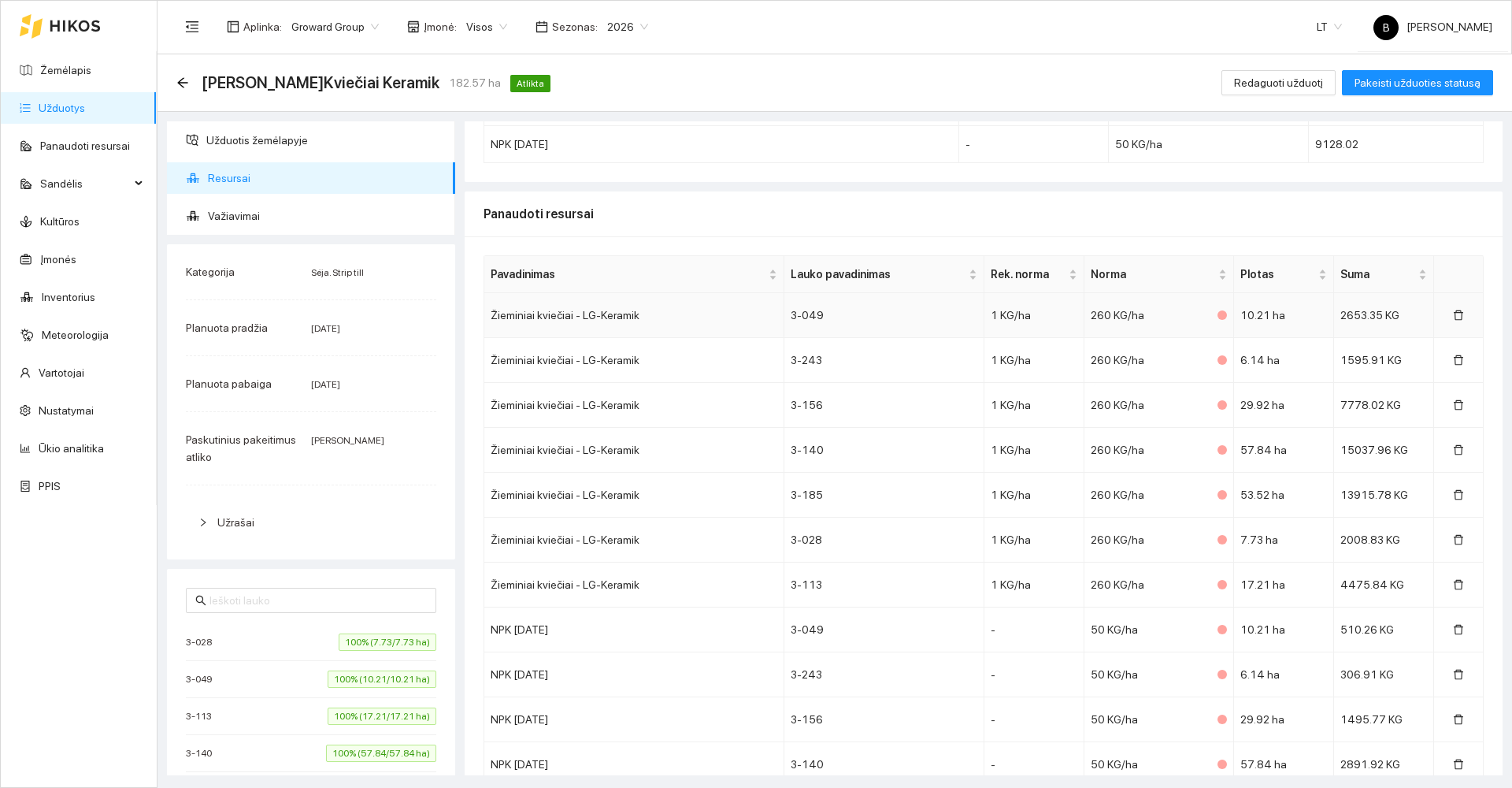
scroll to position [466, 0]
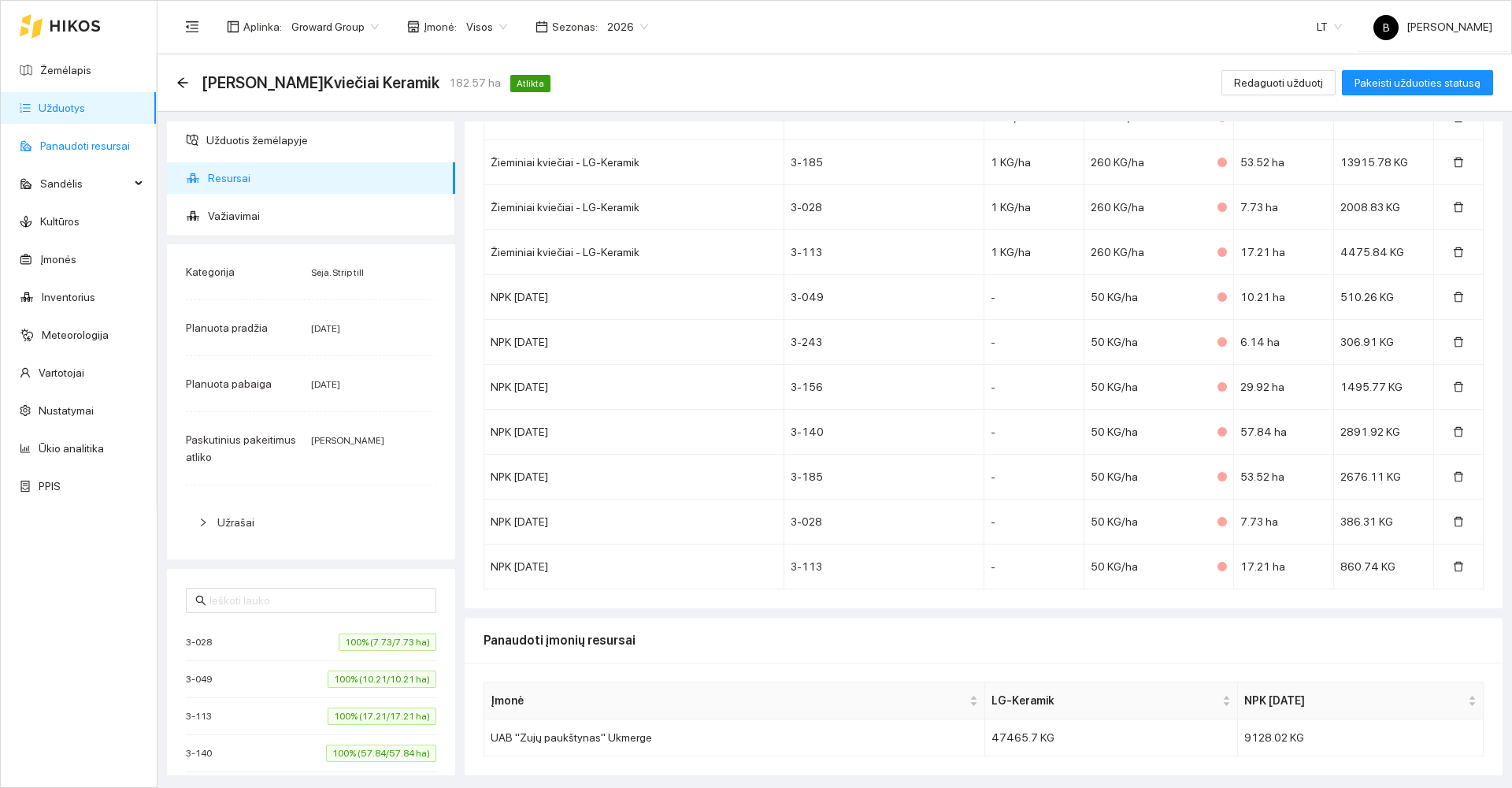
click at [66, 152] on link "Panaudoti resursai" at bounding box center [85, 146] width 90 height 13
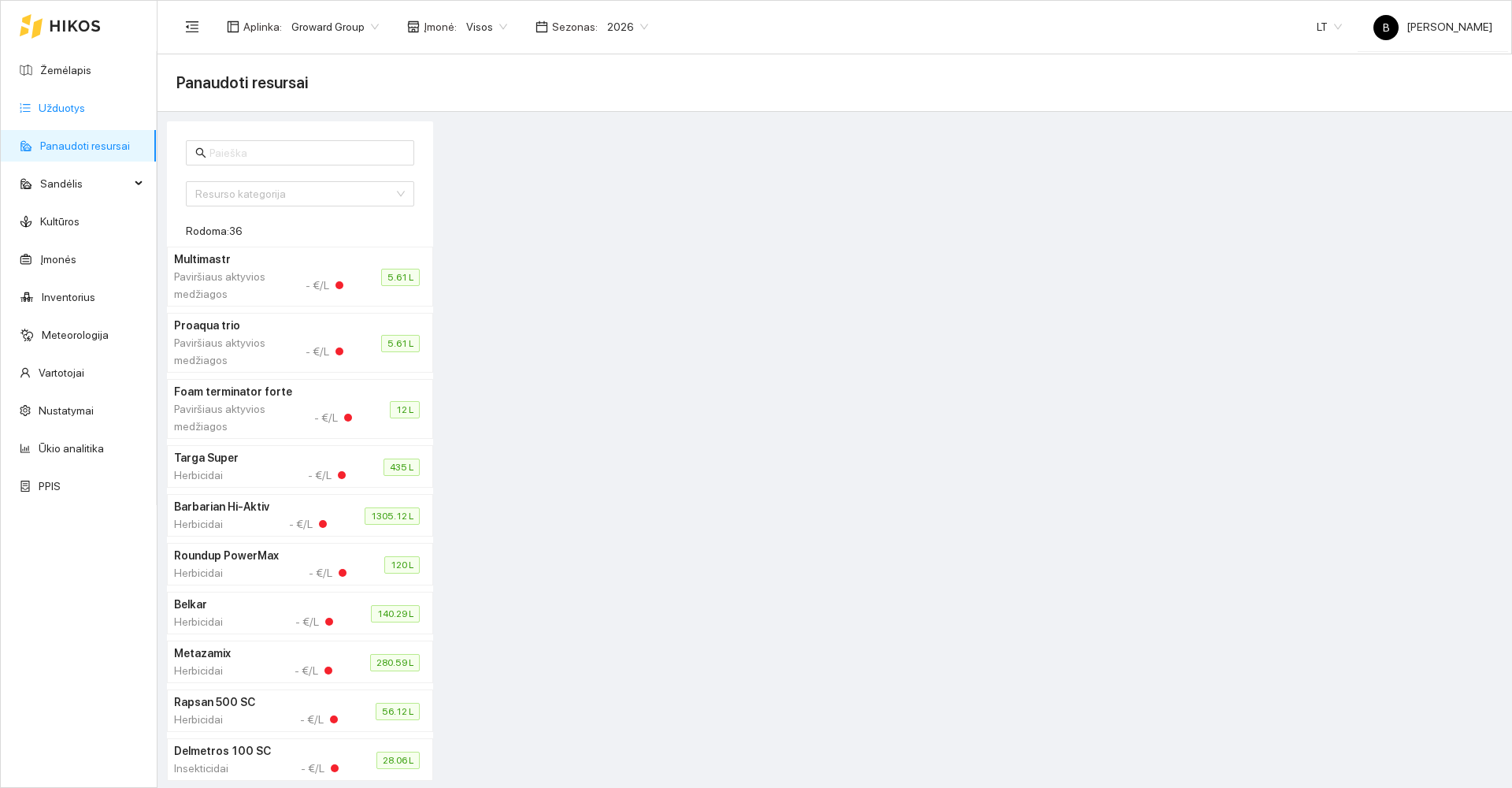
click at [60, 104] on link "Užduotys" at bounding box center [62, 108] width 46 height 13
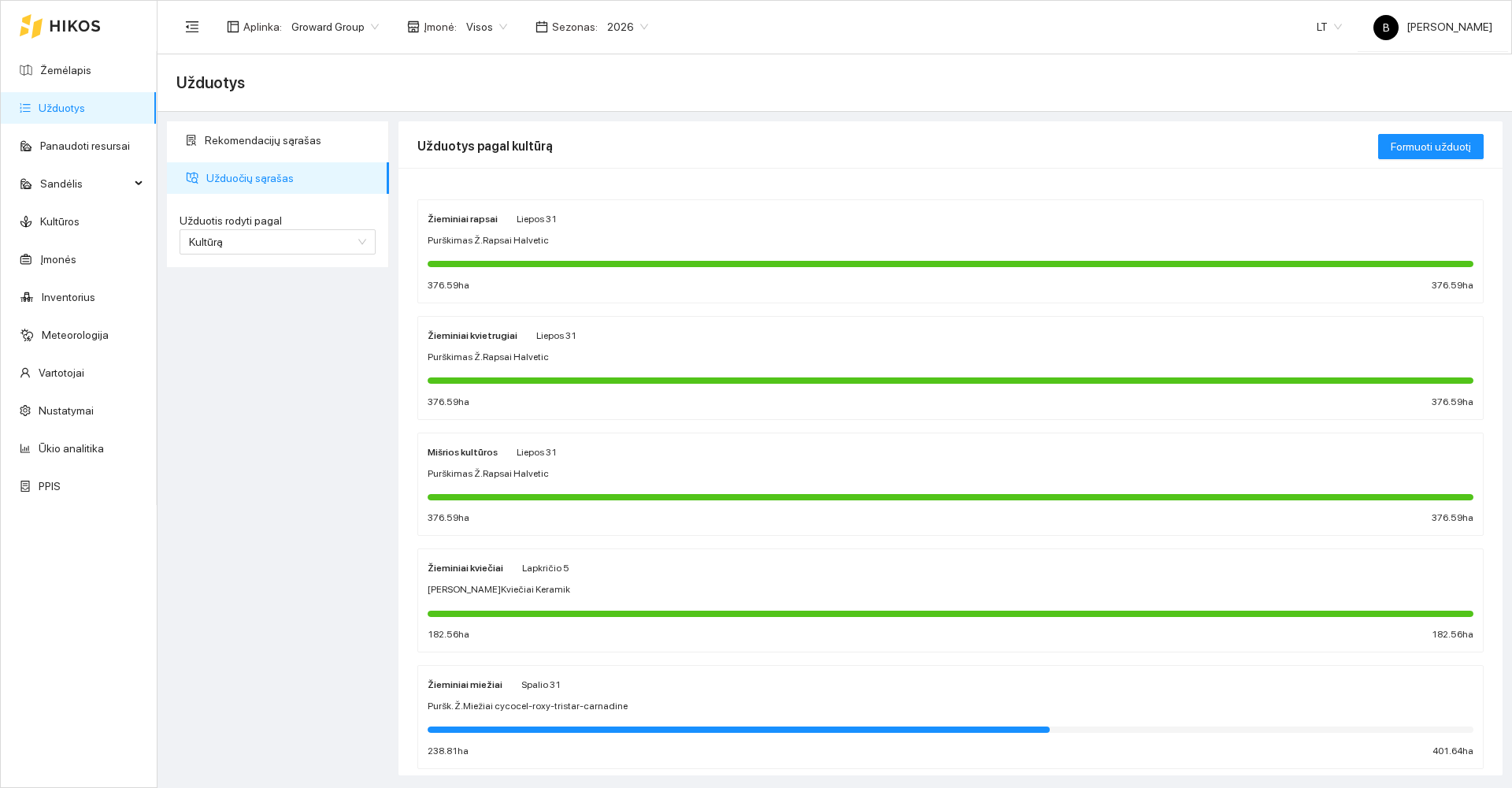
click at [636, 582] on div "[PERSON_NAME]Kviečiai Keramik" at bounding box center [950, 589] width 1046 height 15
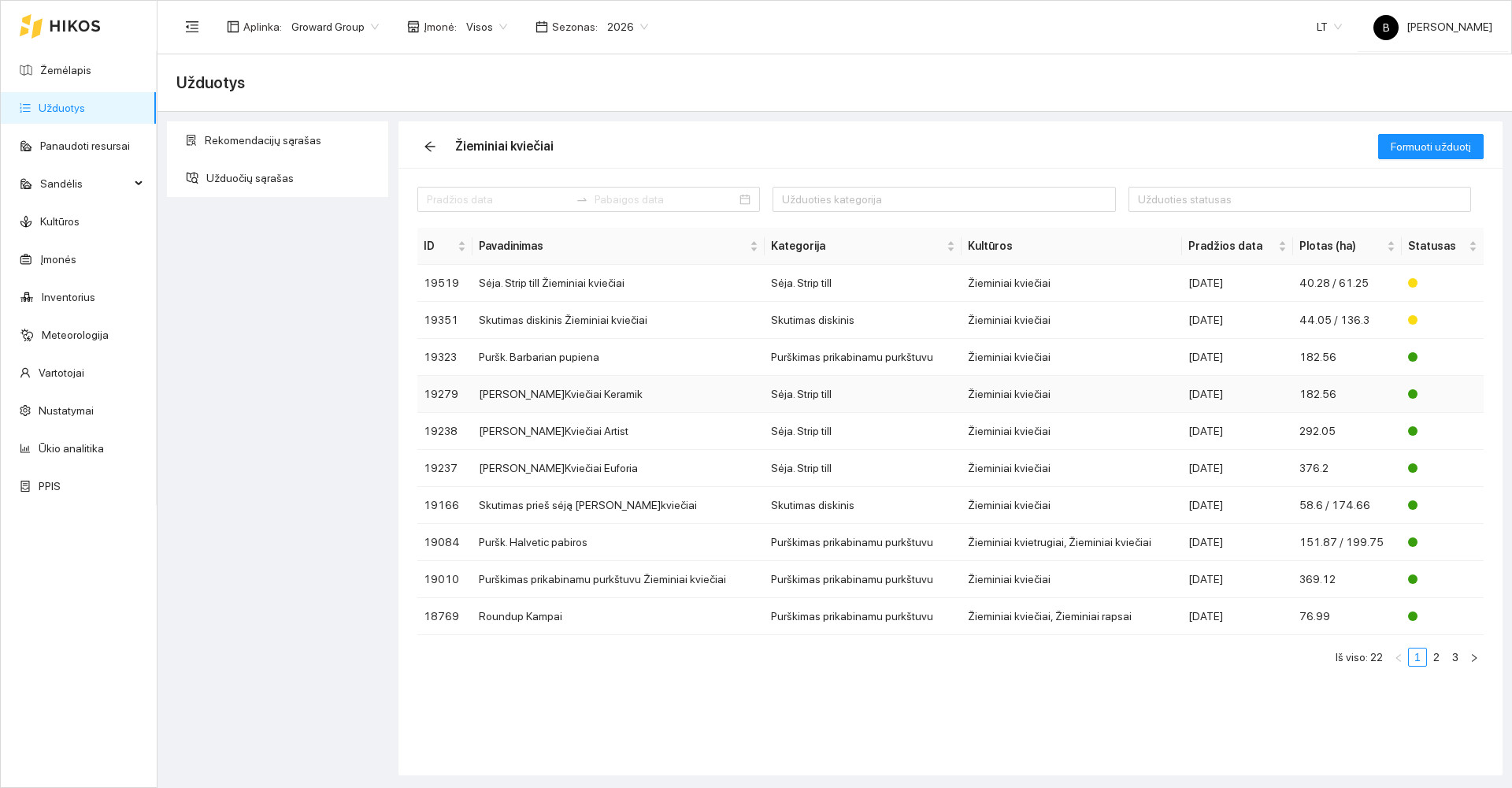
click at [569, 397] on td "[PERSON_NAME]Kviečiai Keramik" at bounding box center [619, 394] width 292 height 37
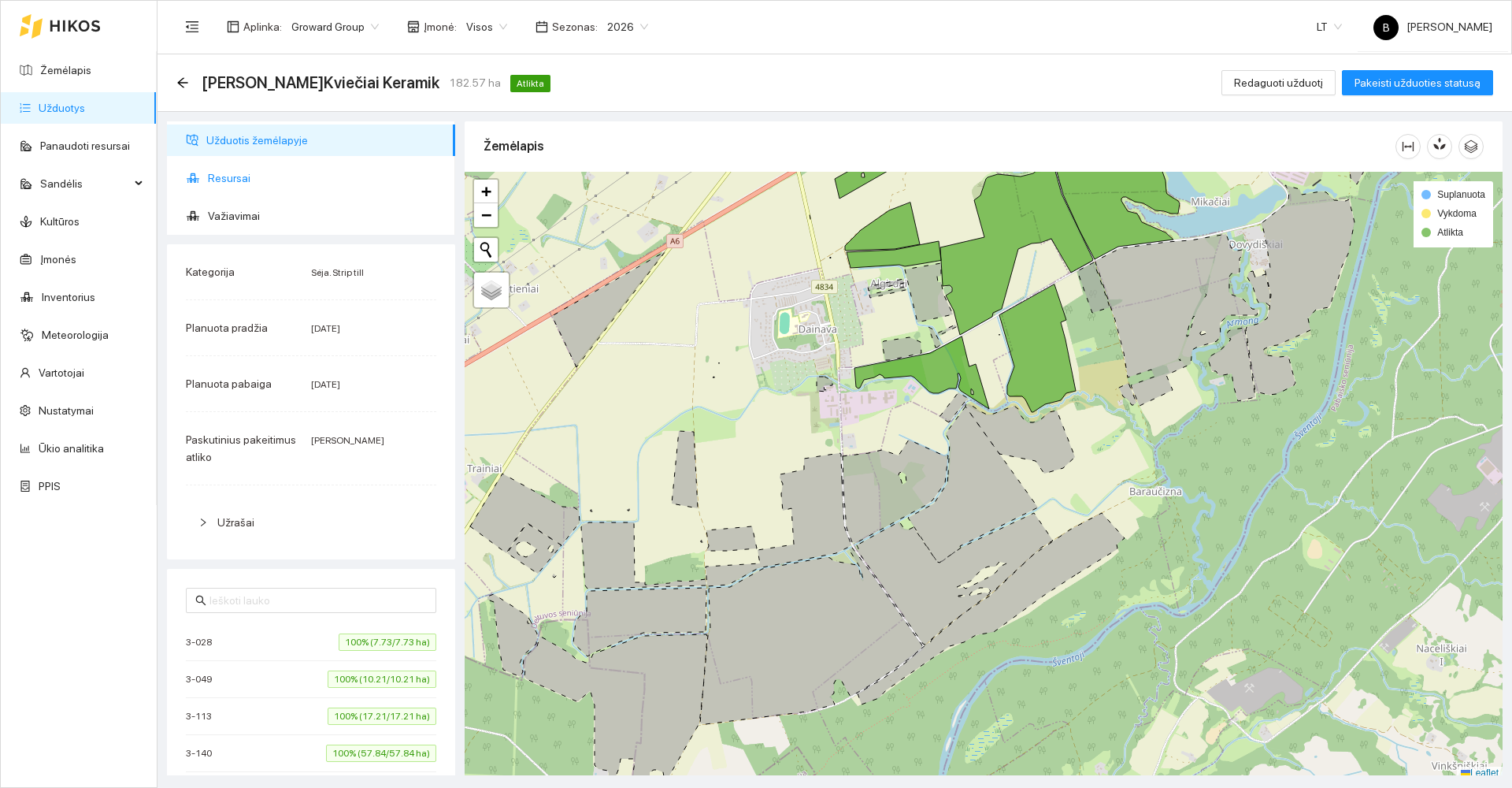
click at [225, 172] on span "Resursai" at bounding box center [326, 177] width 235 height 32
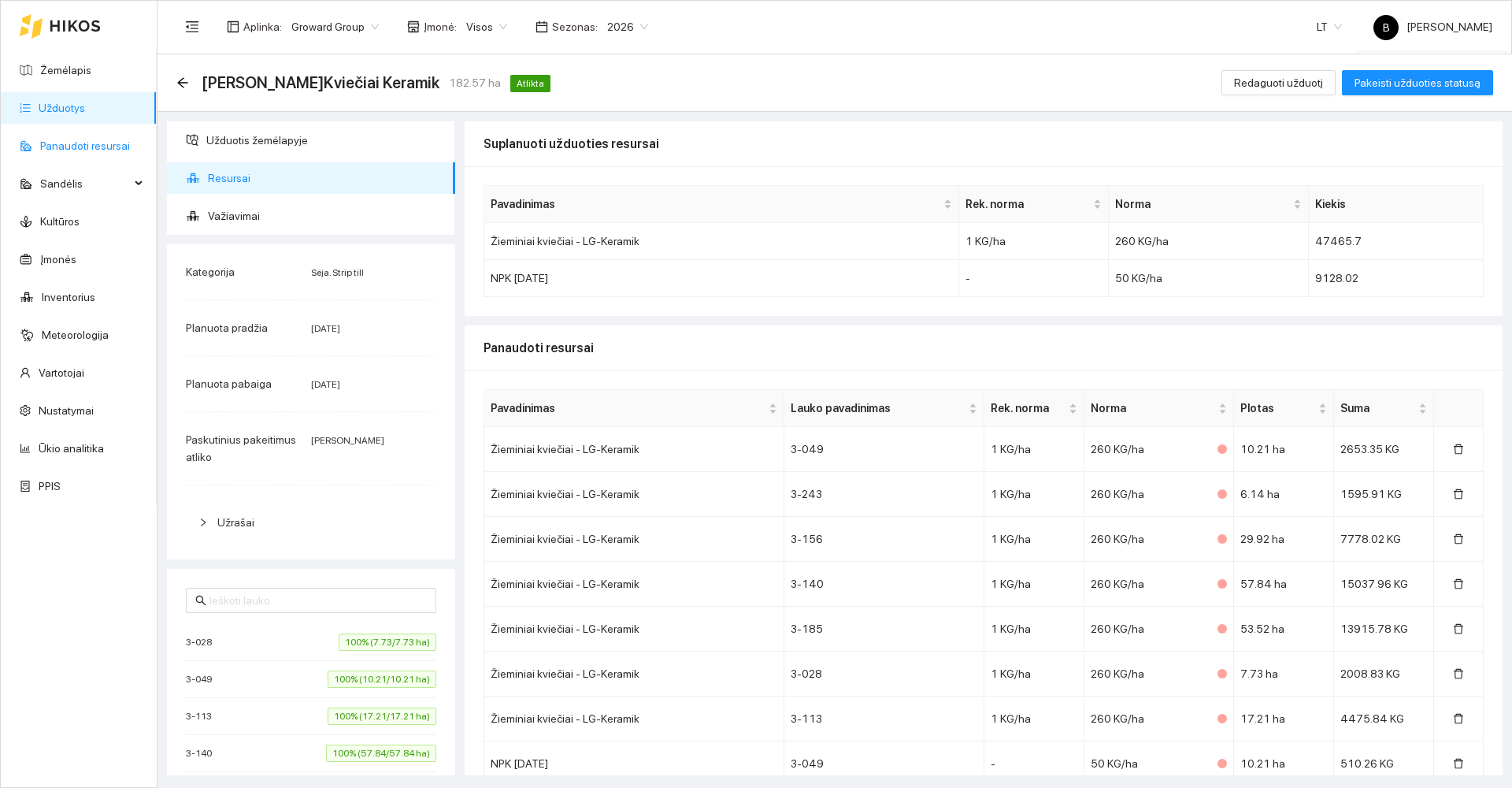
click at [67, 144] on link "Panaudoti resursai" at bounding box center [85, 146] width 90 height 13
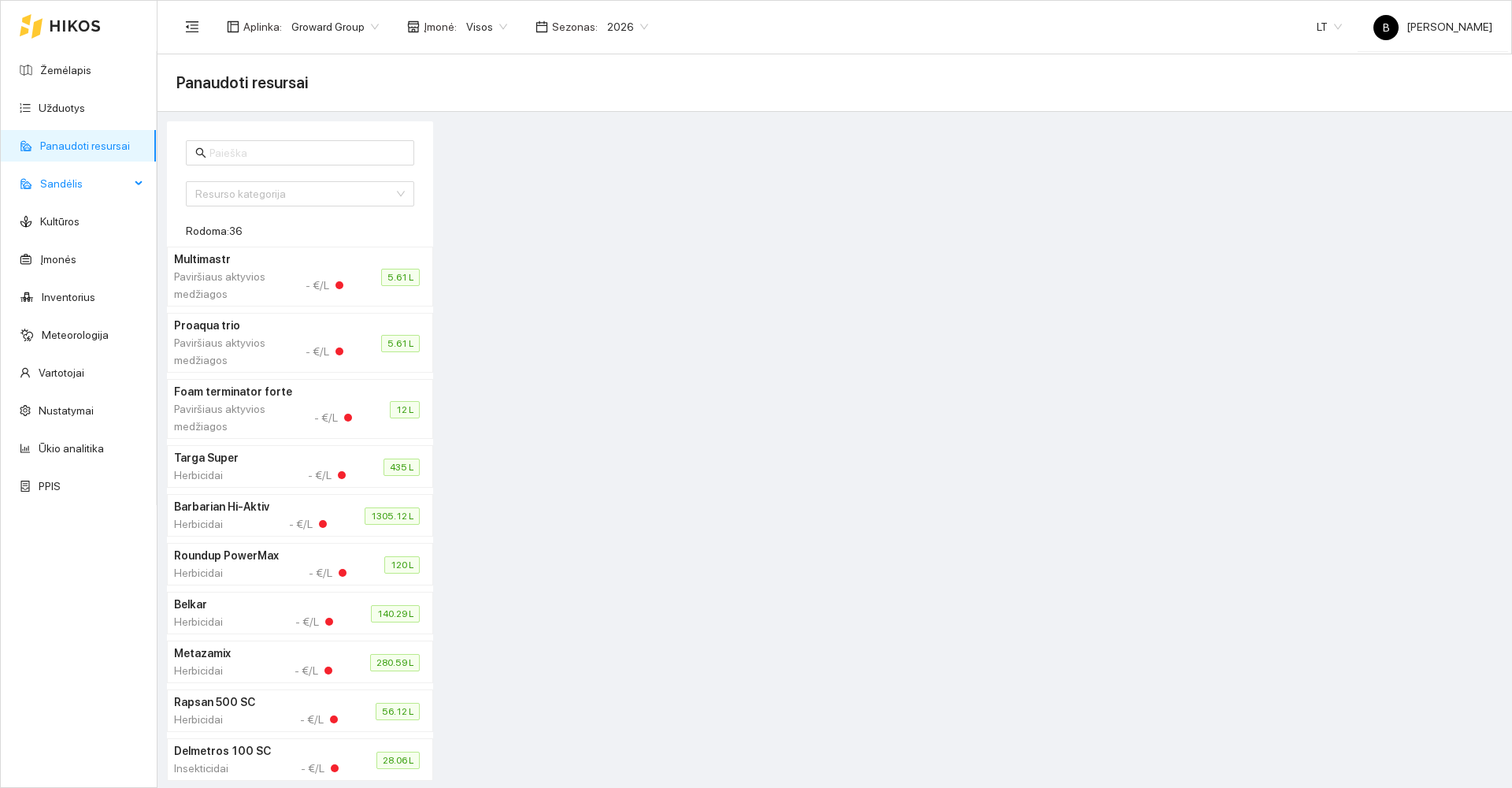
click at [59, 180] on span "Sandėlis" at bounding box center [85, 183] width 90 height 32
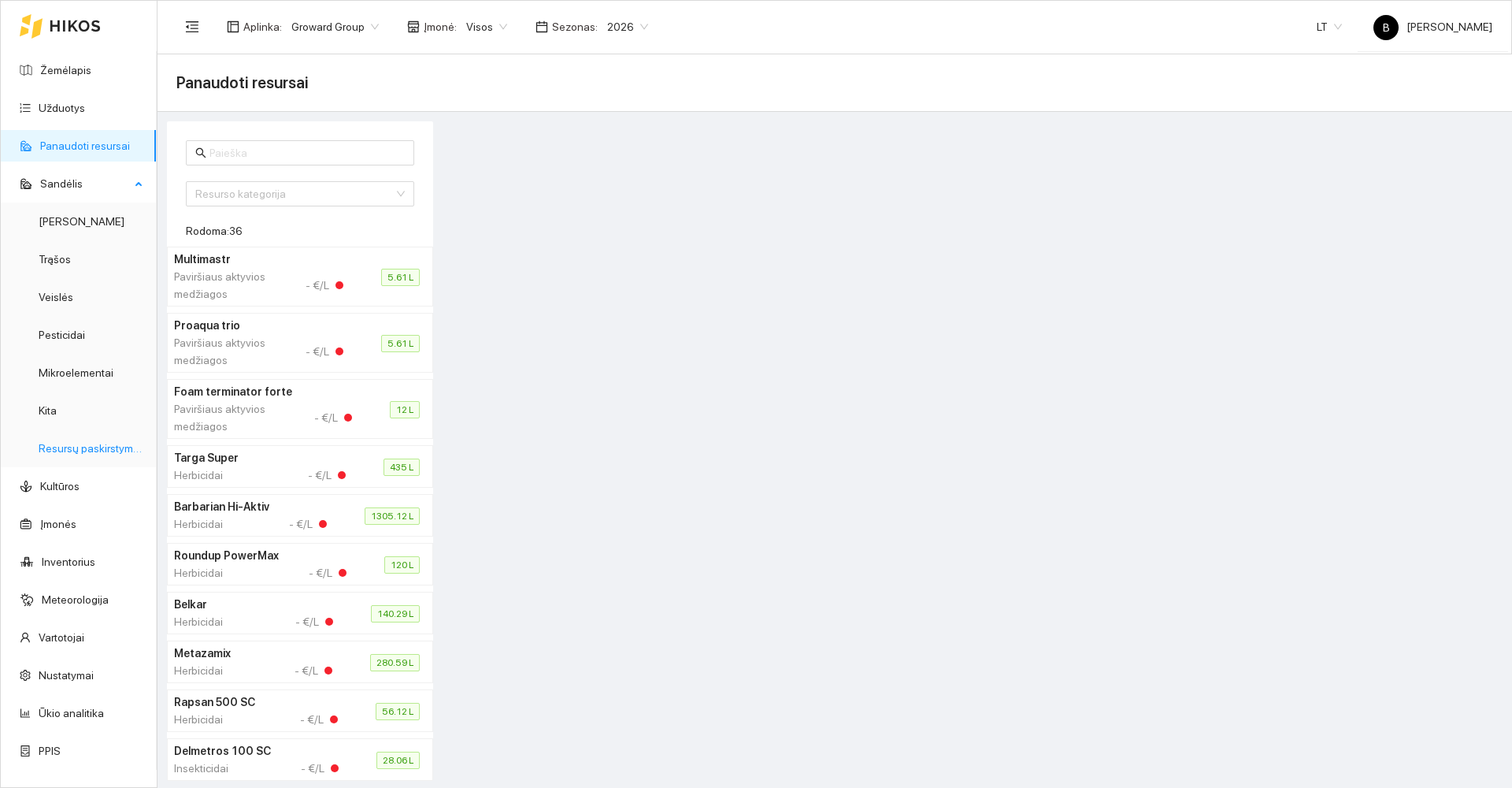
click at [75, 445] on link "Resursų paskirstymas" at bounding box center [92, 448] width 106 height 13
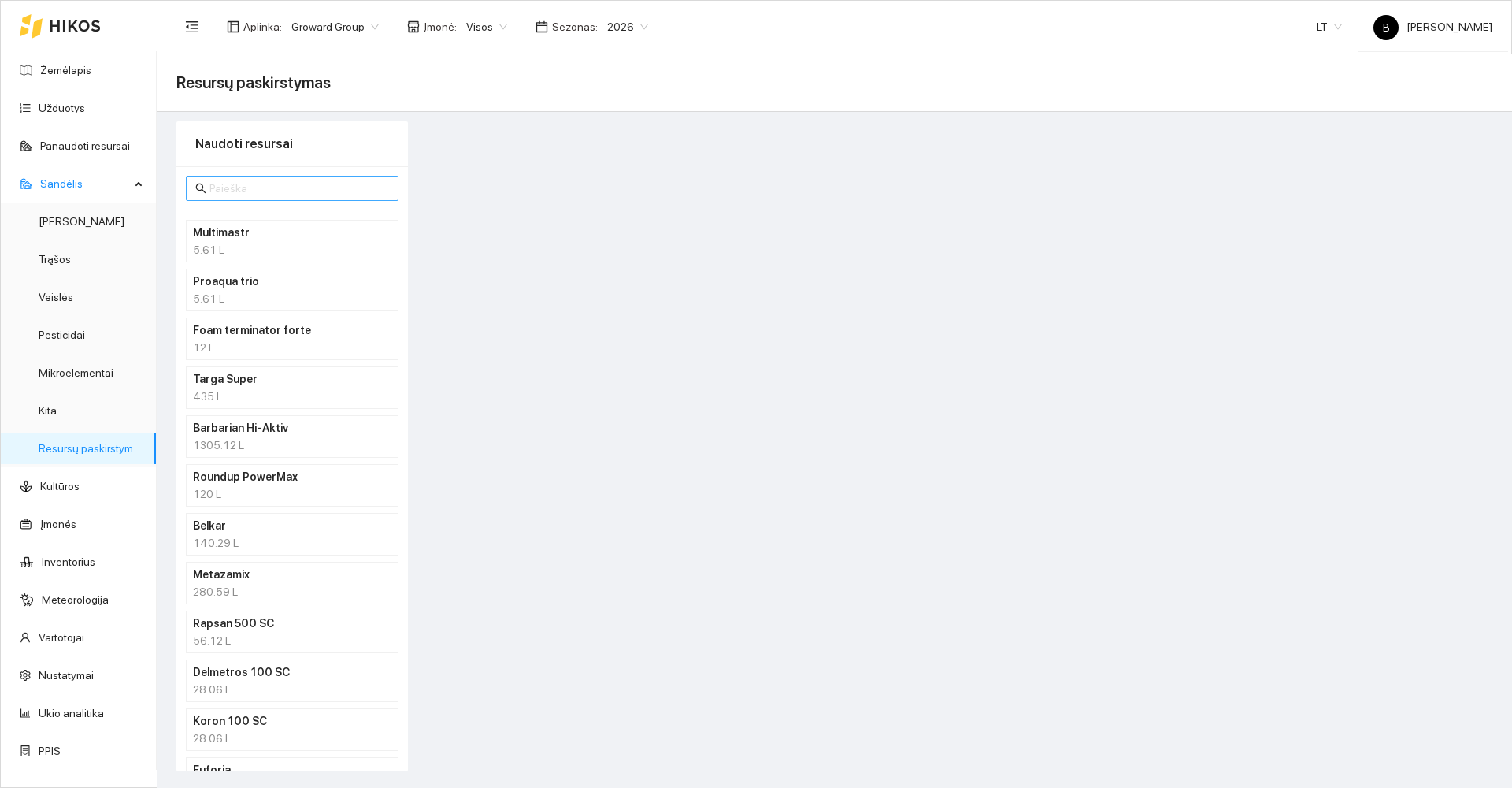
click at [260, 188] on input "text" at bounding box center [300, 188] width 180 height 17
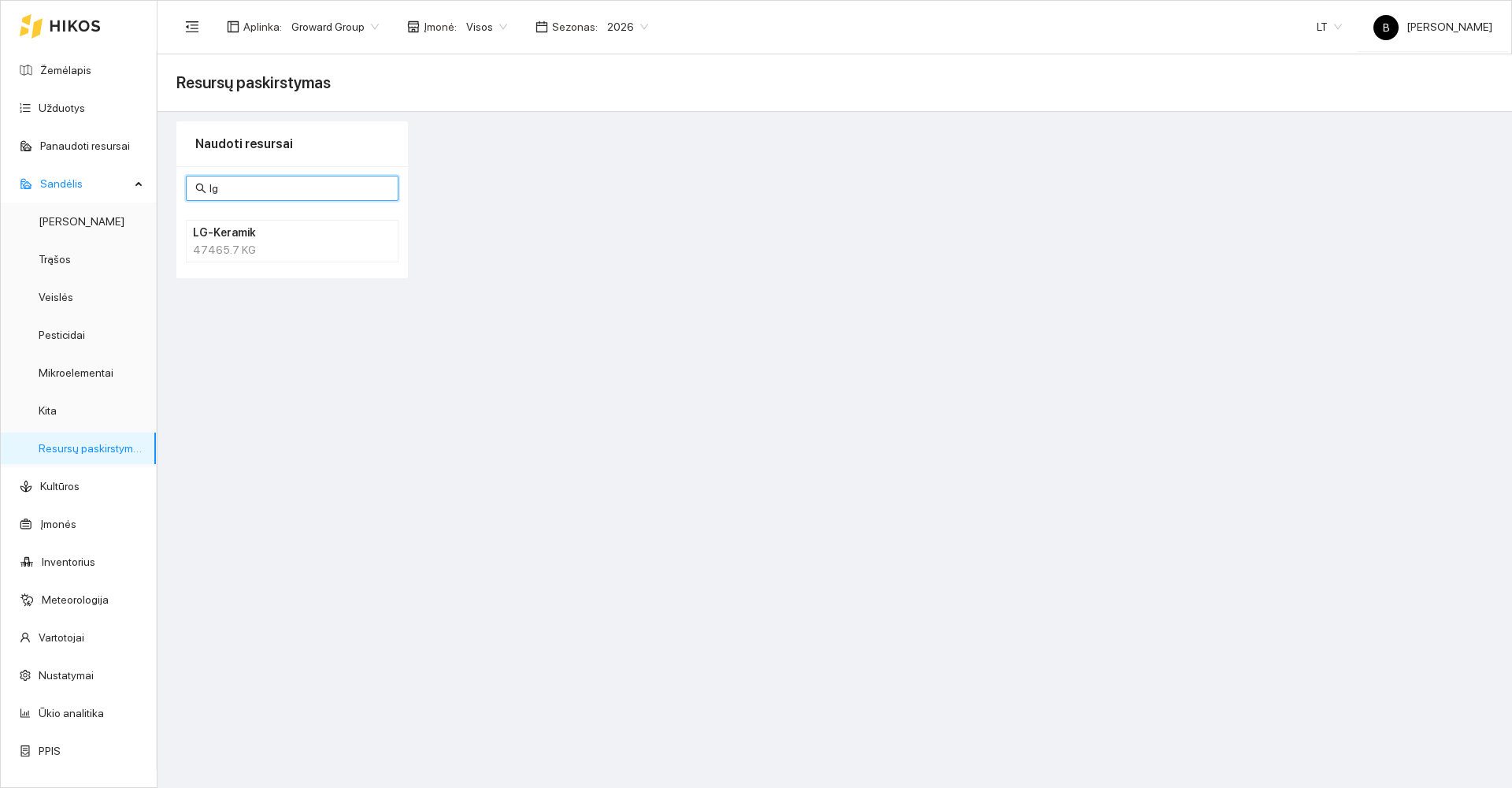
type input "lg"
click at [308, 240] on h4 "LG-Keramik" at bounding box center [272, 232] width 158 height 17
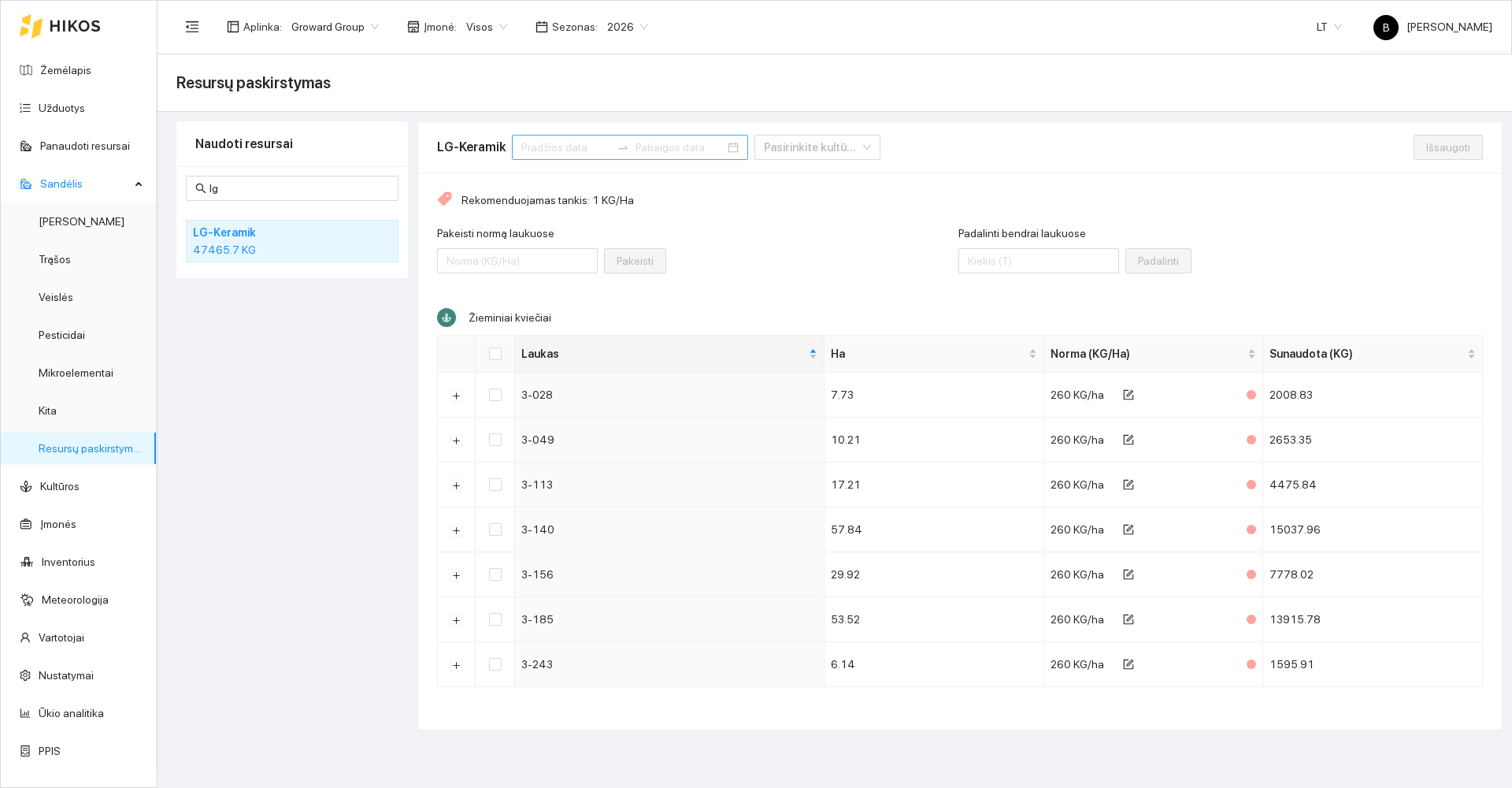
click at [571, 147] on input at bounding box center [566, 147] width 89 height 17
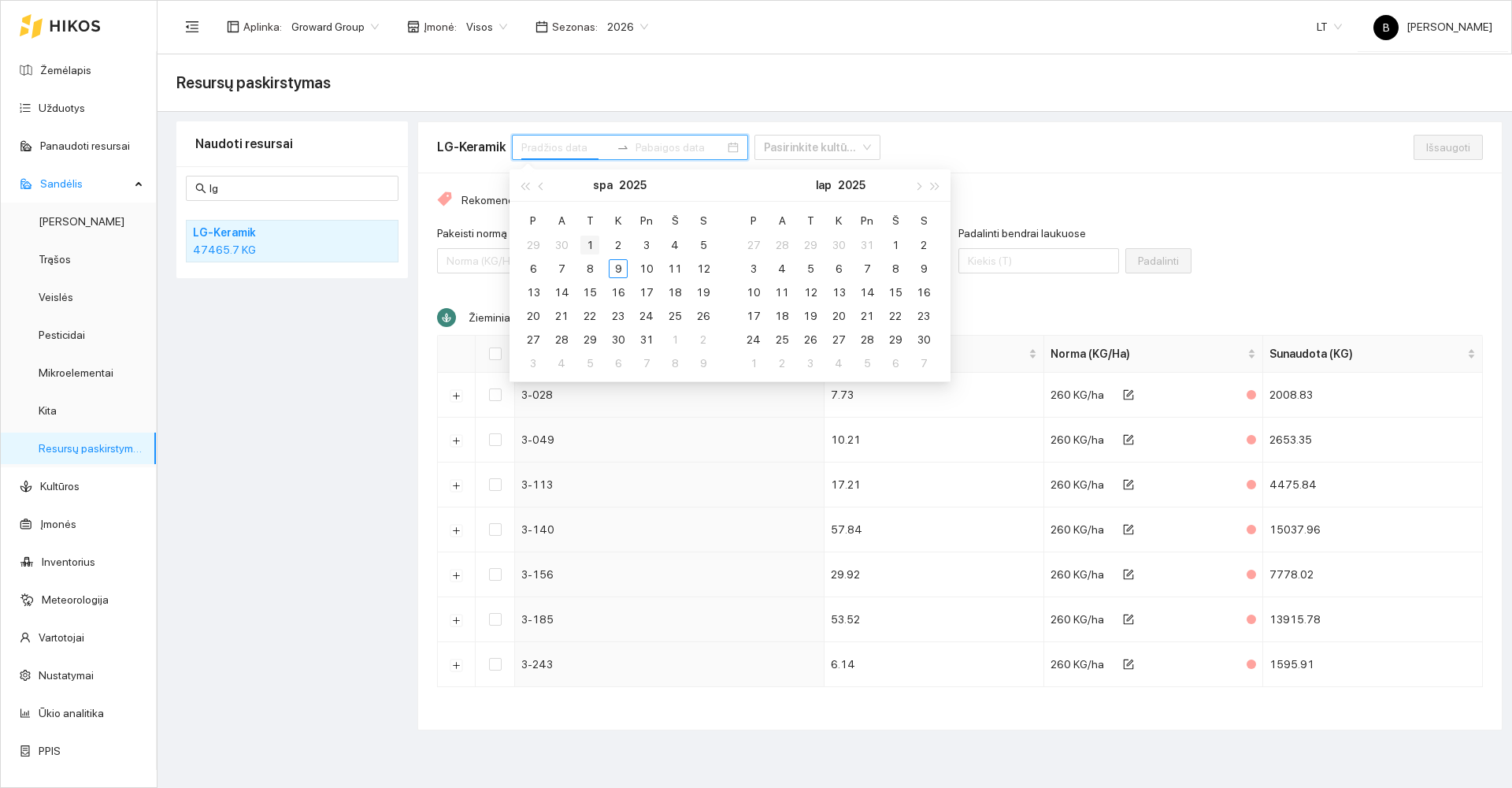
type input "[DATE]"
click at [590, 241] on div "1" at bounding box center [590, 245] width 19 height 19
type input "[DATE]"
click at [651, 337] on div "31" at bounding box center [647, 339] width 19 height 19
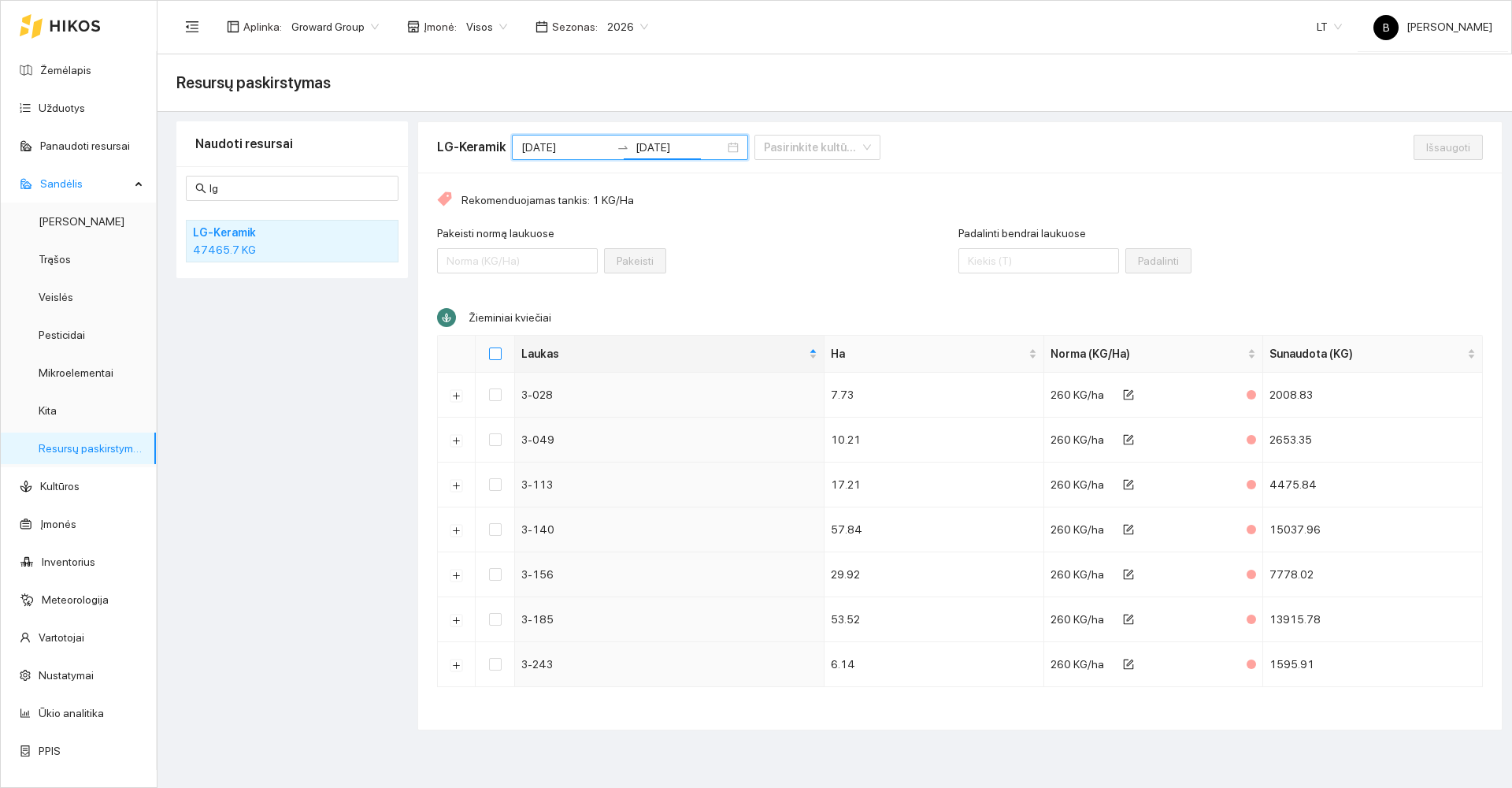
click at [493, 352] on input "Select all" at bounding box center [495, 354] width 13 height 13
checkbox input "true"
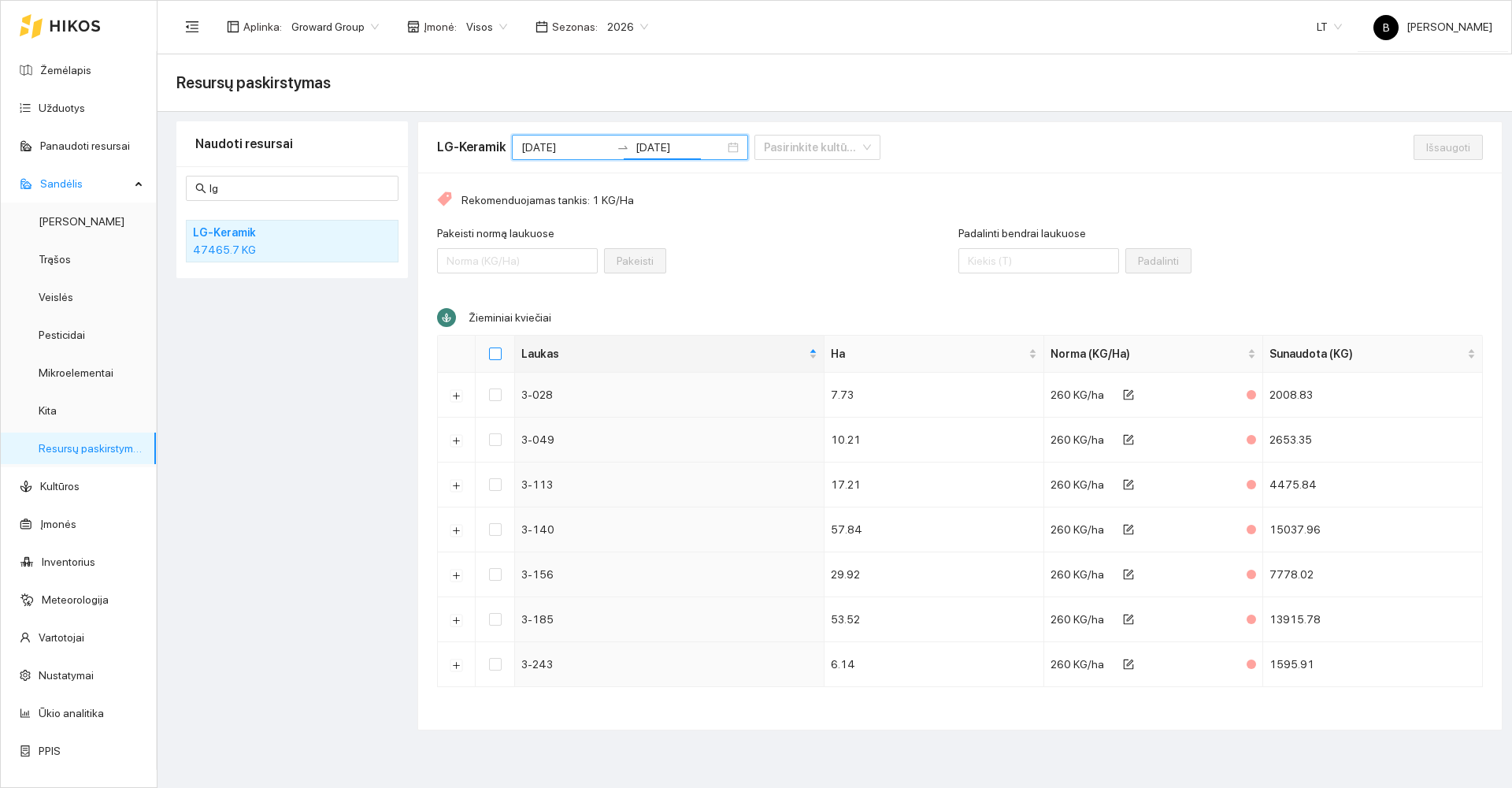
checkbox input "true"
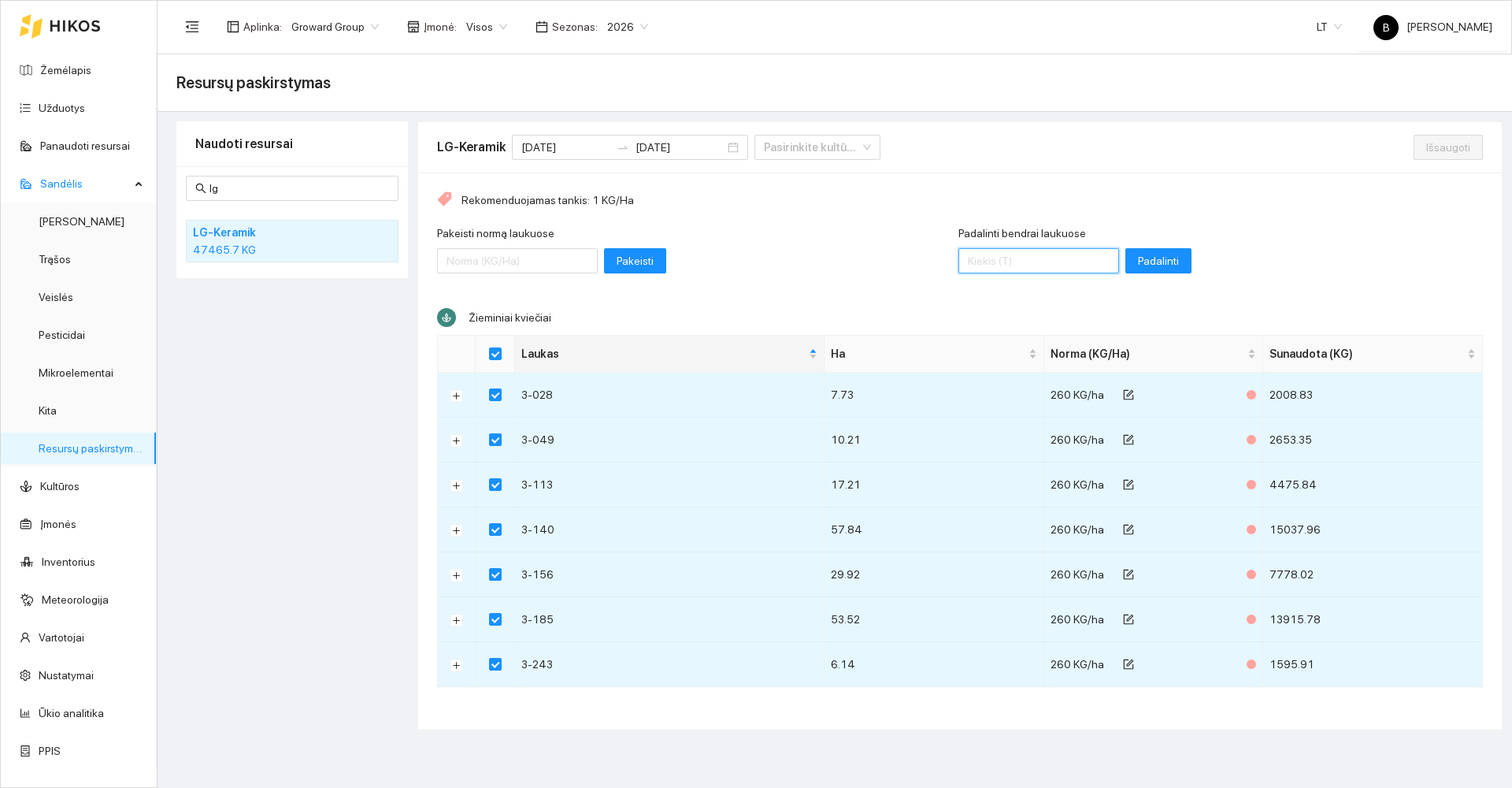
click at [1014, 260] on input "Padalinti bendrai laukuose" at bounding box center [1039, 260] width 161 height 25
type input "48000"
click at [1138, 260] on span "Padalinti" at bounding box center [1159, 260] width 41 height 17
click at [1448, 142] on span "Išsaugoti" at bounding box center [1448, 147] width 44 height 17
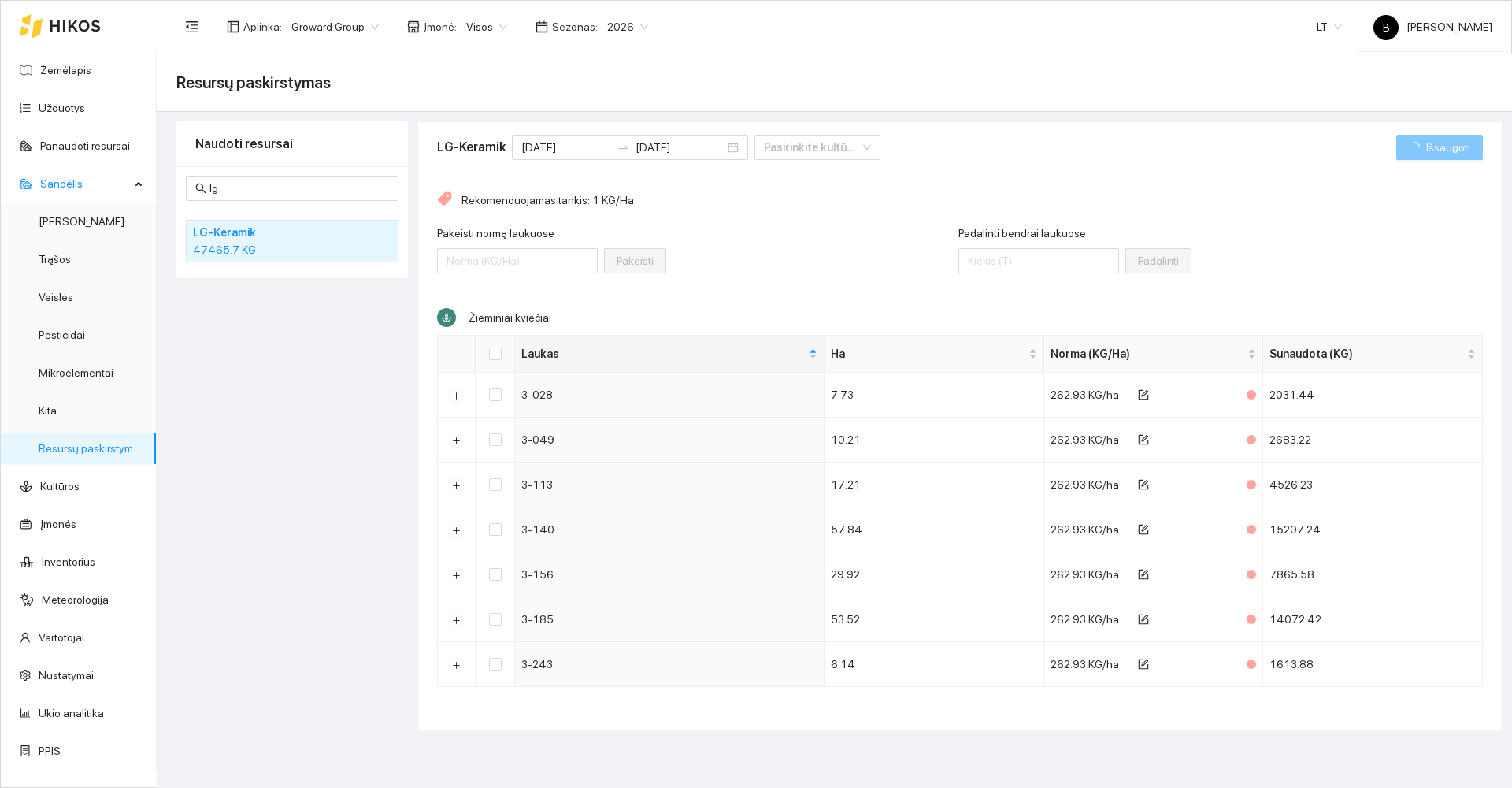
checkbox input "false"
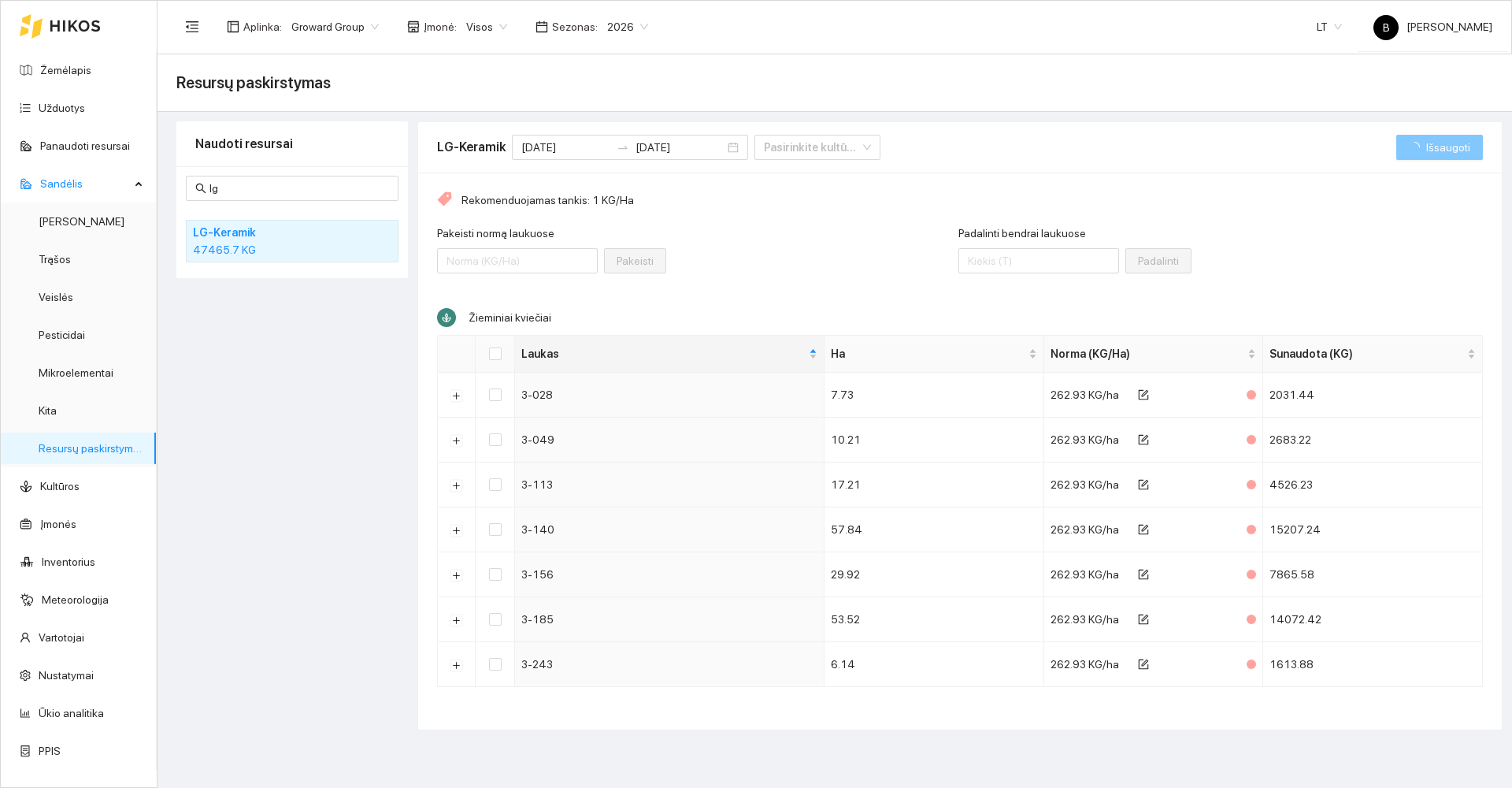
checkbox input "false"
click at [70, 70] on link "Žemėlapis" at bounding box center [66, 69] width 51 height 13
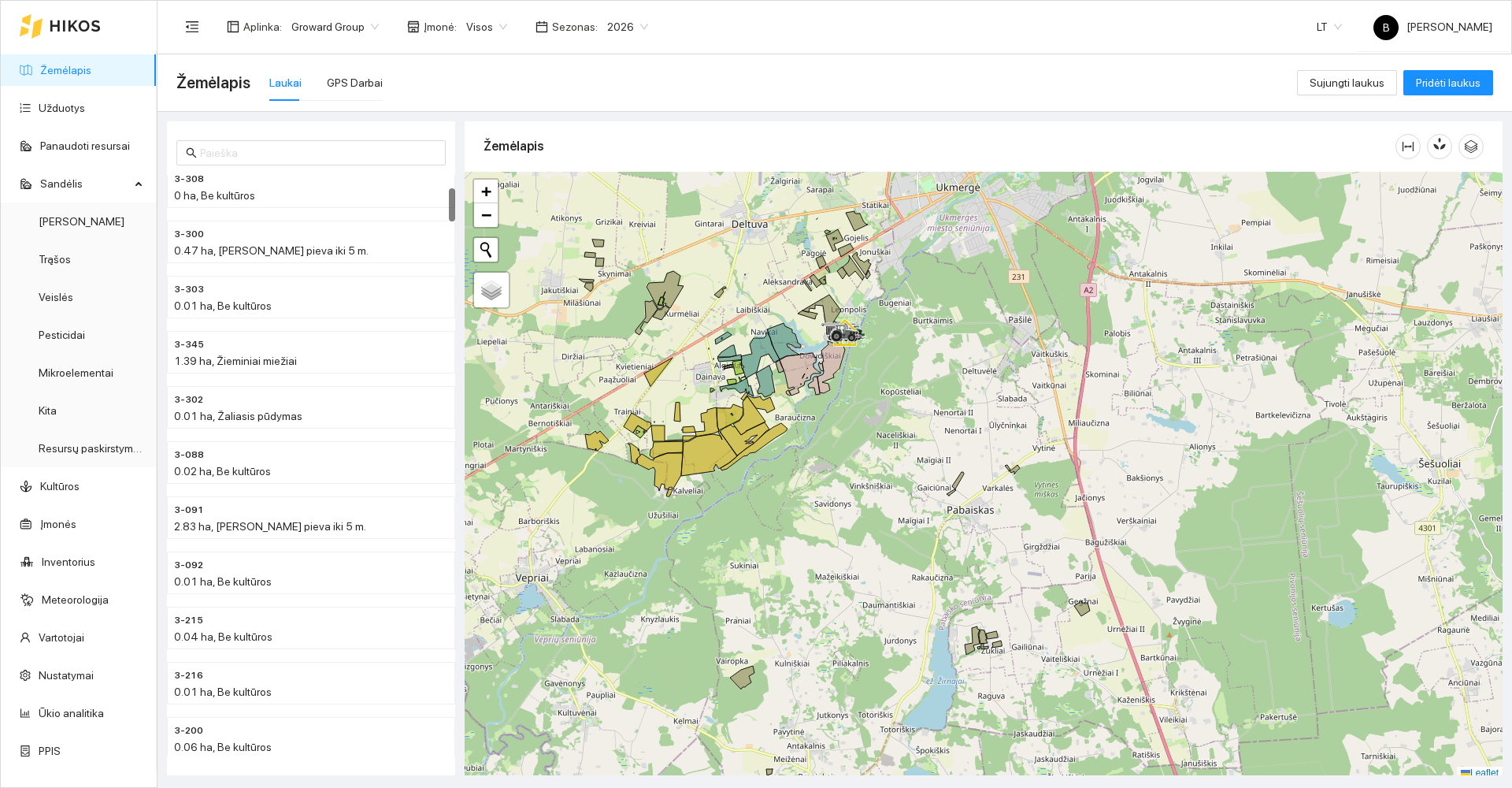
scroll to position [5, 0]
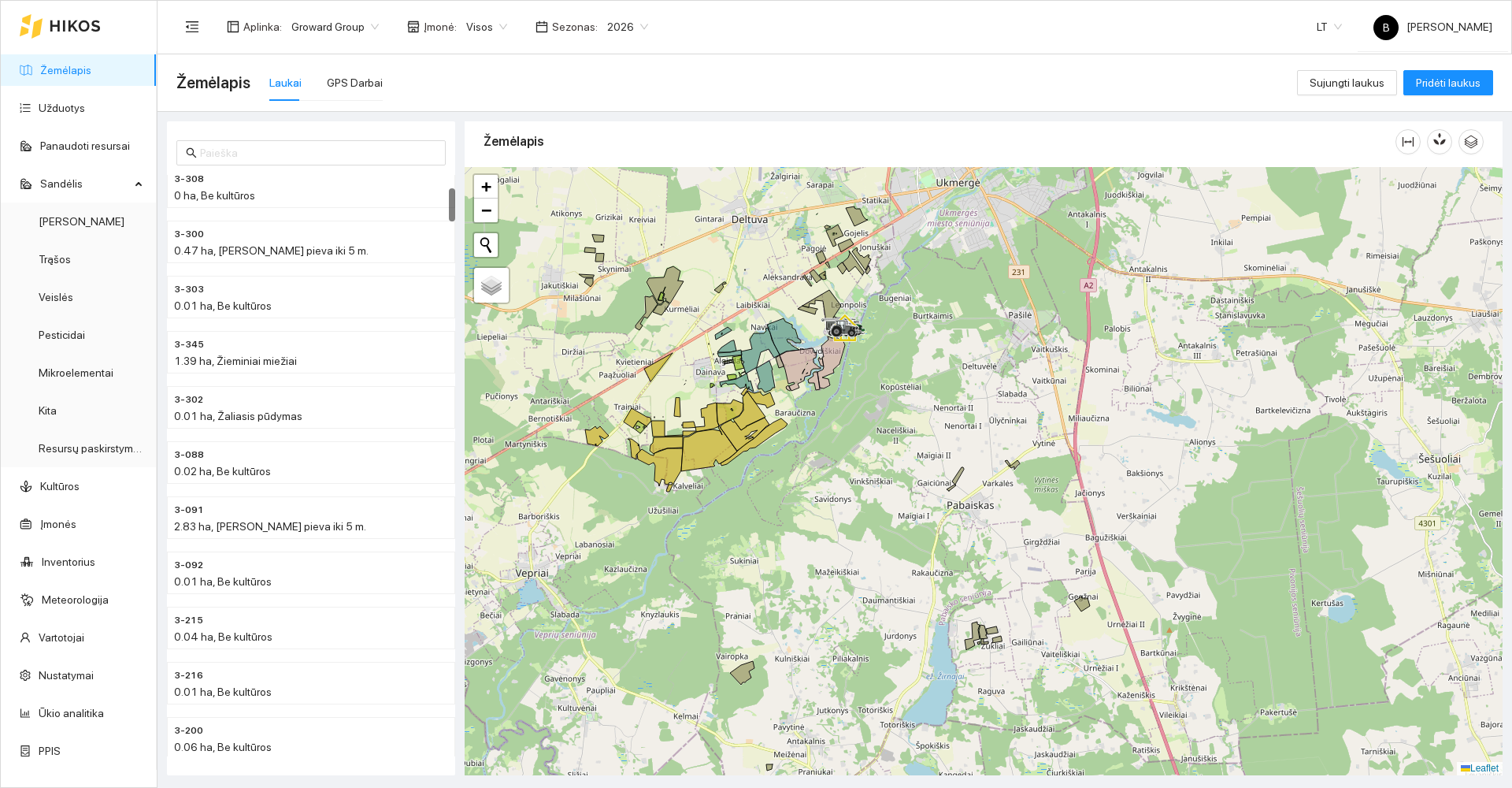
drag, startPoint x: 953, startPoint y: 588, endPoint x: 923, endPoint y: 516, distance: 78.0
click at [925, 521] on div at bounding box center [984, 471] width 1038 height 608
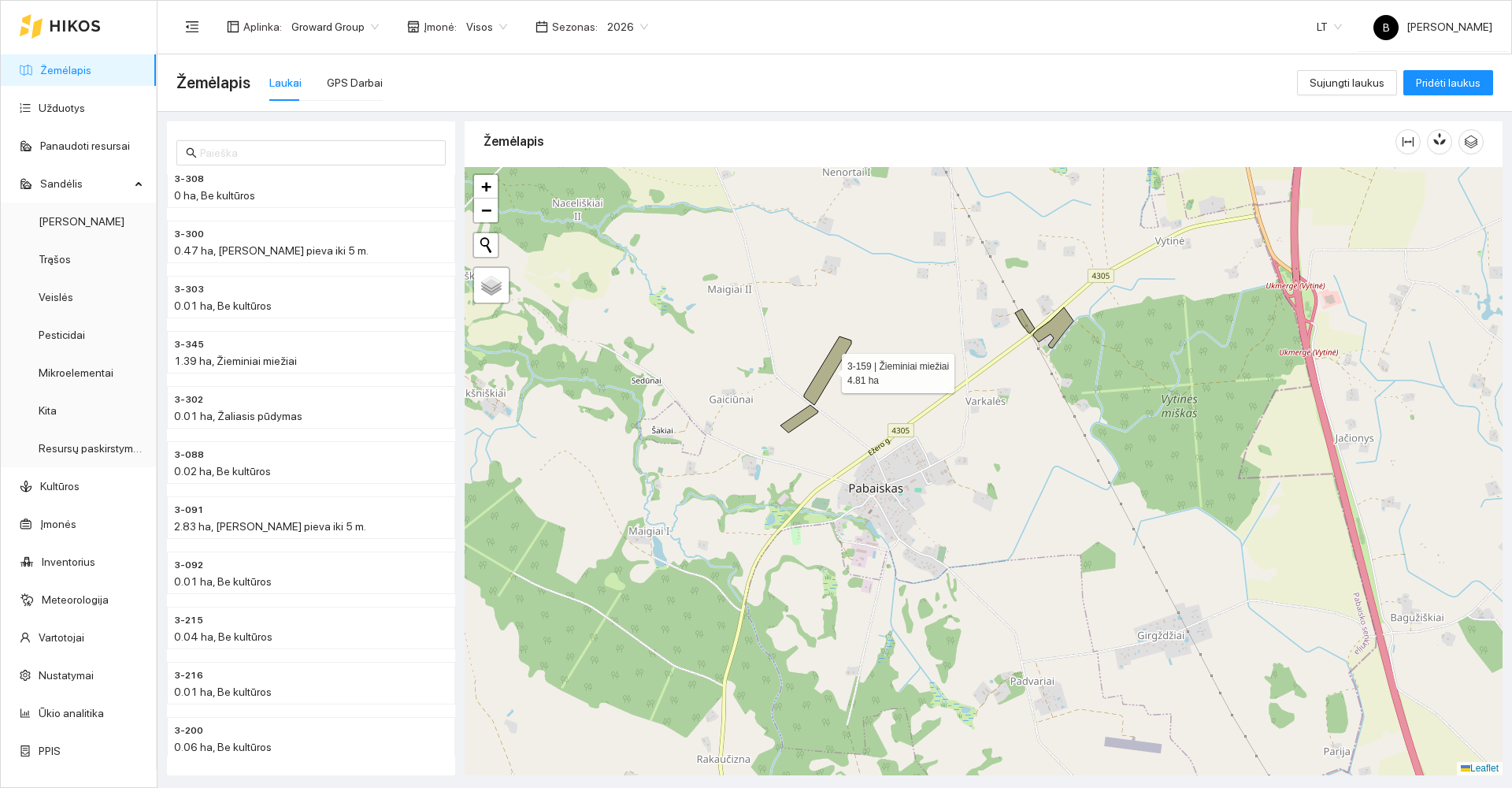
click at [826, 375] on icon at bounding box center [828, 371] width 47 height 69
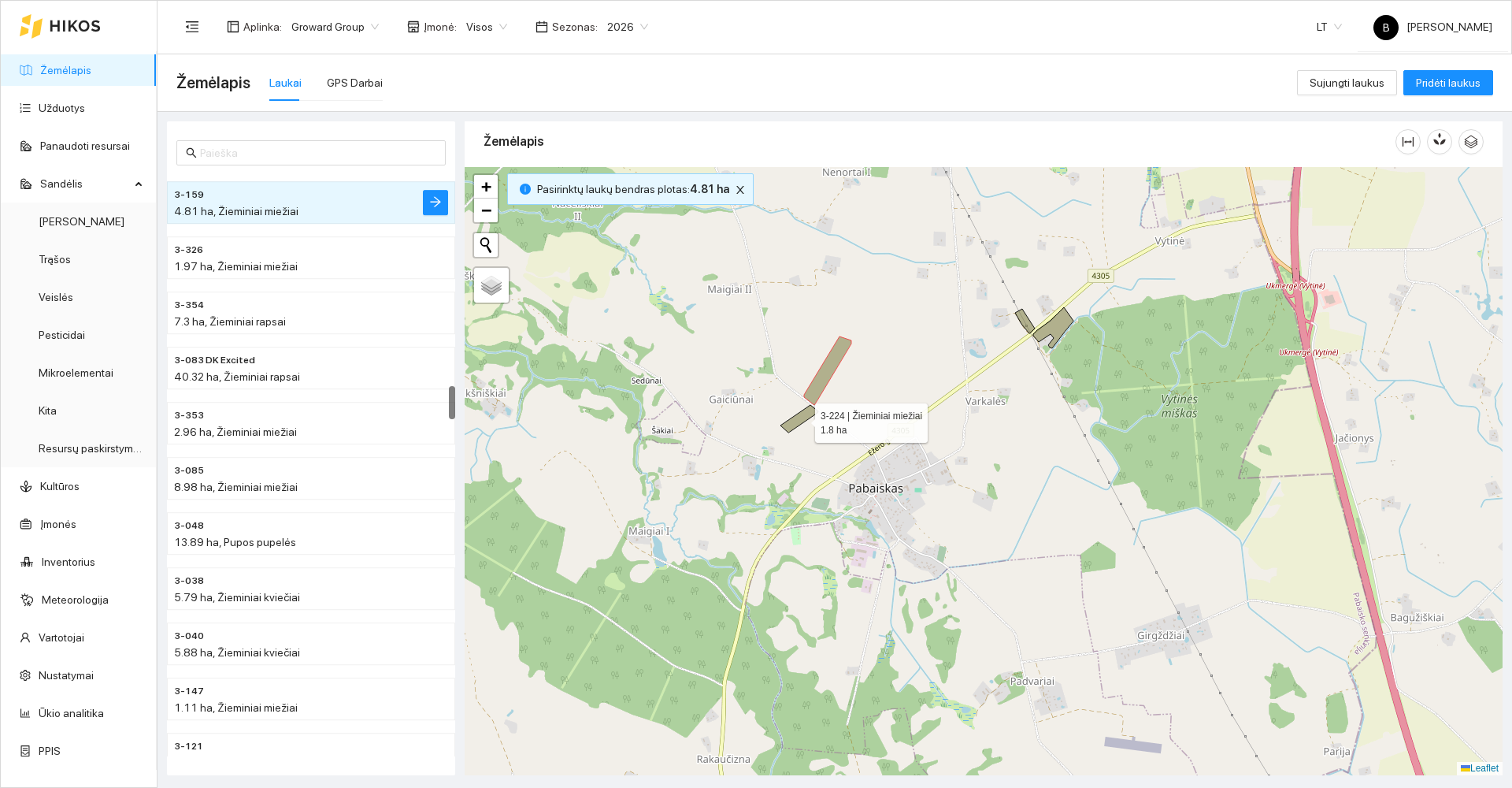
click at [801, 419] on icon at bounding box center [799, 419] width 38 height 27
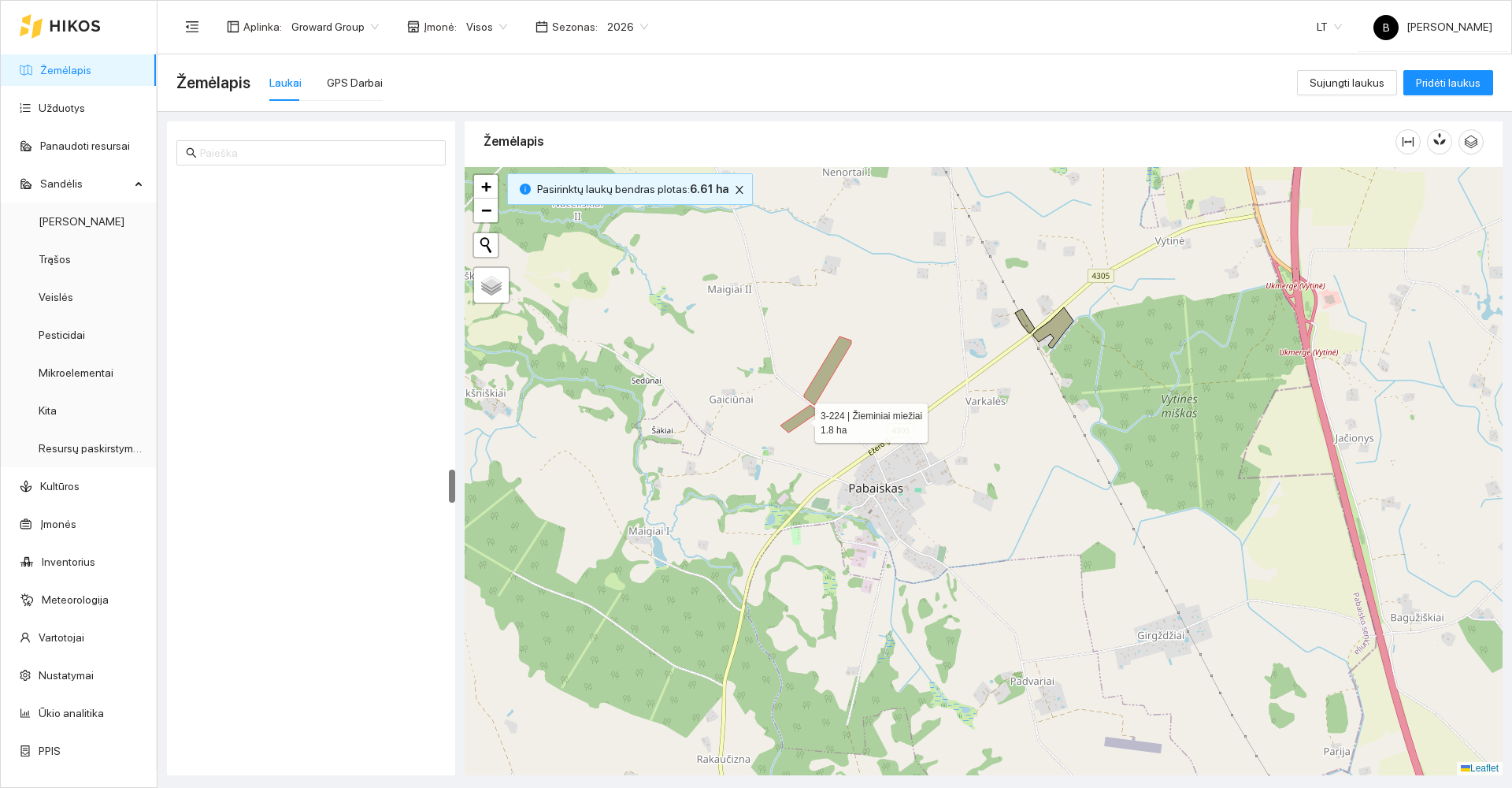
scroll to position [5062, 0]
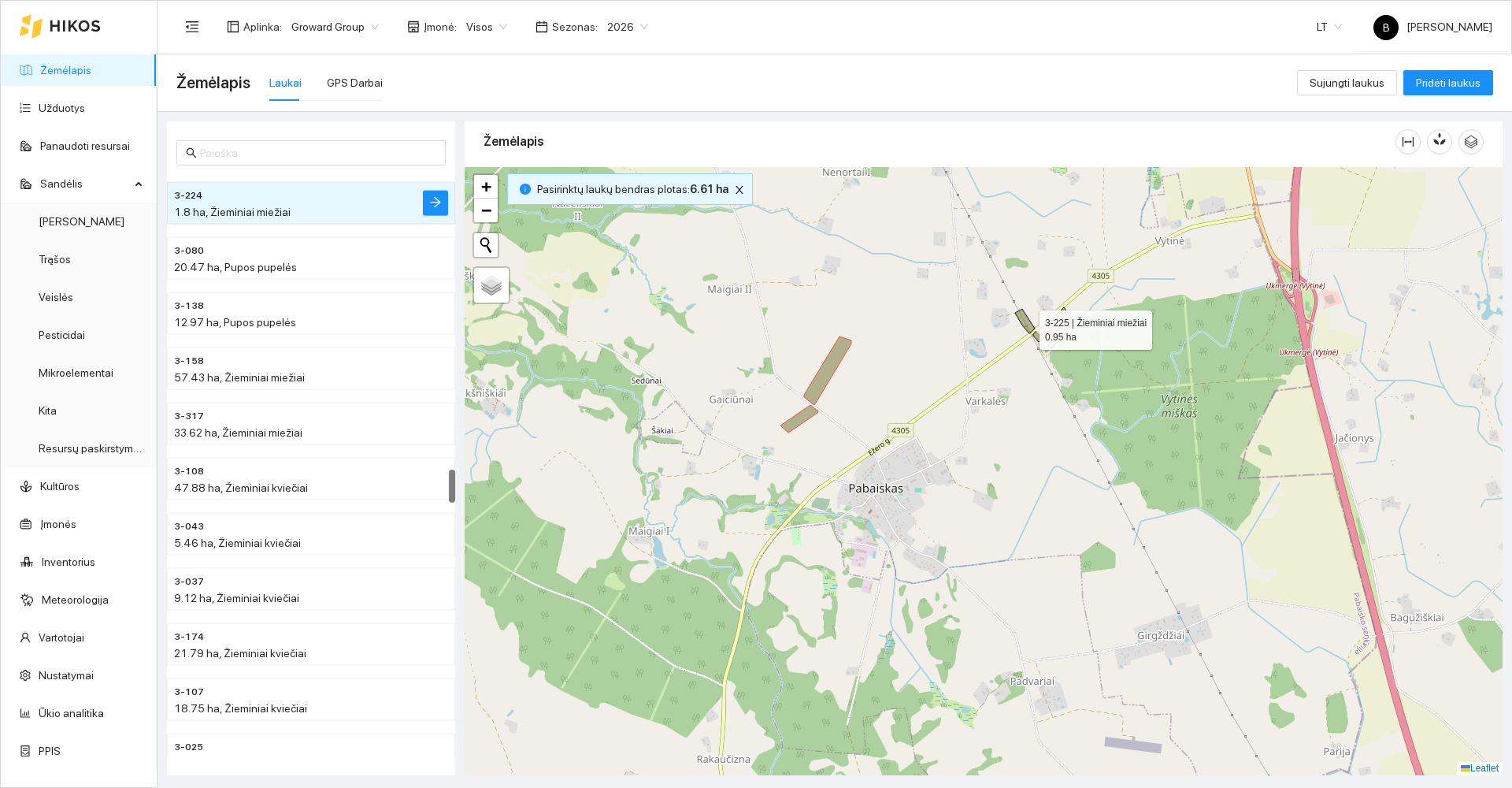
click at [1025, 326] on icon at bounding box center [1025, 320] width 20 height 25
click at [1059, 325] on icon at bounding box center [1053, 328] width 40 height 41
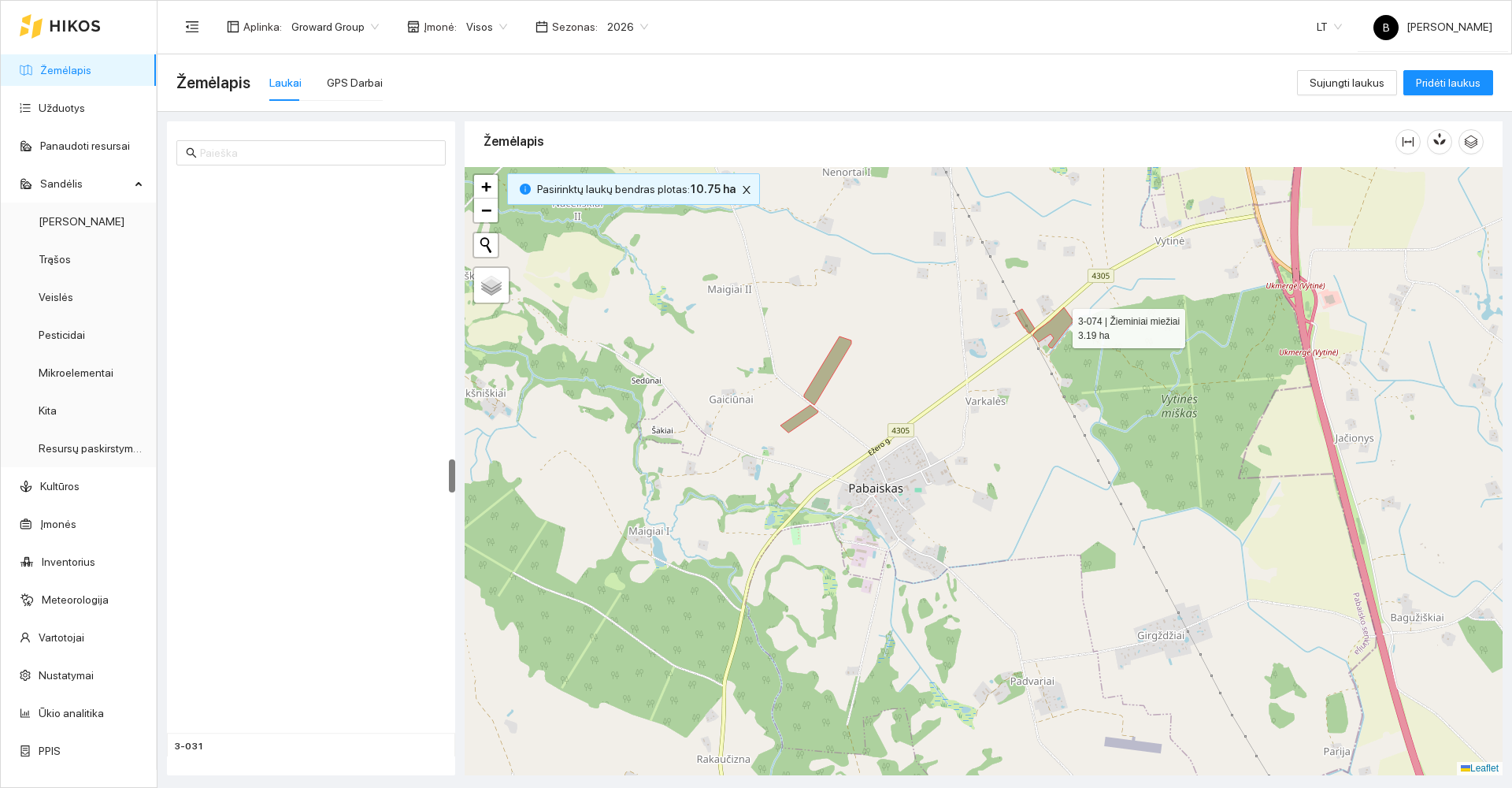
scroll to position [4898, 0]
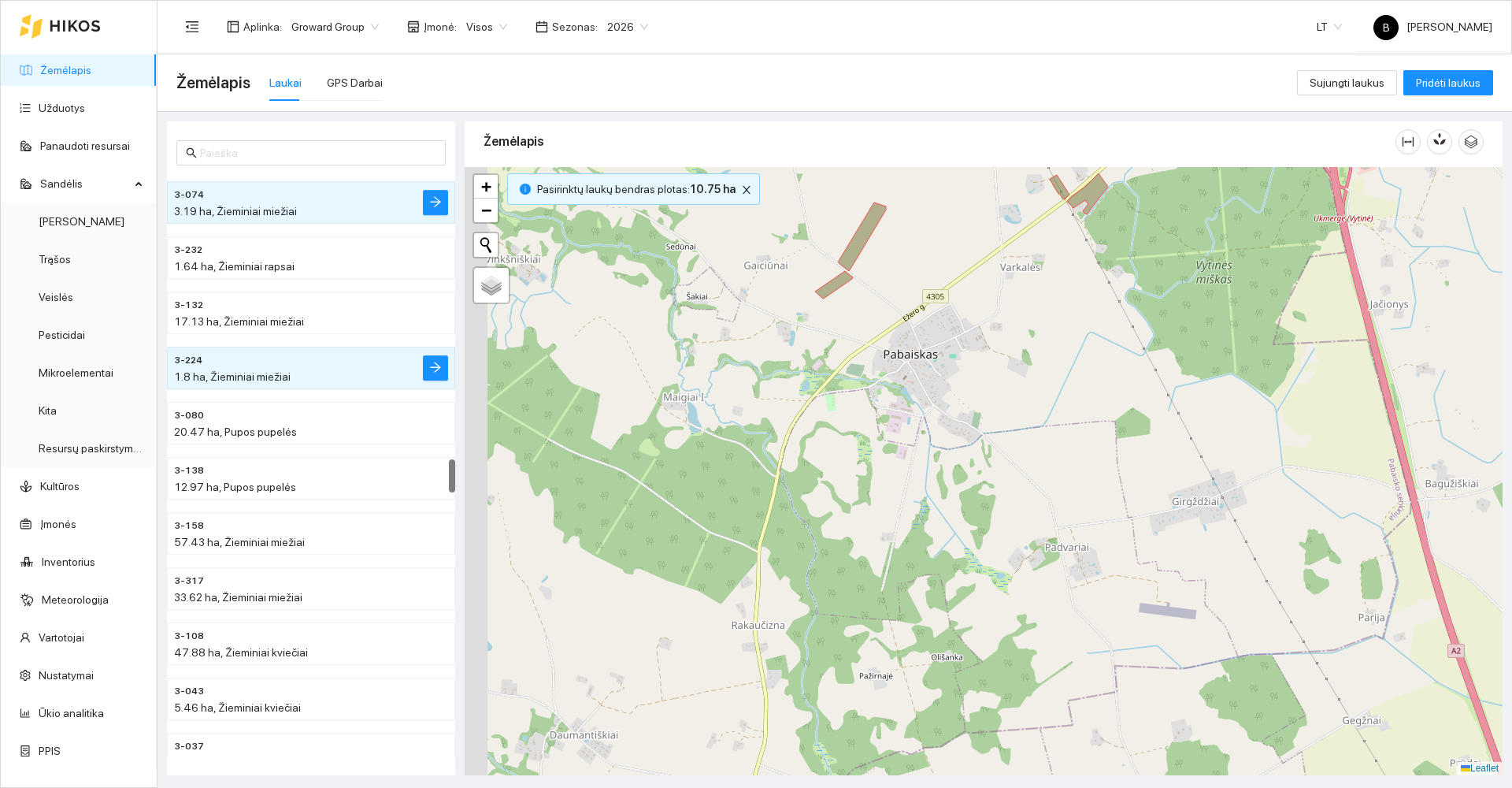
drag, startPoint x: 993, startPoint y: 500, endPoint x: 1037, endPoint y: 340, distance: 165.9
click at [1037, 341] on div at bounding box center [984, 471] width 1038 height 608
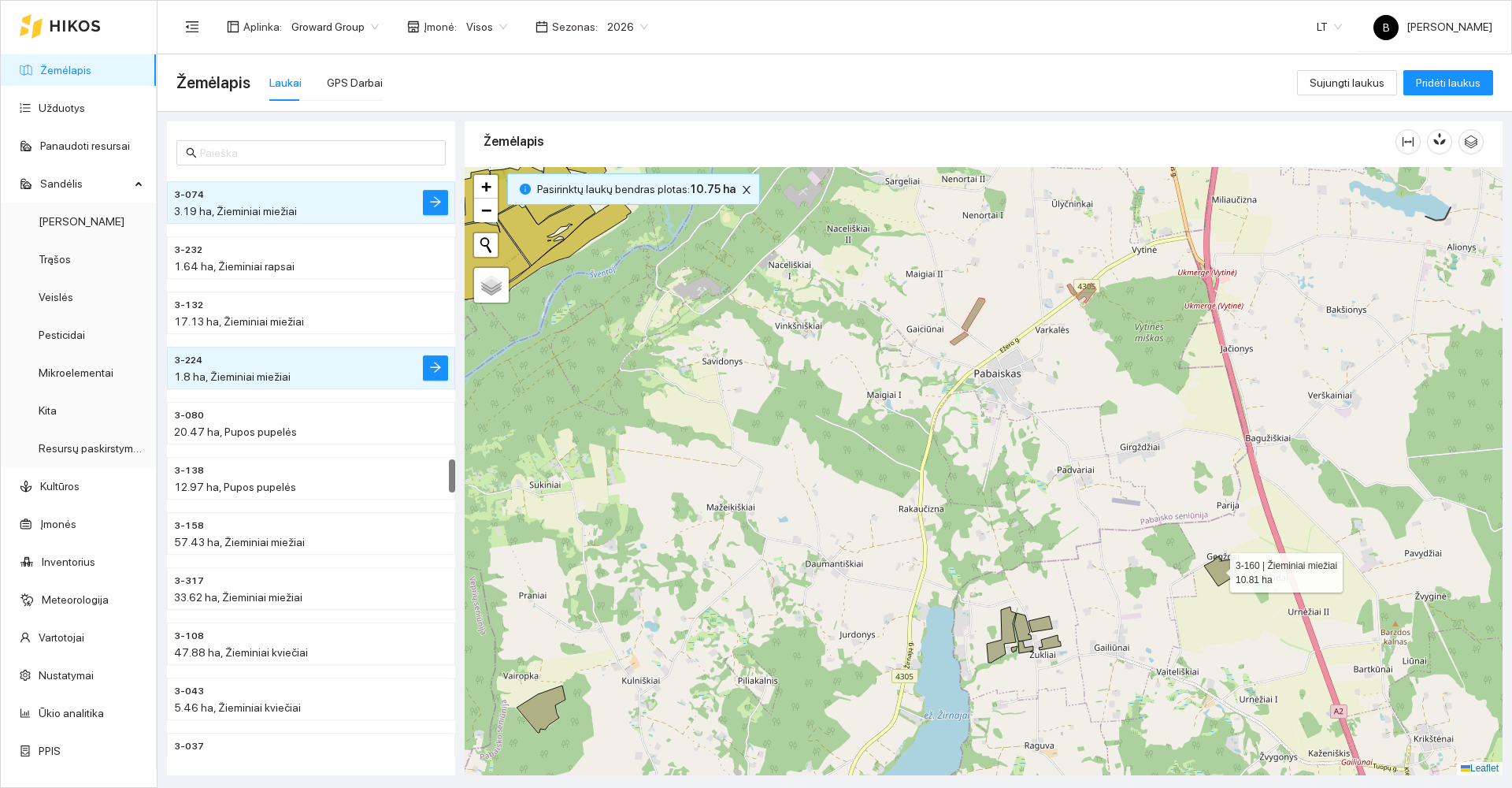
click at [1216, 569] on icon at bounding box center [1221, 570] width 33 height 30
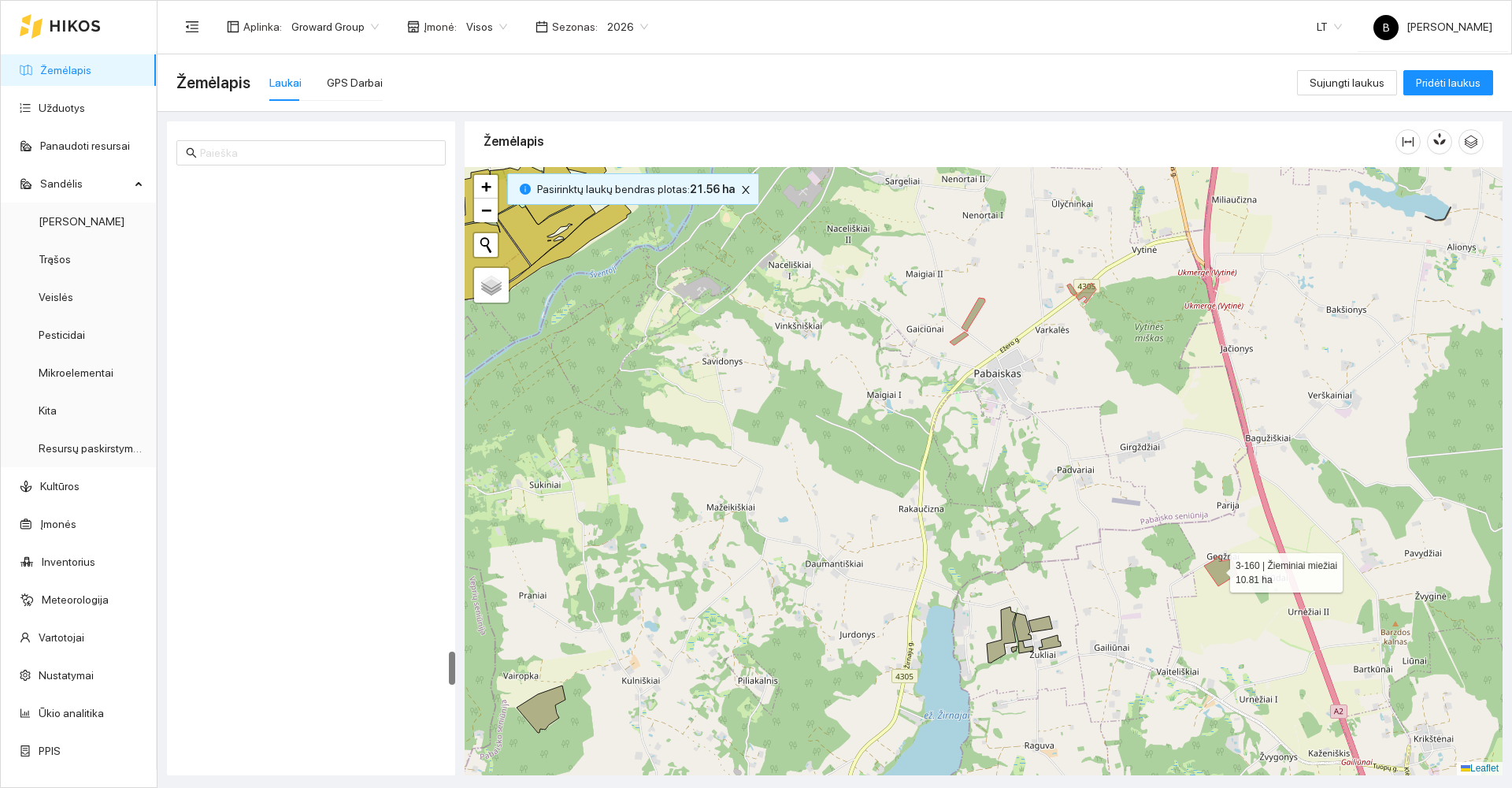
scroll to position [8199, 0]
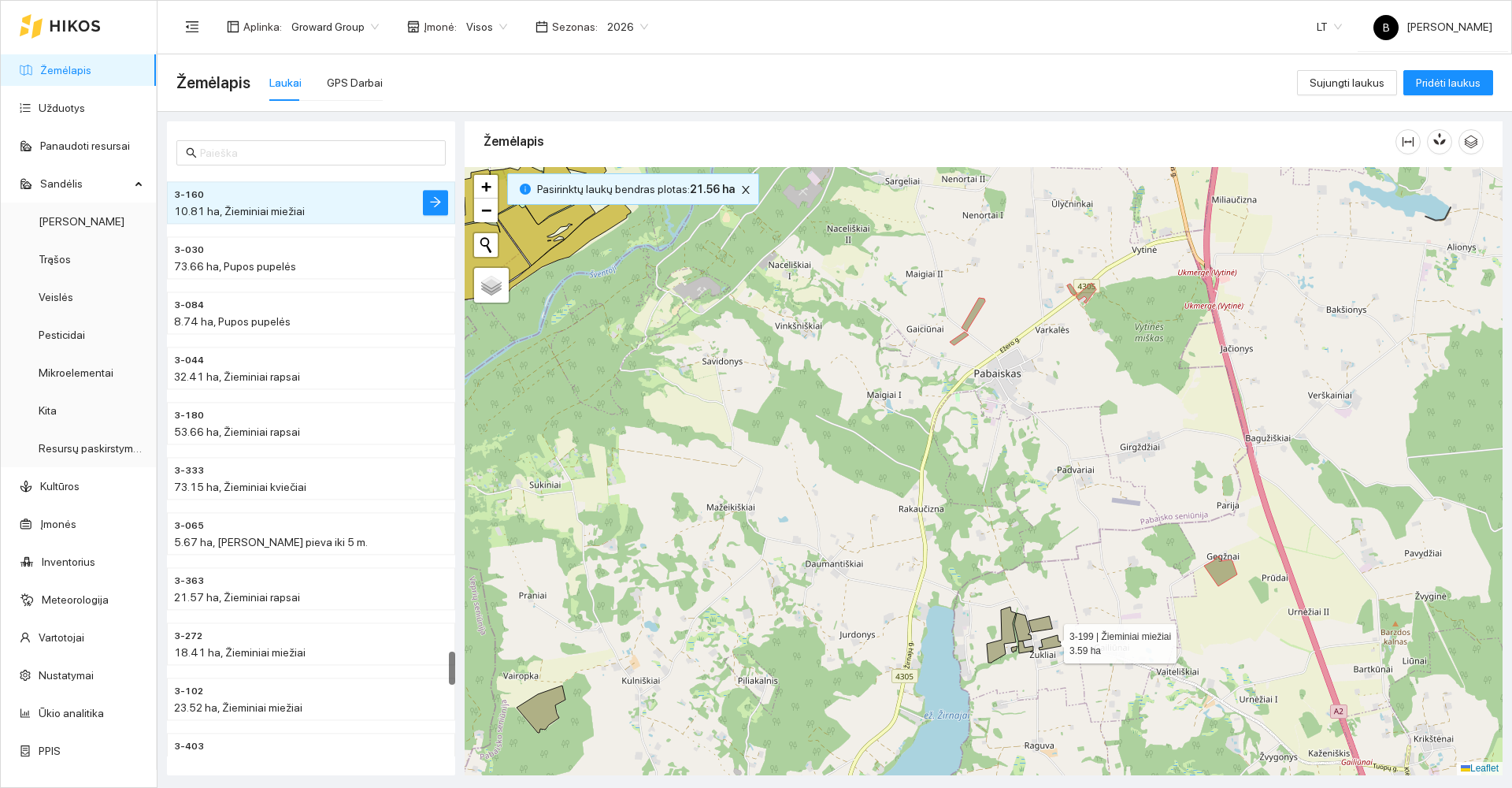
click at [1050, 640] on icon at bounding box center [1050, 642] width 22 height 15
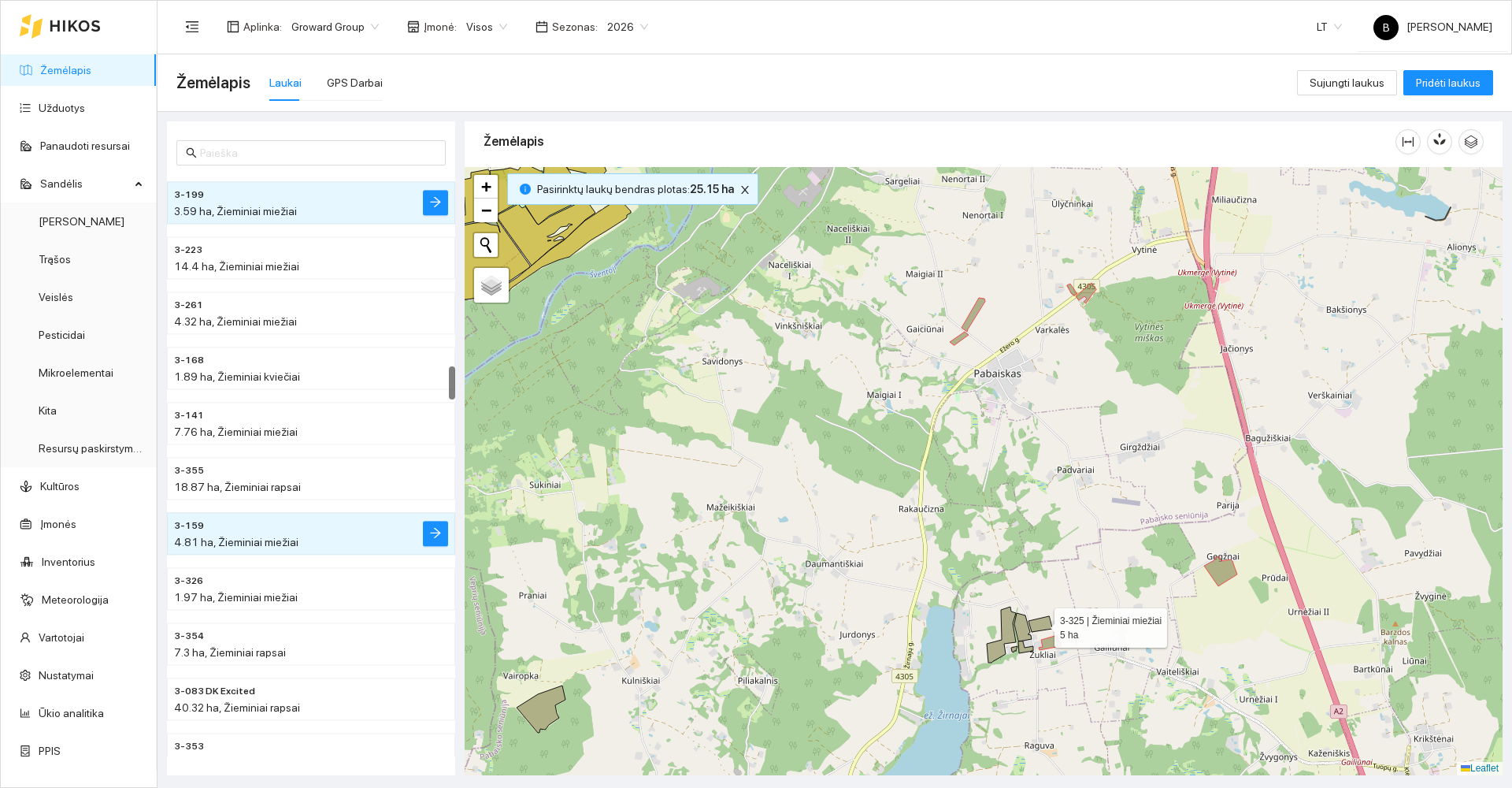
click at [1042, 624] on icon at bounding box center [1041, 624] width 24 height 15
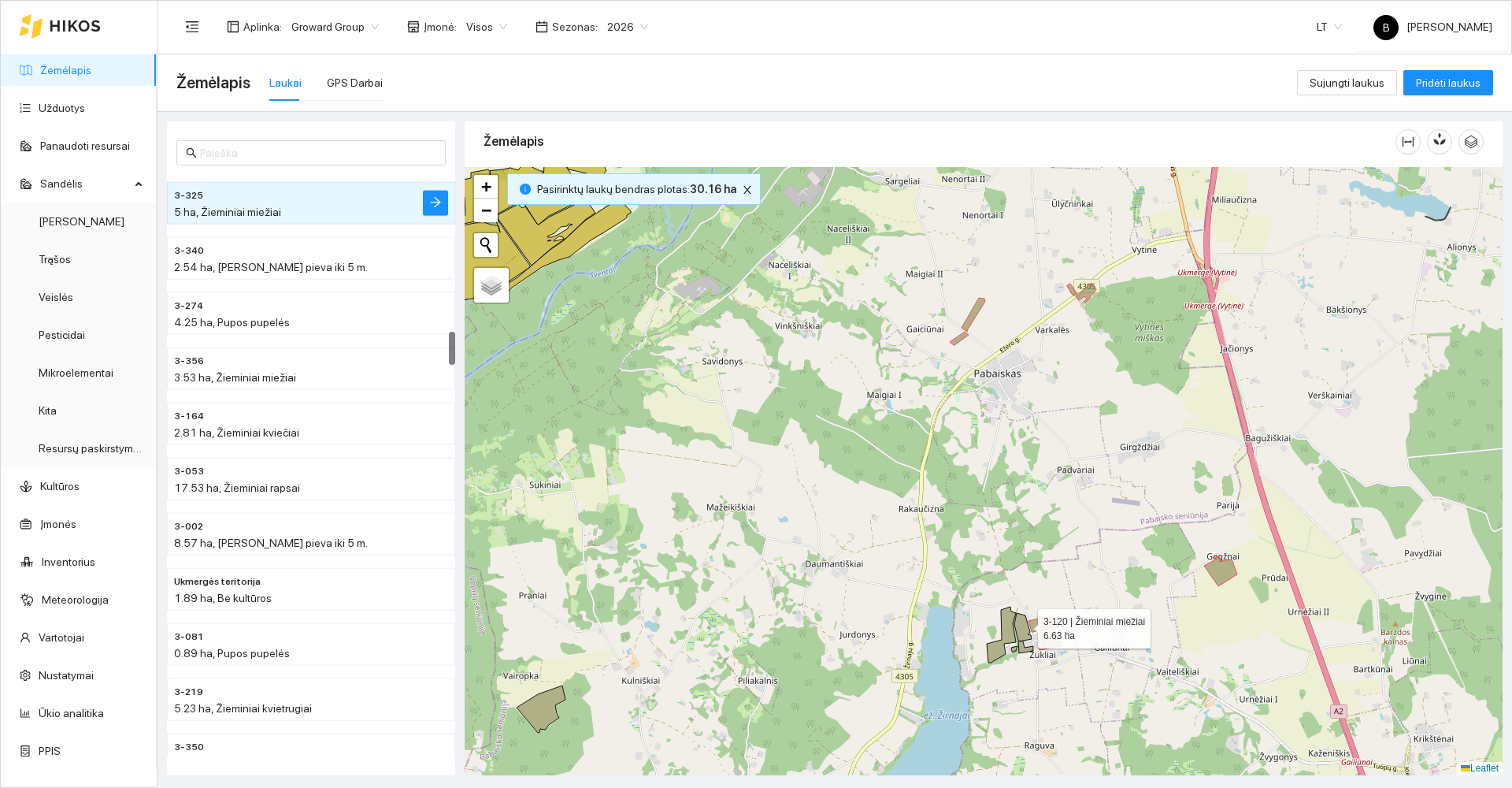
drag, startPoint x: 1024, startPoint y: 624, endPoint x: 1032, endPoint y: 634, distance: 12.8
click at [1025, 624] on icon at bounding box center [1023, 626] width 17 height 28
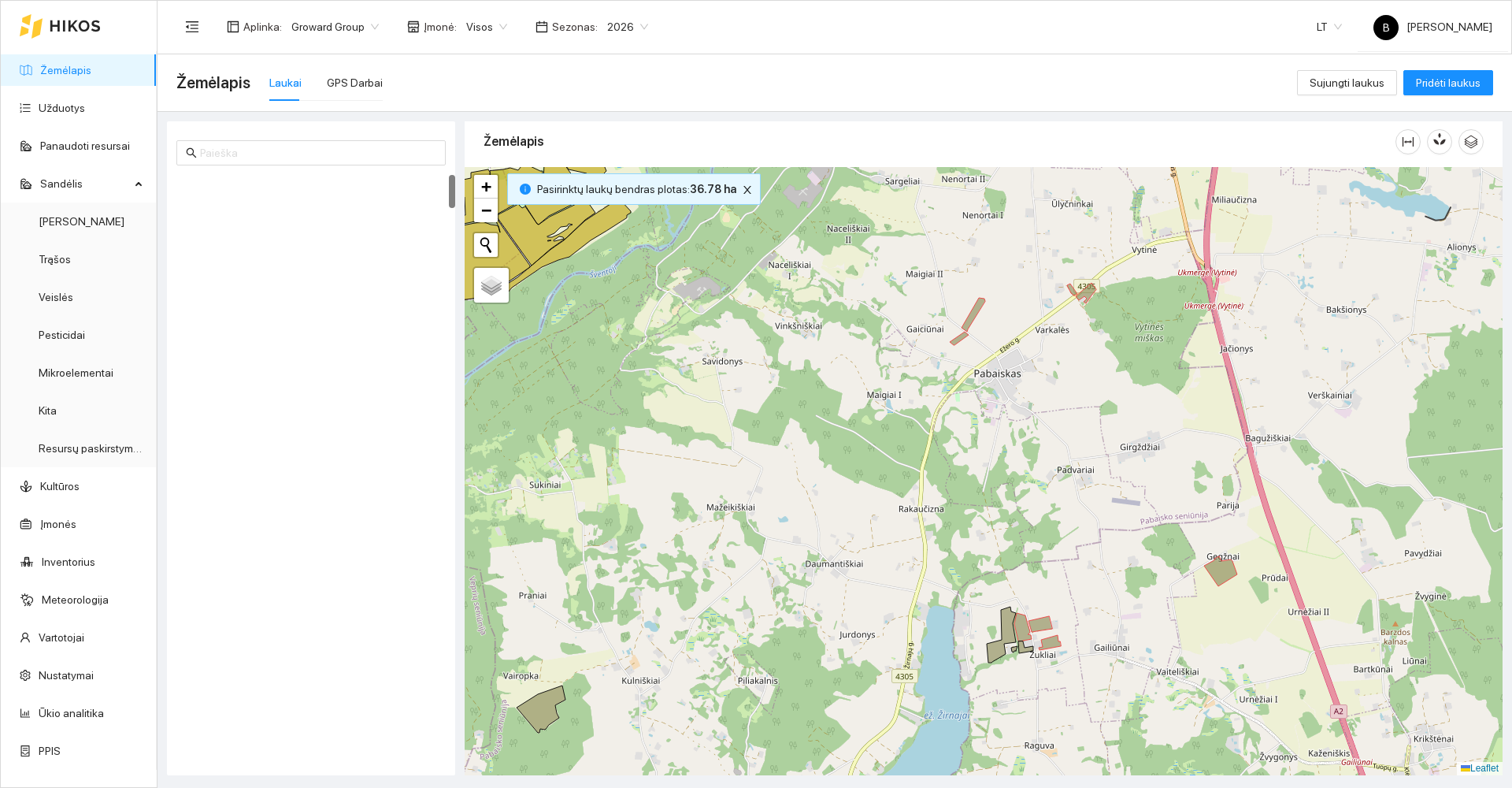
scroll to position [0, 0]
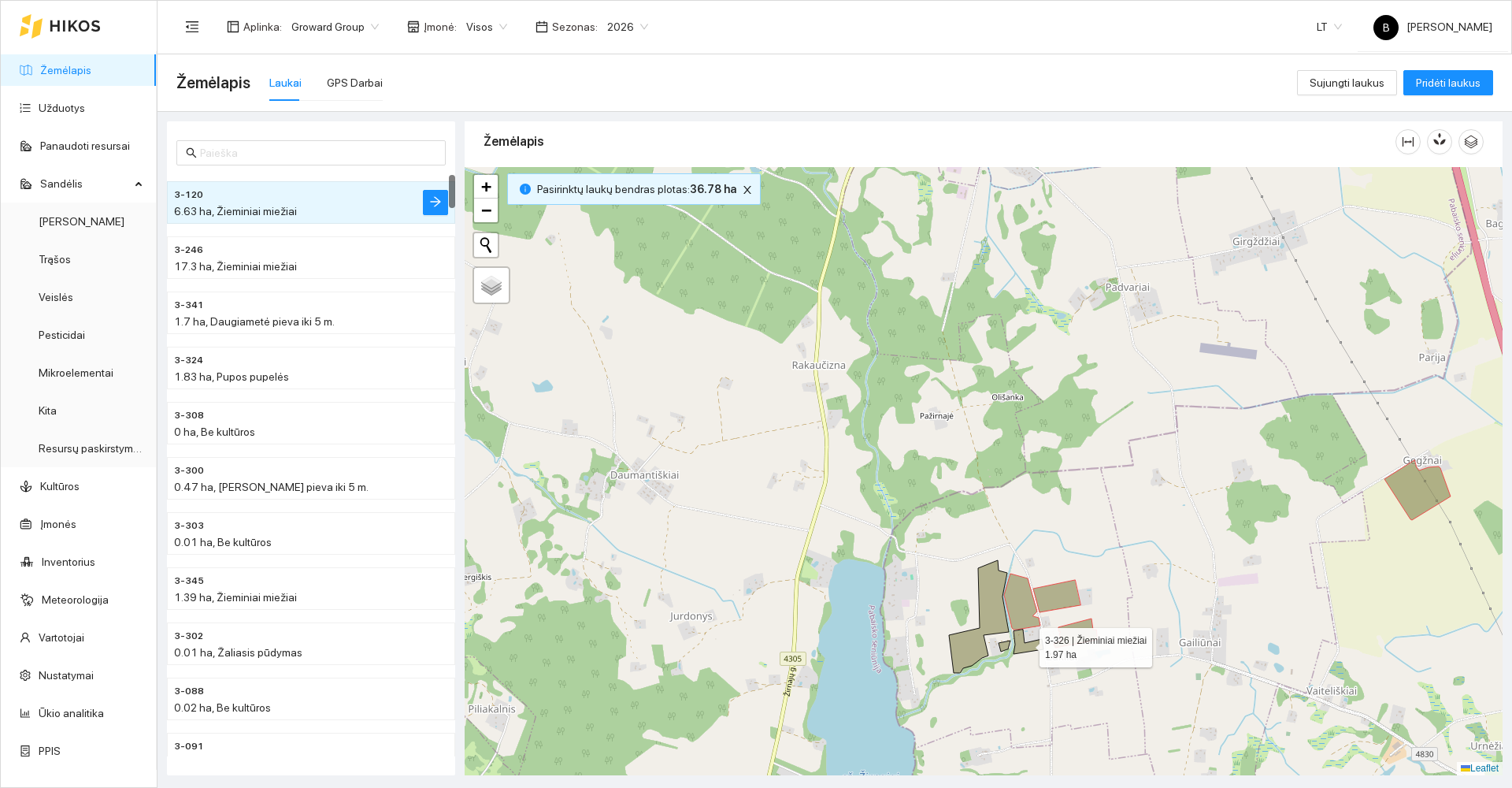
click at [1022, 641] on icon at bounding box center [1028, 642] width 30 height 25
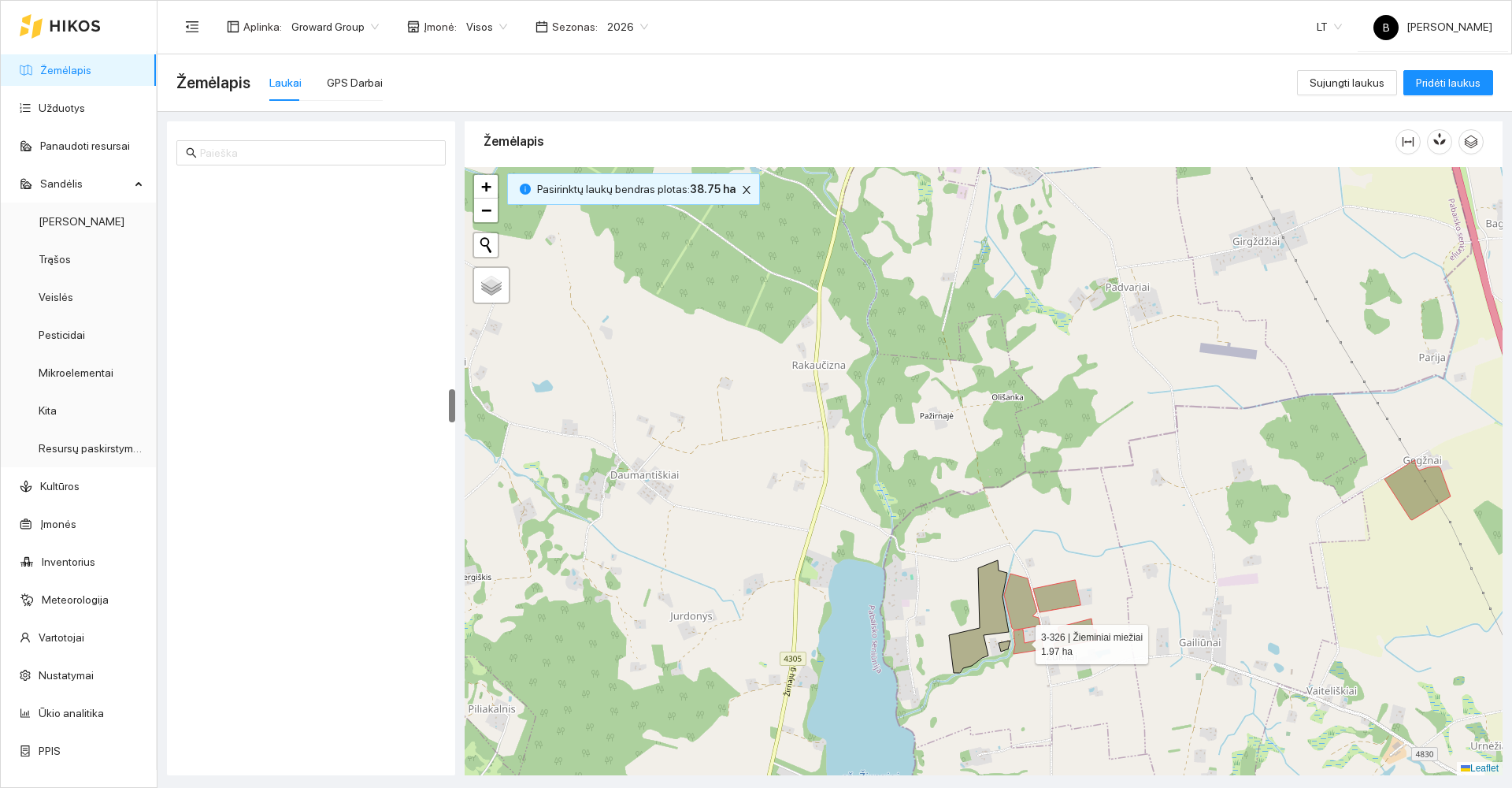
scroll to position [3688, 0]
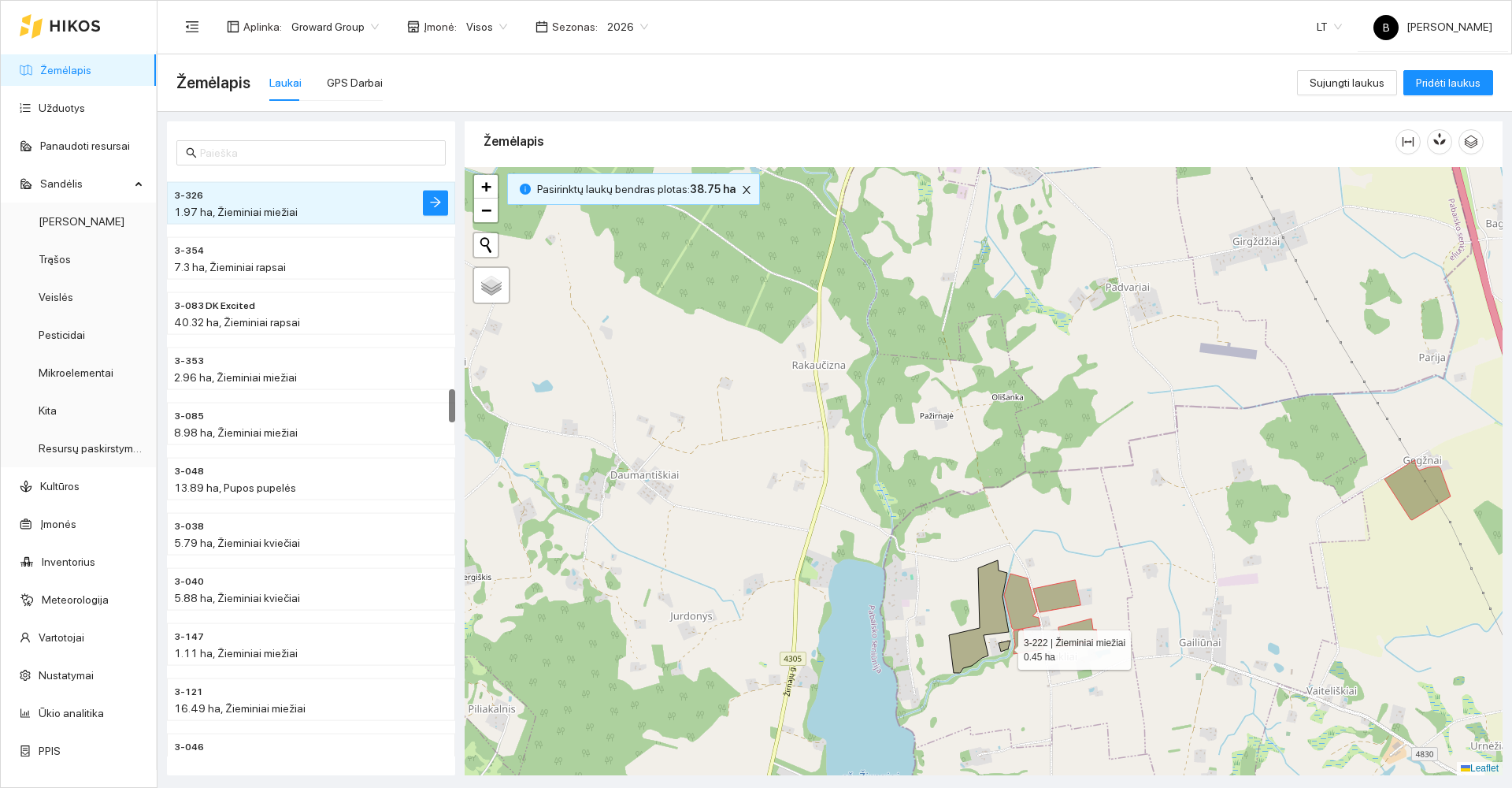
click at [1004, 647] on icon at bounding box center [1005, 646] width 12 height 11
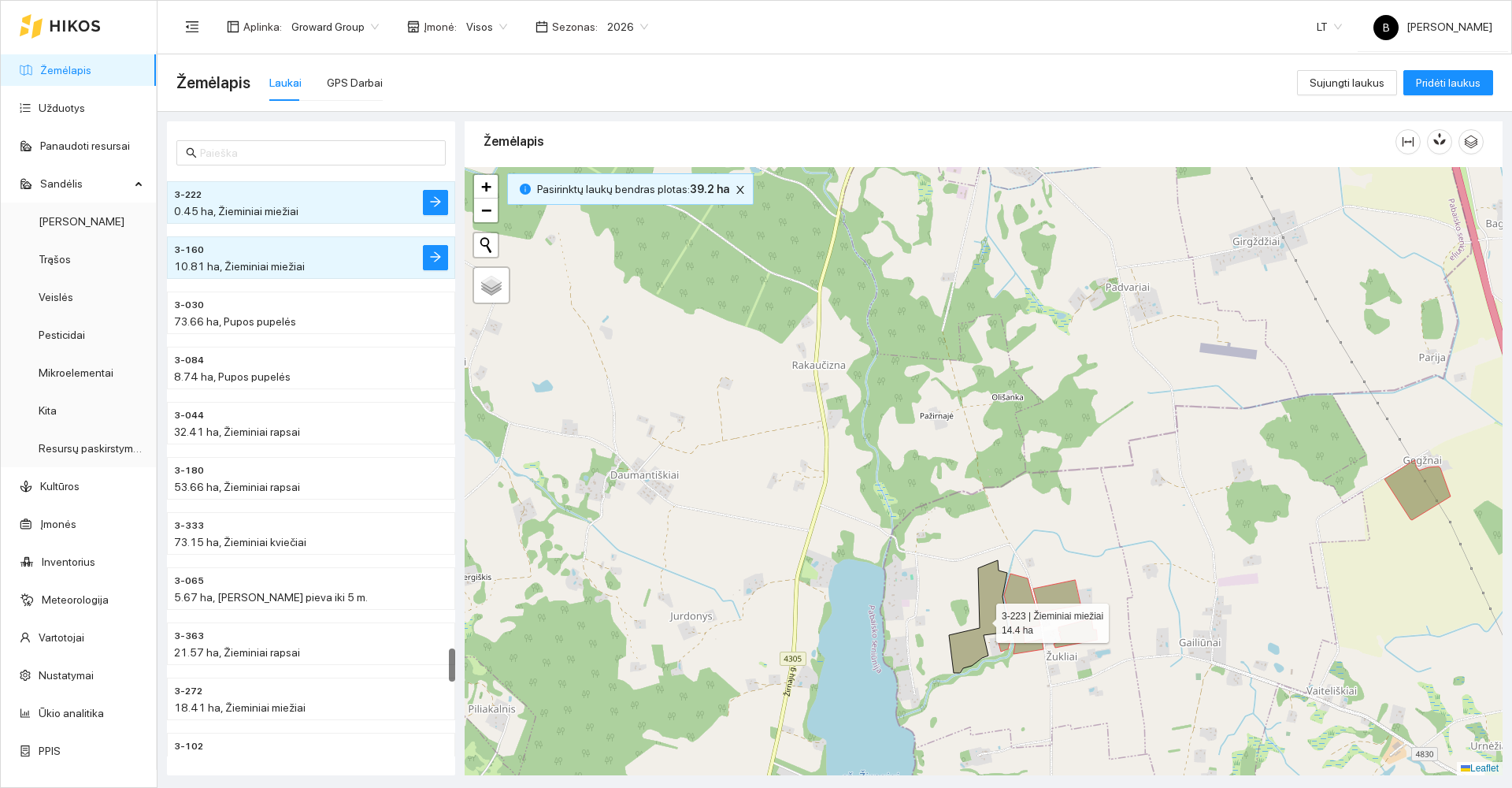
click at [992, 617] on icon at bounding box center [979, 616] width 60 height 112
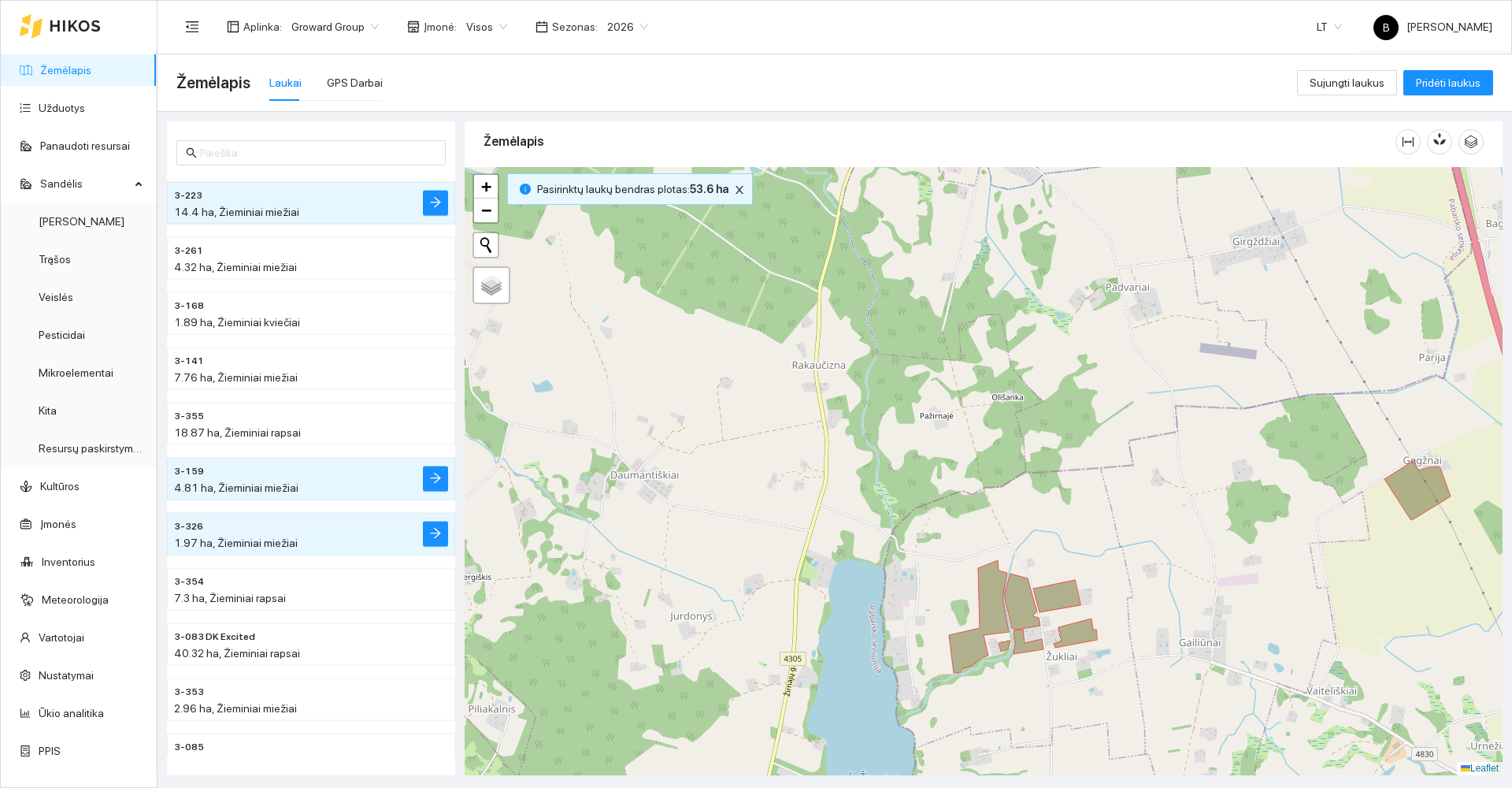
click at [804, 87] on div "Žemėlapis Laukai GPS Darbai" at bounding box center [737, 82] width 1121 height 51
click at [735, 191] on icon "close" at bounding box center [739, 189] width 11 height 11
